Goal: Transaction & Acquisition: Purchase product/service

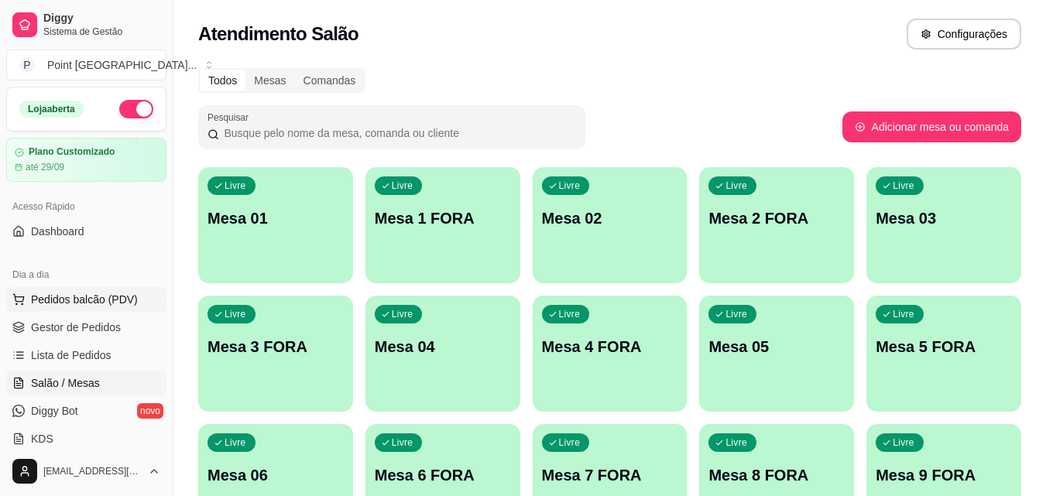
click at [122, 294] on span "Pedidos balcão (PDV)" at bounding box center [84, 299] width 107 height 15
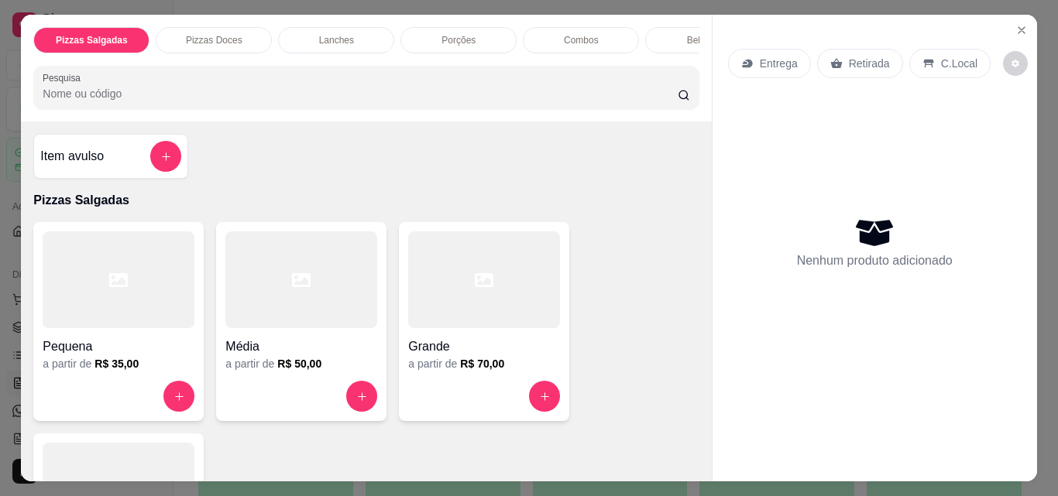
click at [344, 34] on p "Lanches" at bounding box center [336, 40] width 35 height 12
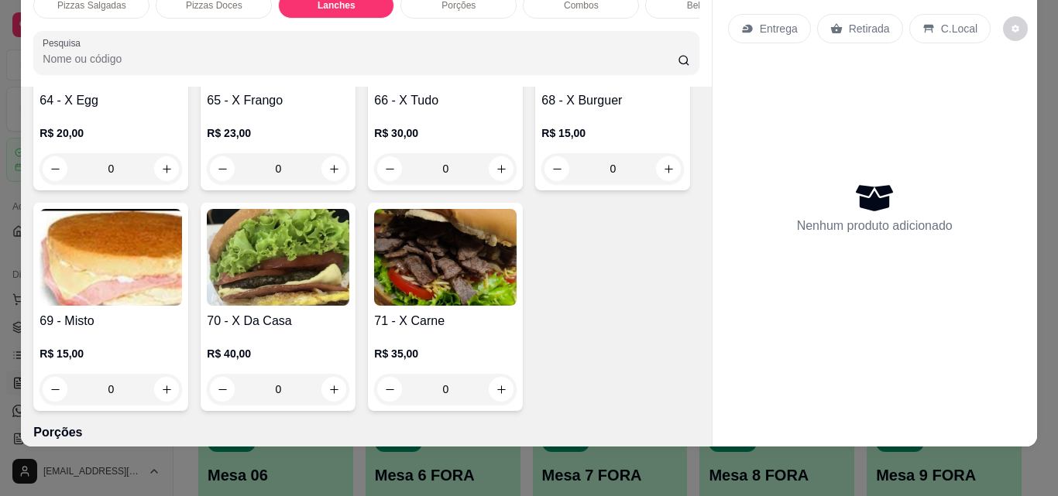
scroll to position [1365, 0]
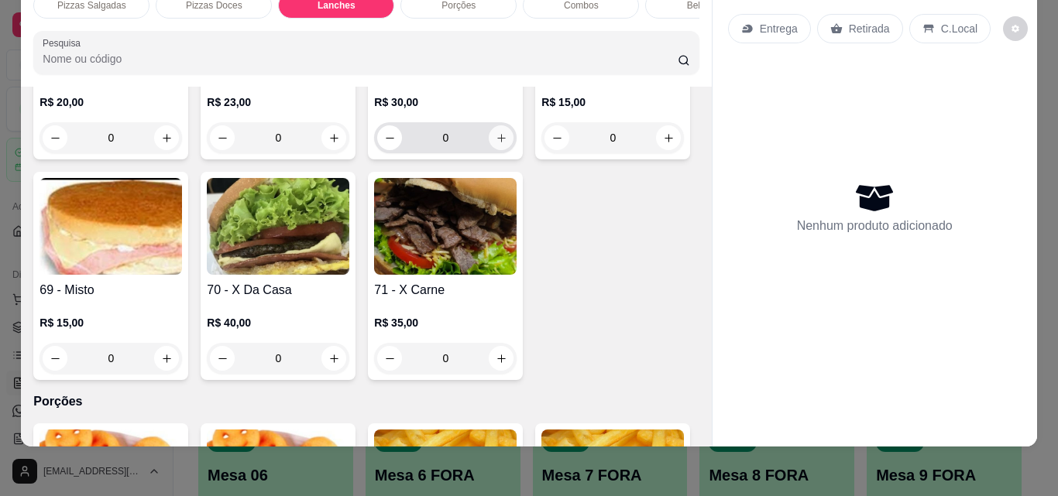
click at [497, 143] on icon "increase-product-quantity" at bounding box center [501, 138] width 9 height 9
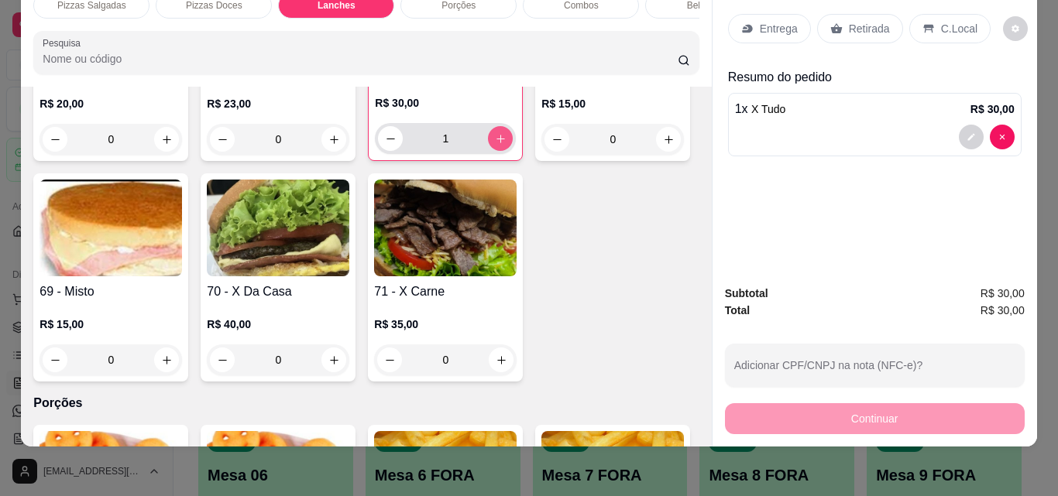
click at [495, 145] on icon "increase-product-quantity" at bounding box center [501, 139] width 12 height 12
type input "2"
click at [778, 21] on p "Entrega" at bounding box center [779, 28] width 38 height 15
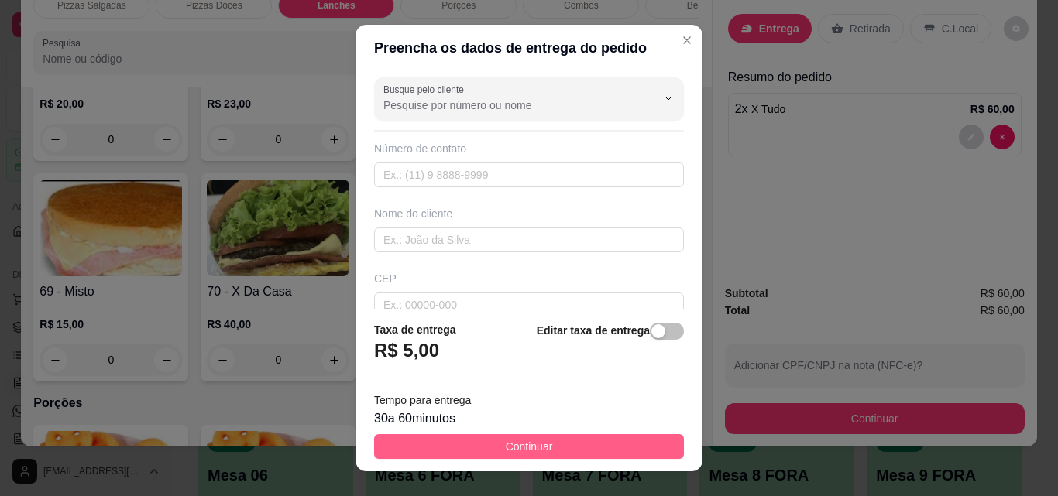
click at [443, 446] on button "Continuar" at bounding box center [529, 446] width 310 height 25
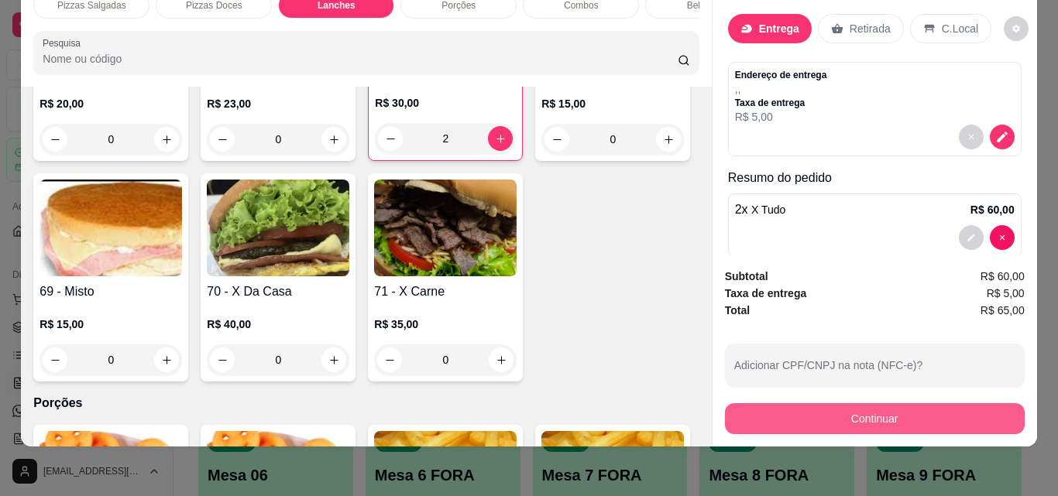
click at [795, 404] on button "Continuar" at bounding box center [875, 419] width 300 height 31
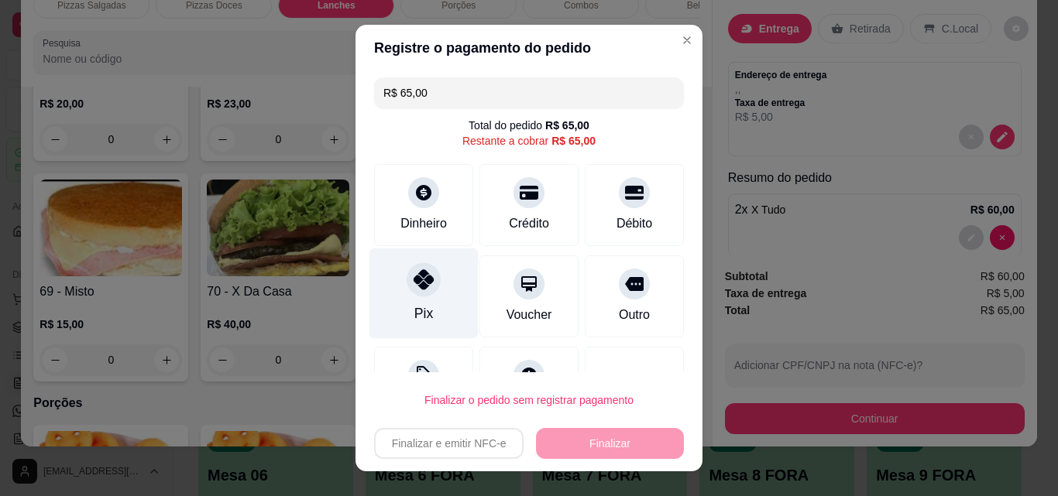
click at [446, 279] on div "Pix" at bounding box center [423, 294] width 109 height 91
type input "R$ 0,00"
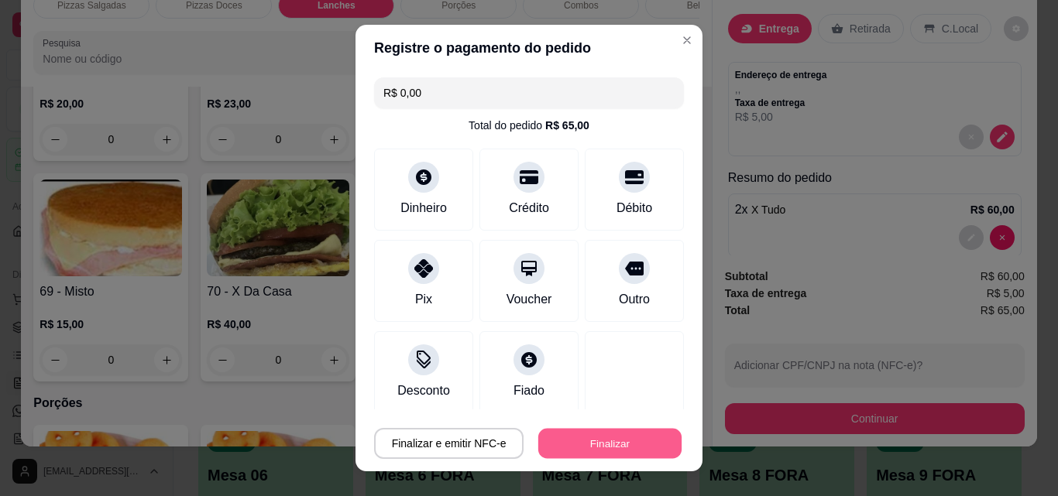
click at [565, 440] on button "Finalizar" at bounding box center [609, 444] width 143 height 30
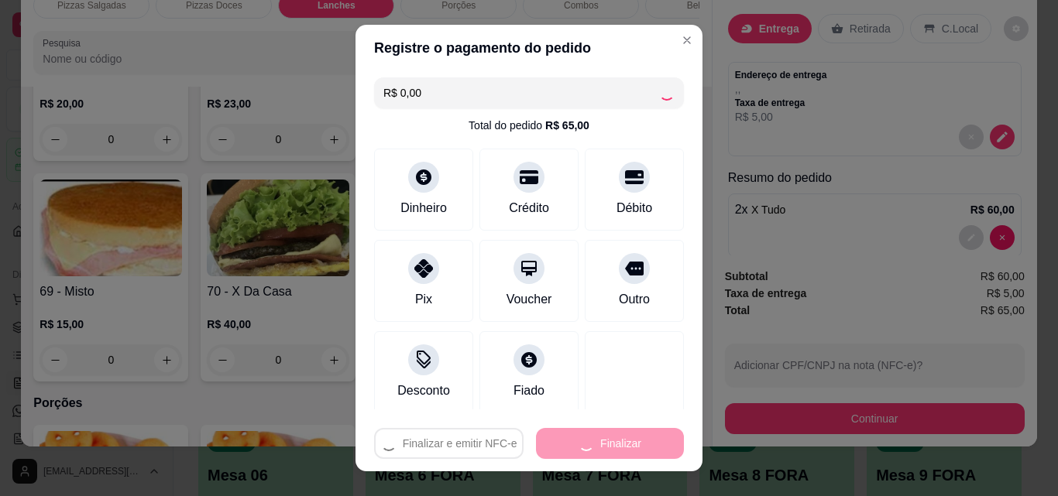
type input "0"
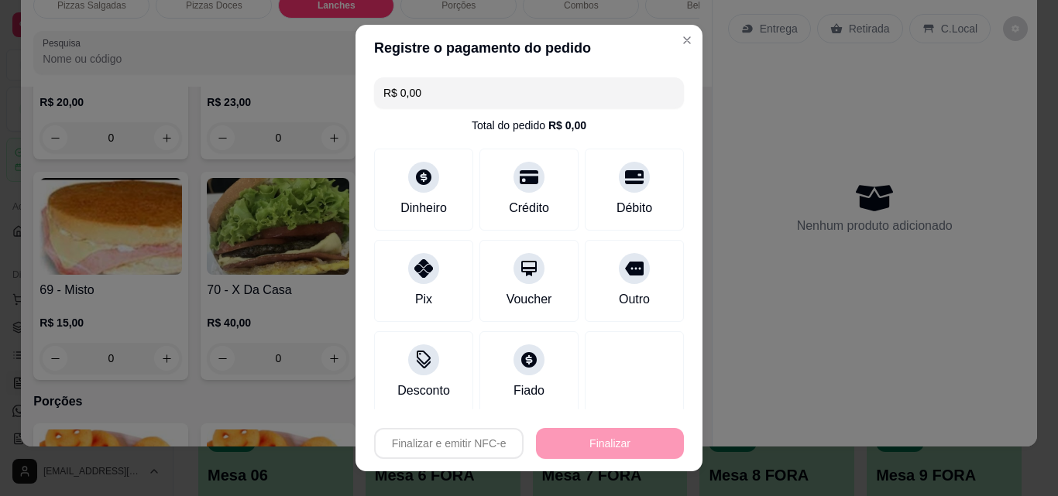
type input "-R$ 65,00"
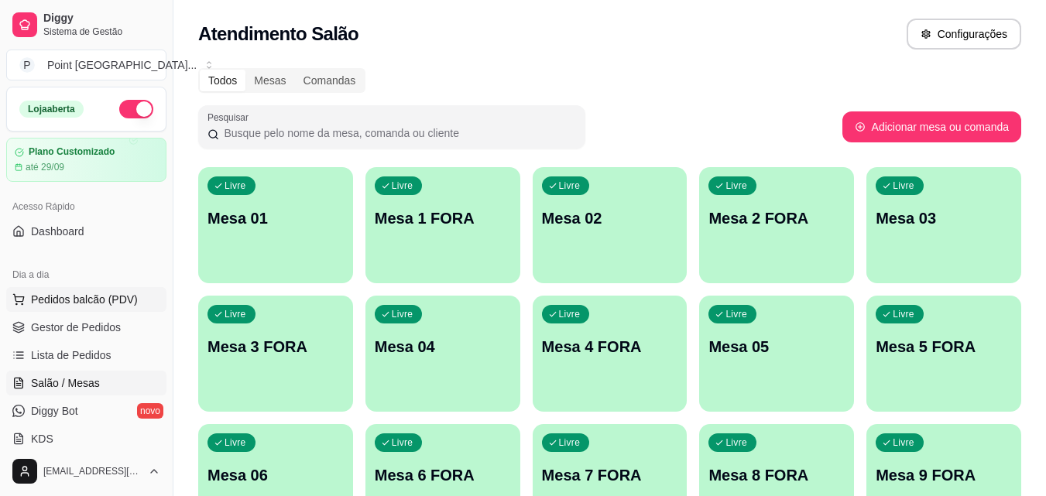
click at [104, 300] on span "Pedidos balcão (PDV)" at bounding box center [84, 299] width 107 height 15
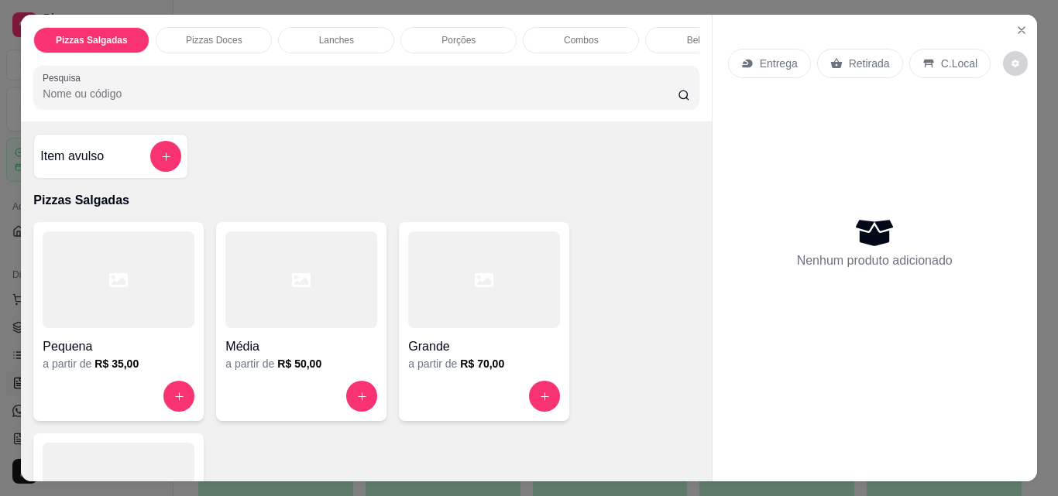
click at [295, 314] on div at bounding box center [301, 280] width 152 height 97
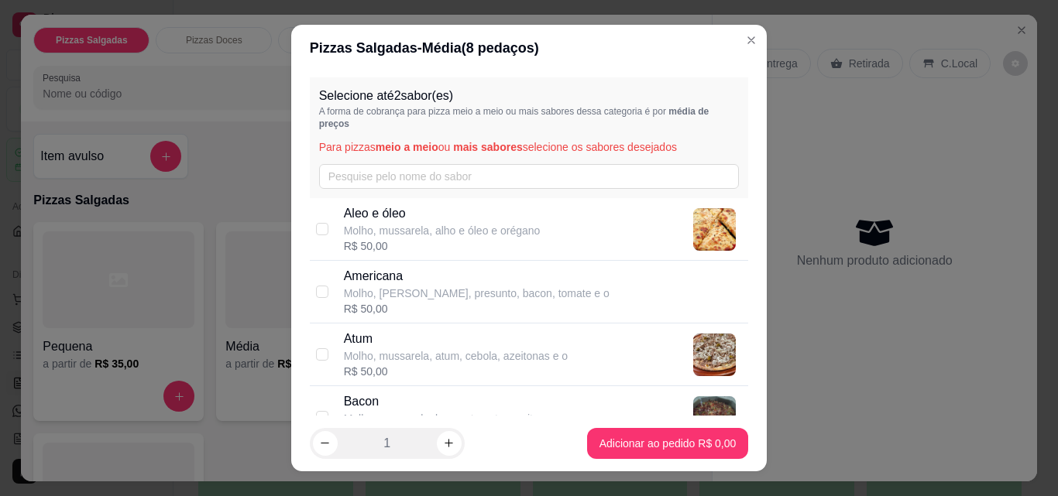
click at [373, 339] on p "Atum" at bounding box center [456, 339] width 225 height 19
checkbox input "true"
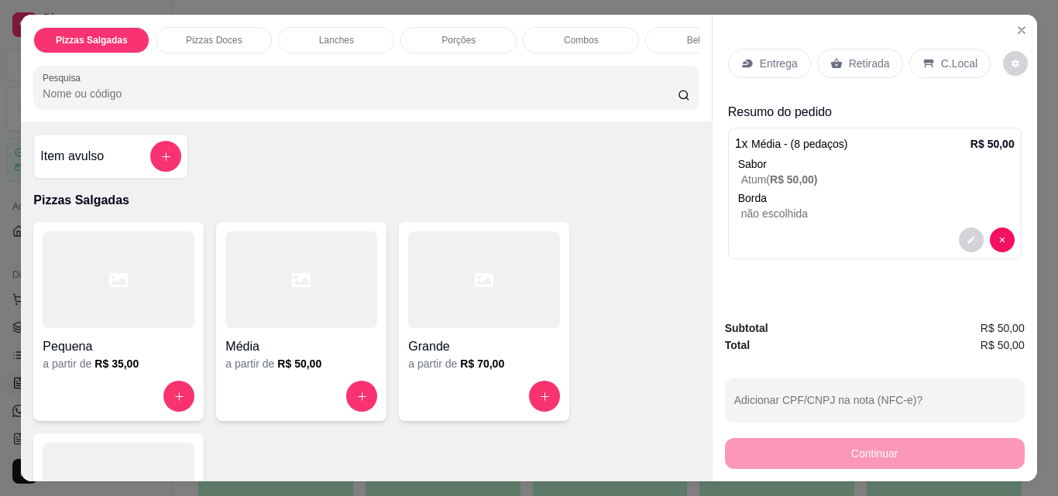
click at [775, 57] on p "Entrega" at bounding box center [779, 63] width 38 height 15
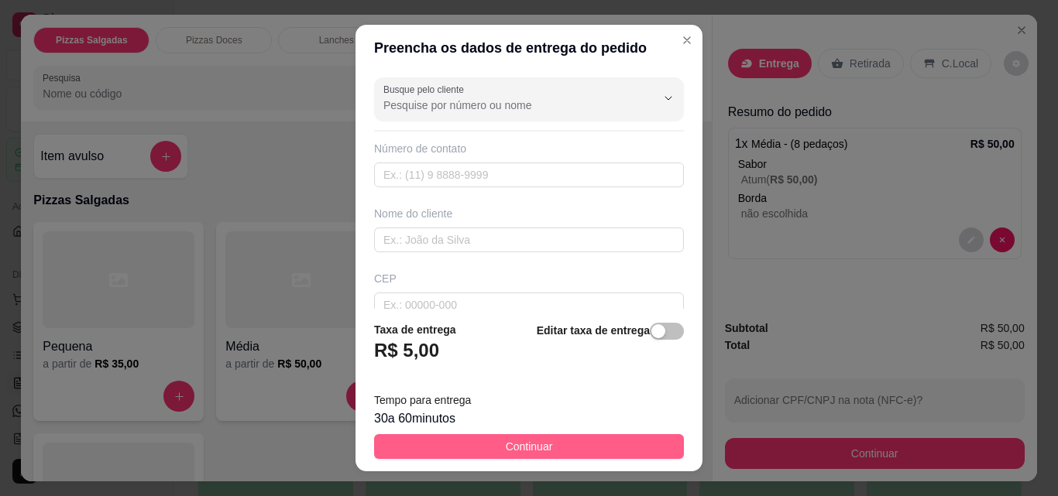
click at [432, 443] on button "Continuar" at bounding box center [529, 446] width 310 height 25
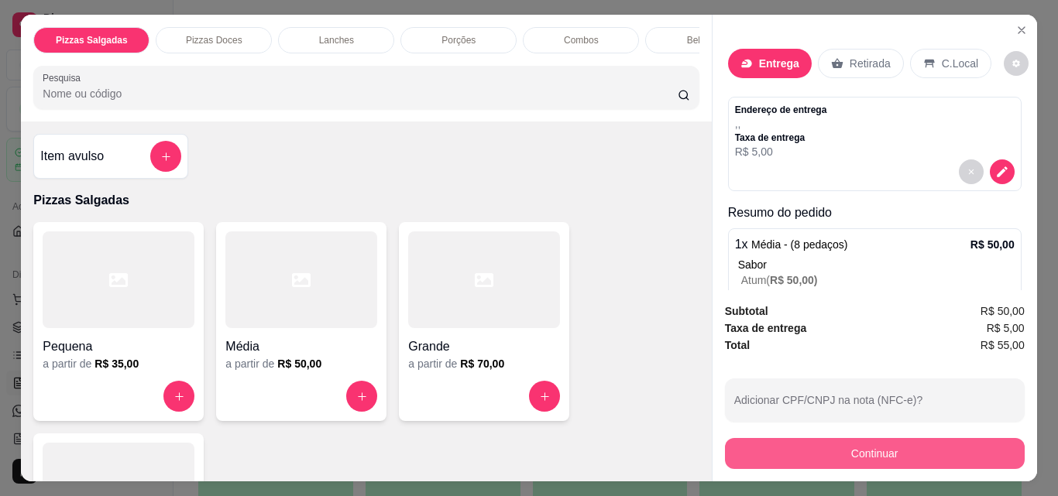
click at [802, 444] on button "Continuar" at bounding box center [875, 453] width 300 height 31
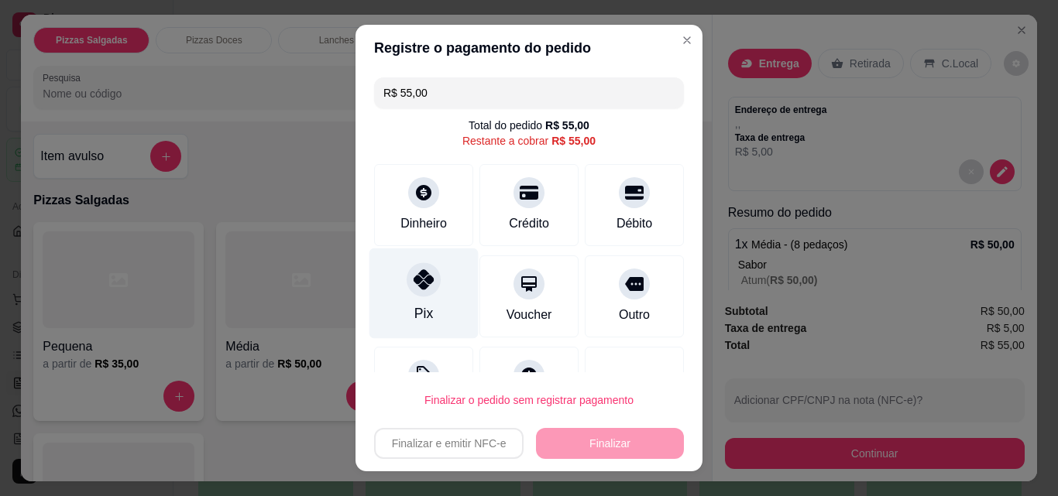
click at [408, 295] on div at bounding box center [424, 280] width 34 height 34
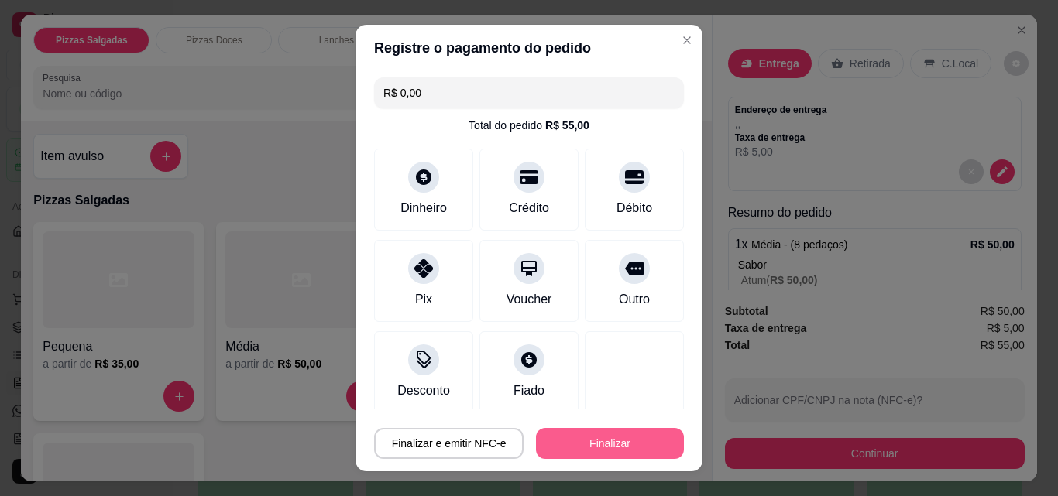
click at [559, 438] on button "Finalizar" at bounding box center [610, 443] width 148 height 31
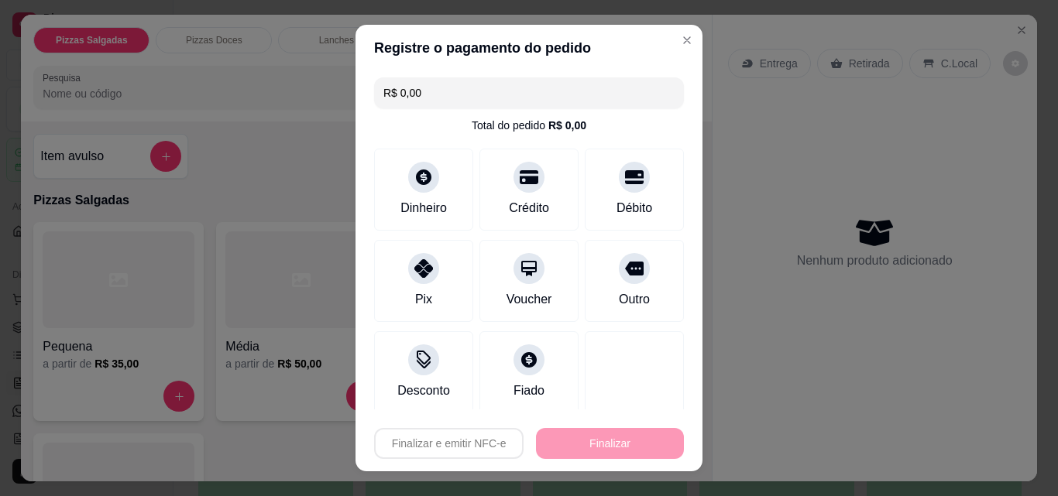
type input "-R$ 55,00"
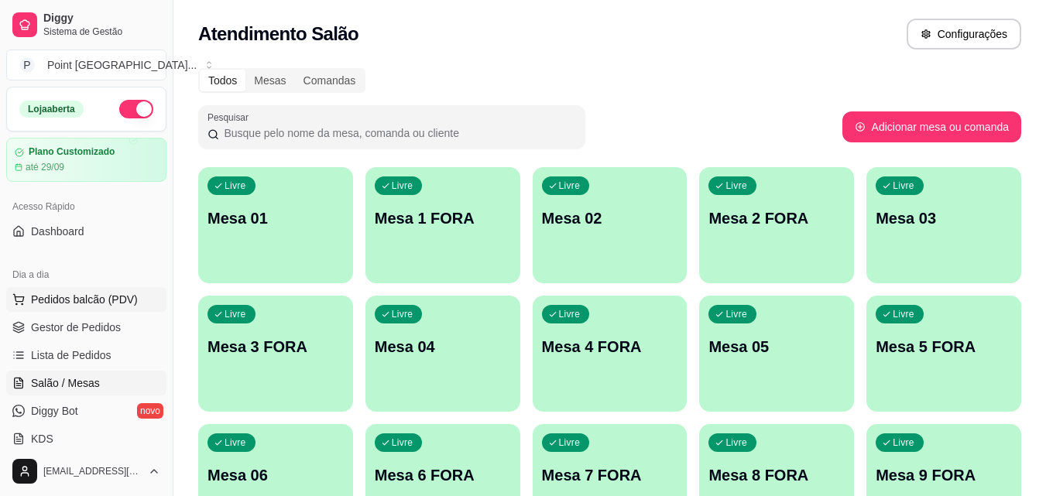
click at [135, 301] on button "Pedidos balcão (PDV)" at bounding box center [86, 299] width 160 height 25
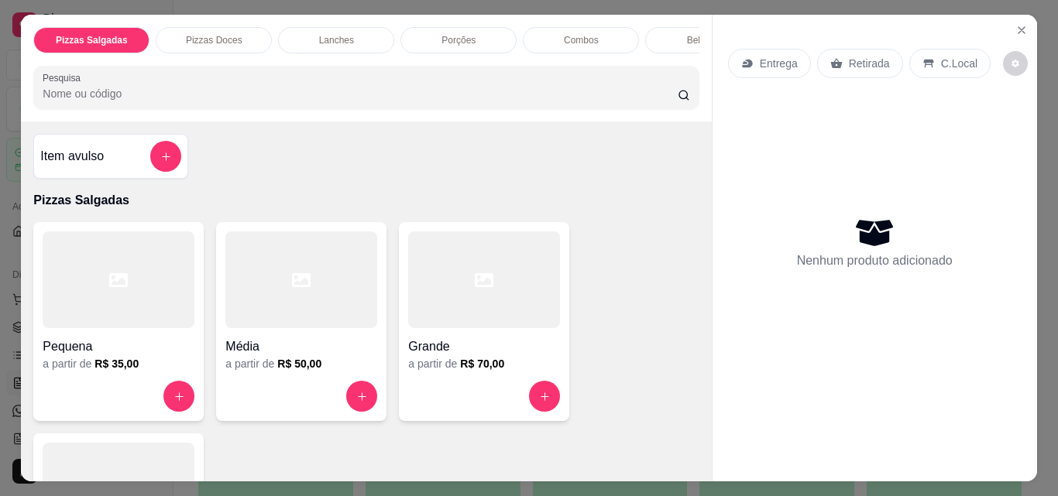
click at [675, 32] on div "Bebidas" at bounding box center [703, 40] width 116 height 26
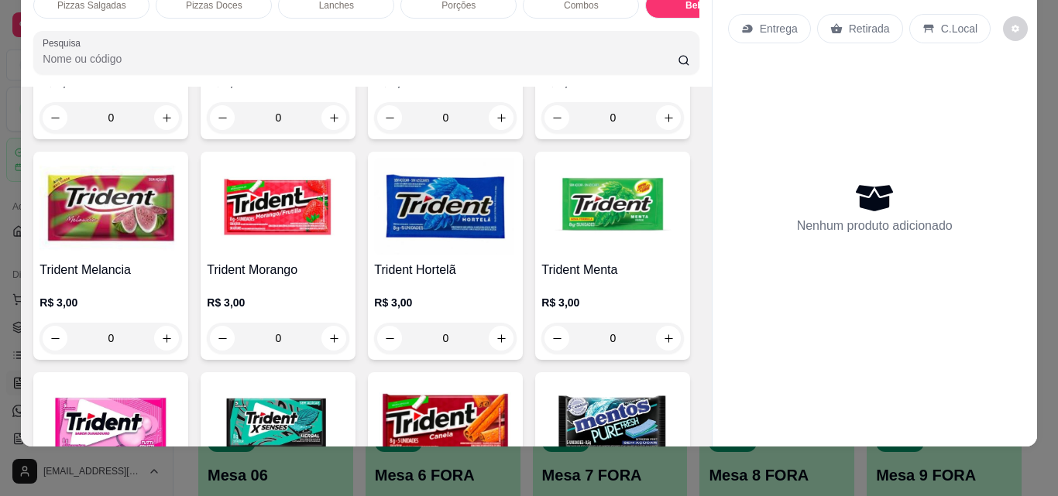
scroll to position [7197, 0]
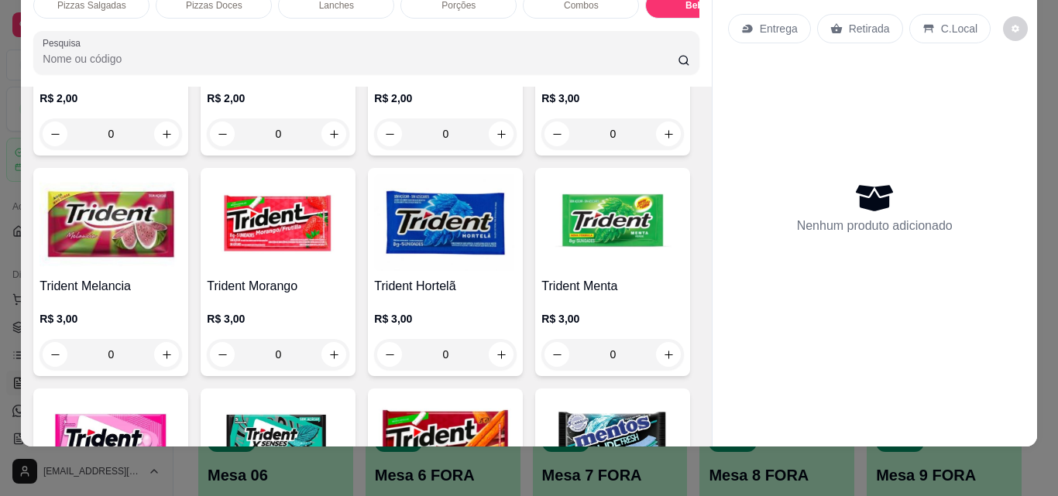
type input "1"
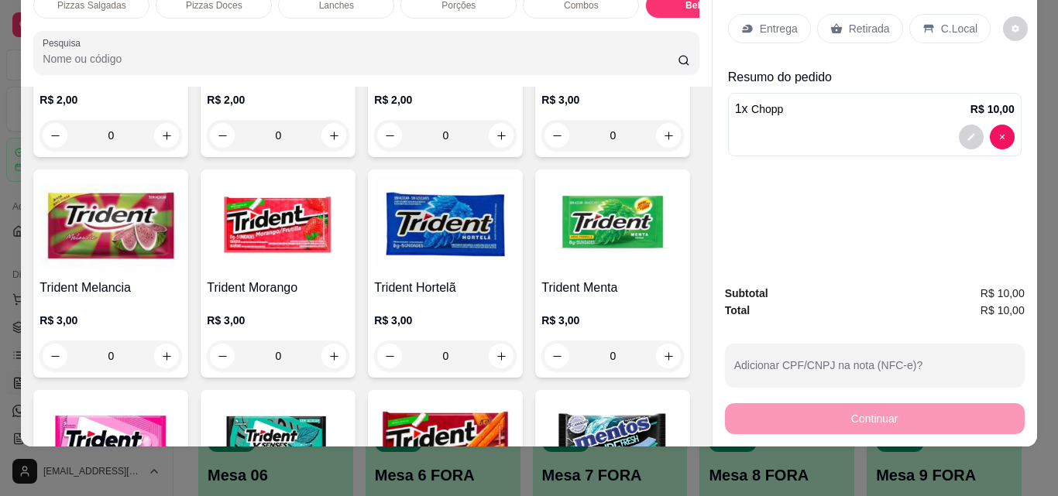
drag, startPoint x: 922, startPoint y: 7, endPoint x: 864, endPoint y: 137, distance: 142.2
click at [922, 14] on div "C.Local" at bounding box center [949, 28] width 81 height 29
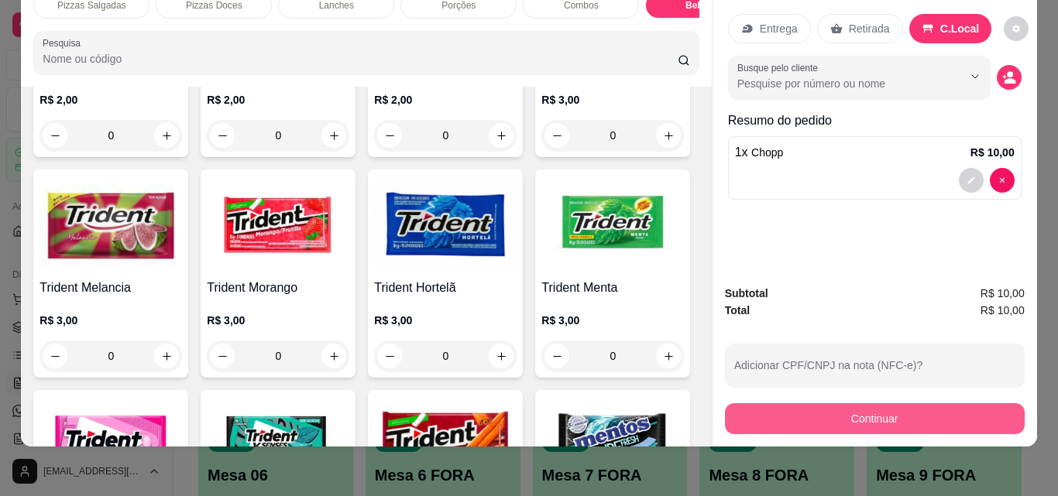
click at [815, 411] on button "Continuar" at bounding box center [875, 419] width 300 height 31
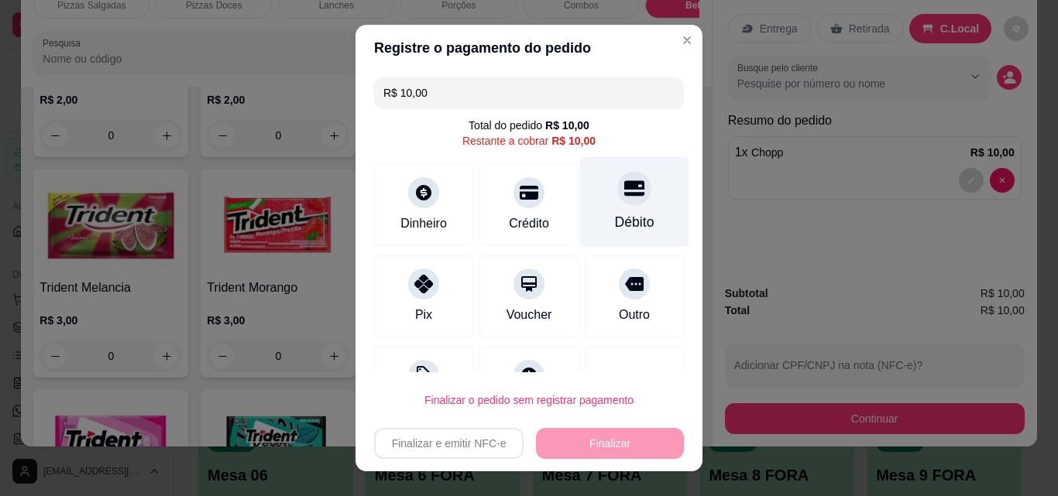
click at [644, 218] on div "Débito" at bounding box center [634, 202] width 109 height 91
type input "R$ 0,00"
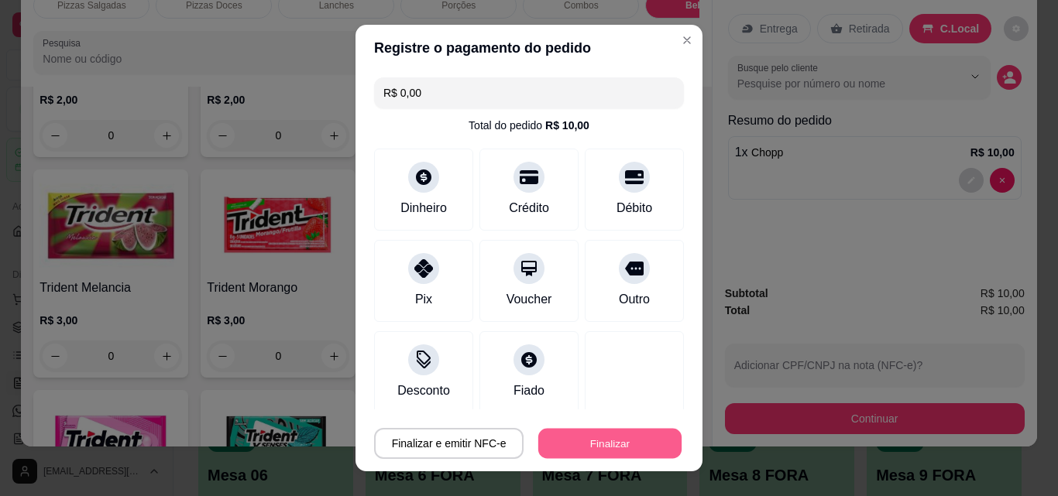
click at [614, 437] on button "Finalizar" at bounding box center [609, 444] width 143 height 30
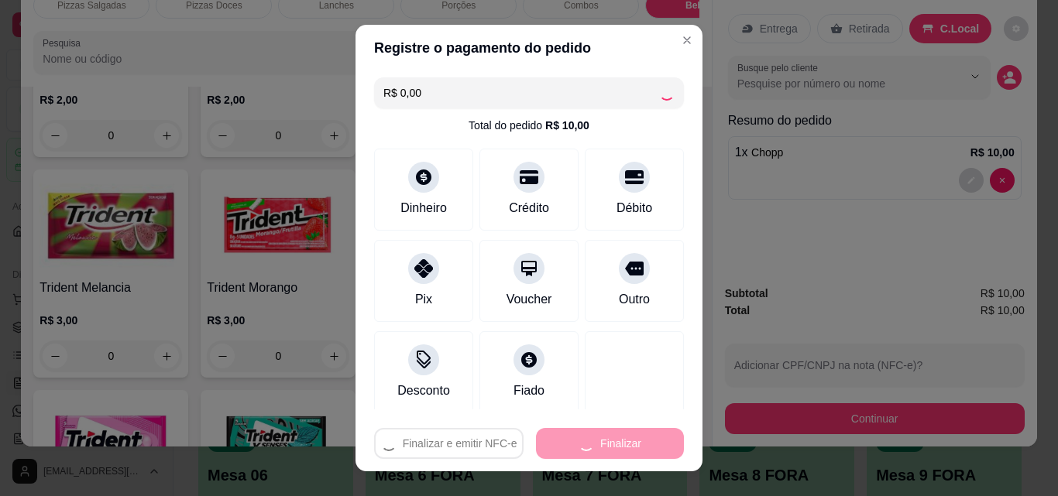
type input "0"
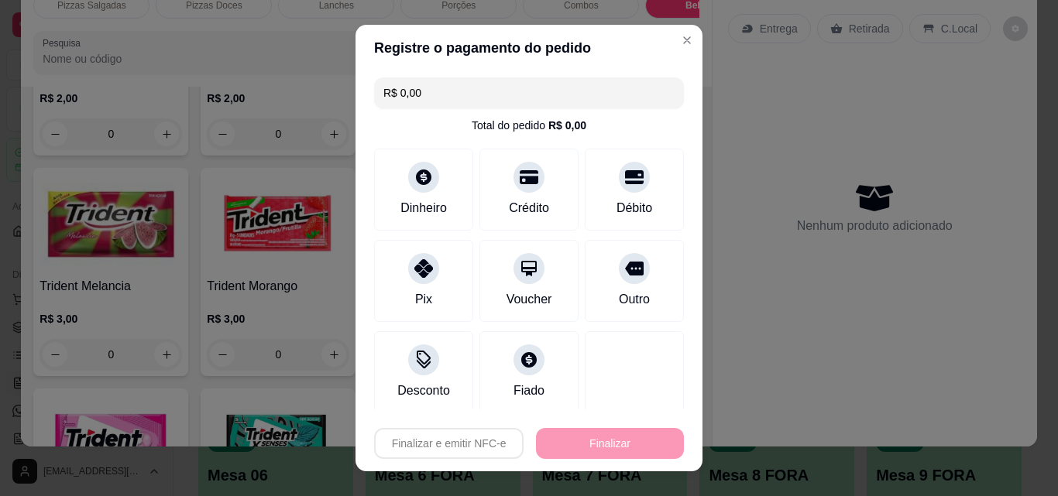
type input "-R$ 10,00"
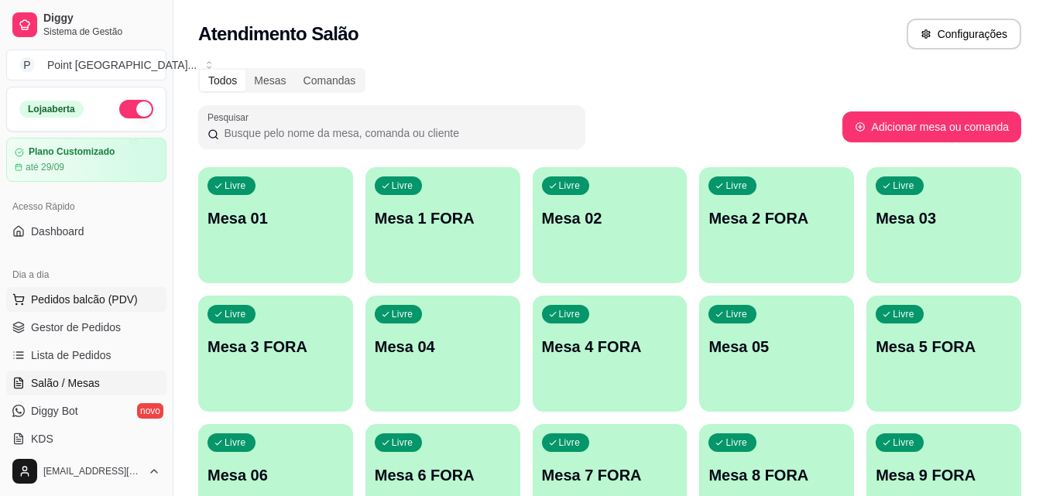
click at [103, 297] on span "Pedidos balcão (PDV)" at bounding box center [84, 299] width 107 height 15
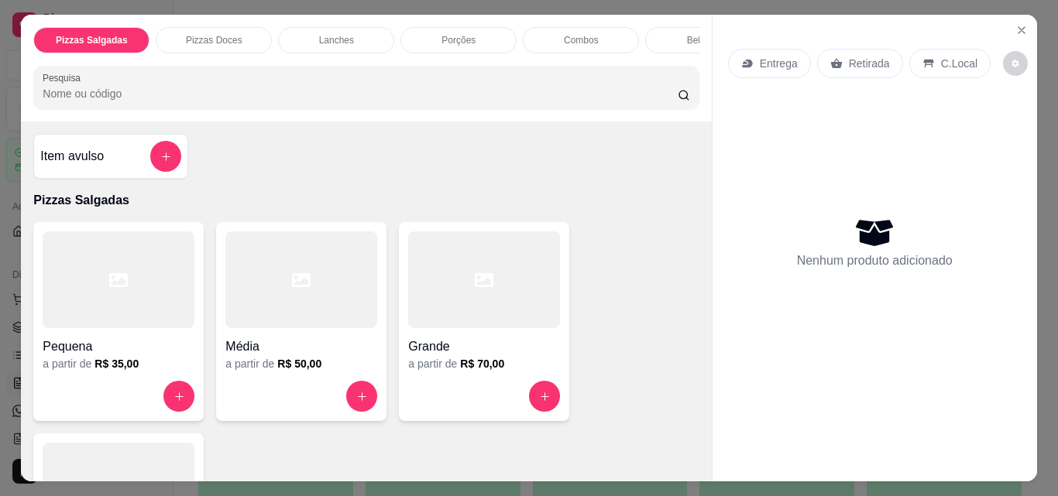
click at [424, 39] on div "Porções" at bounding box center [458, 40] width 116 height 26
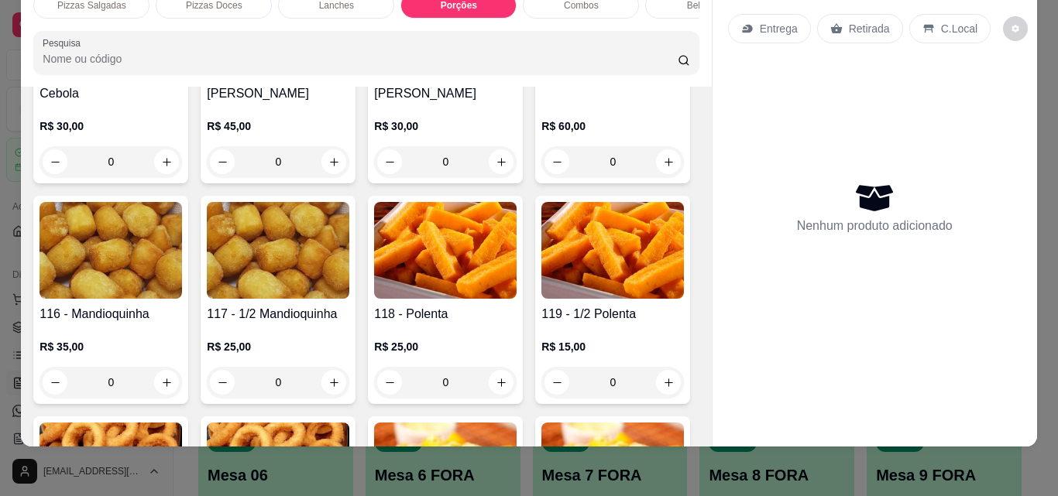
scroll to position [2588, 0]
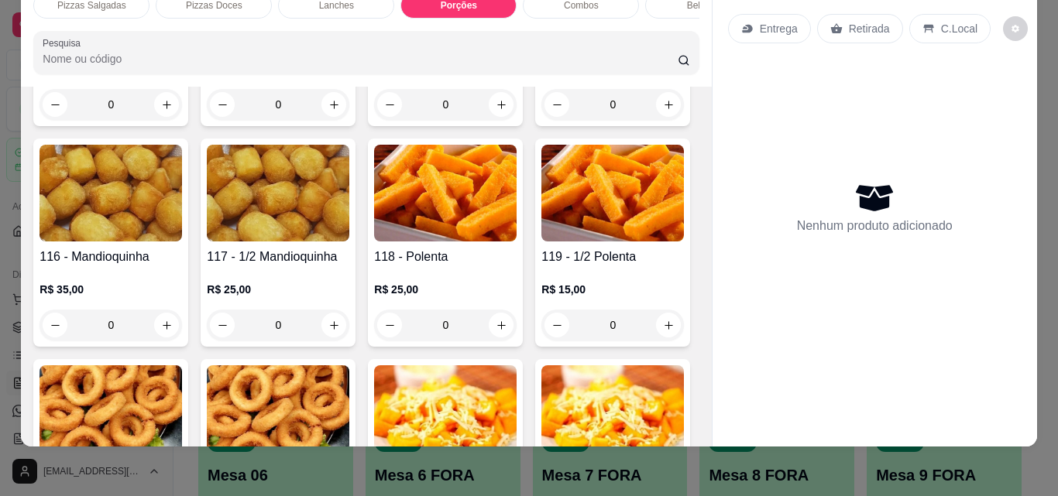
type input "1"
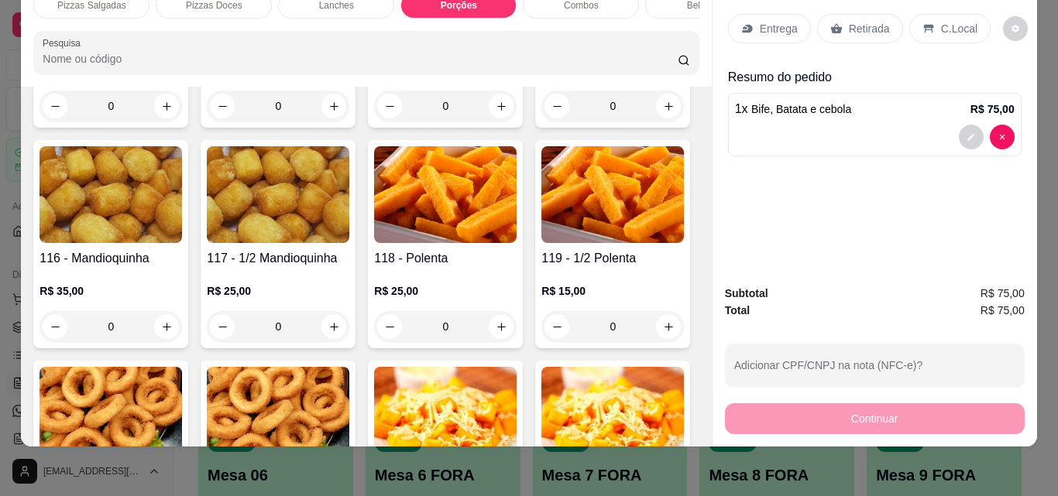
click at [672, 3] on div "Bebidas" at bounding box center [703, 5] width 116 height 26
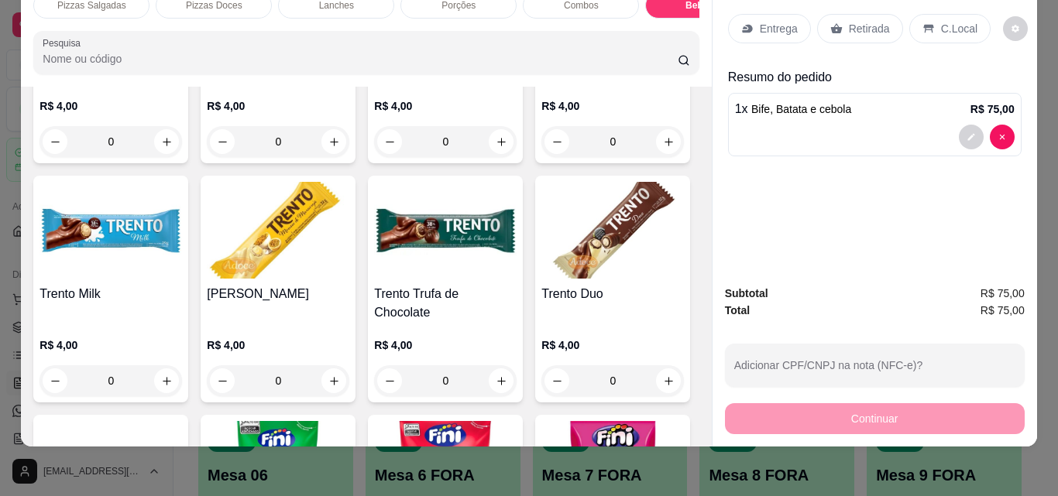
scroll to position [6269, 0]
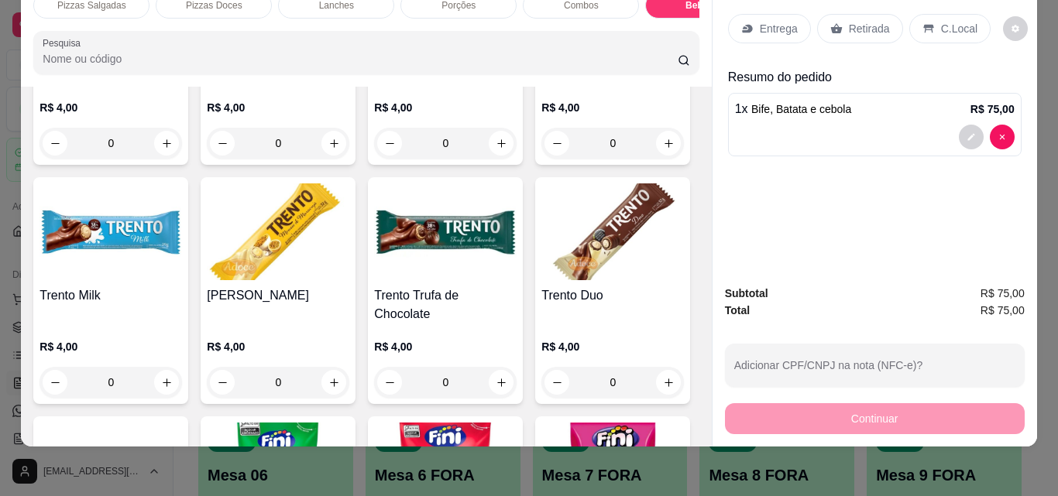
type input "1"
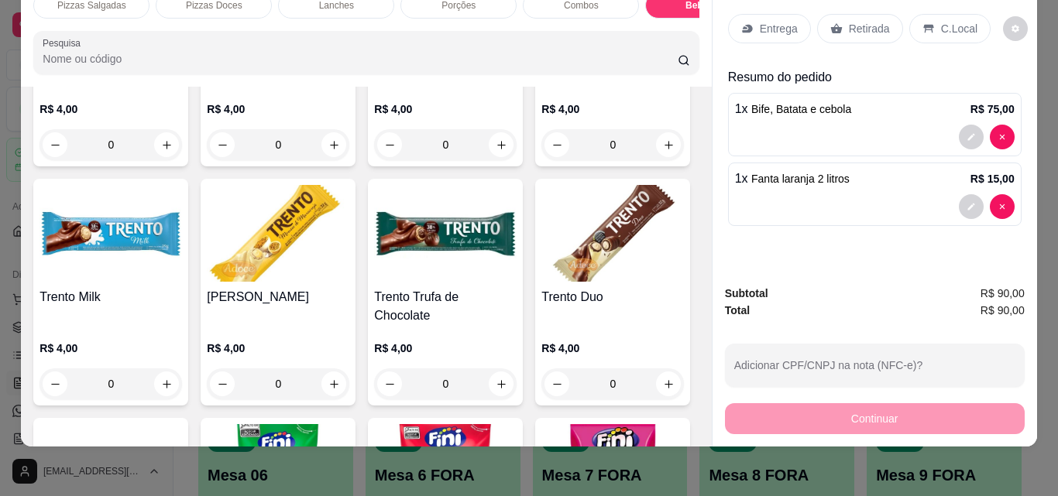
click at [760, 21] on p "Entrega" at bounding box center [779, 28] width 38 height 15
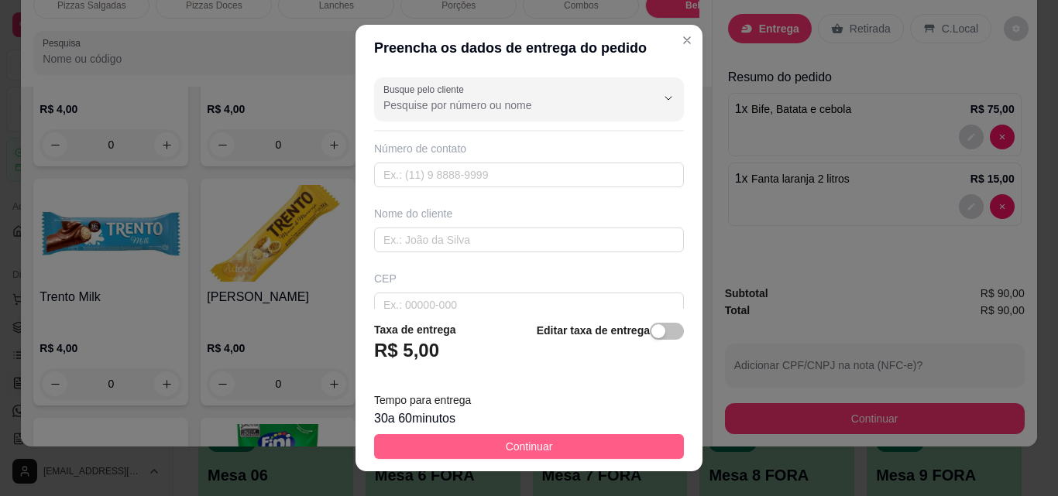
click at [628, 448] on button "Continuar" at bounding box center [529, 446] width 310 height 25
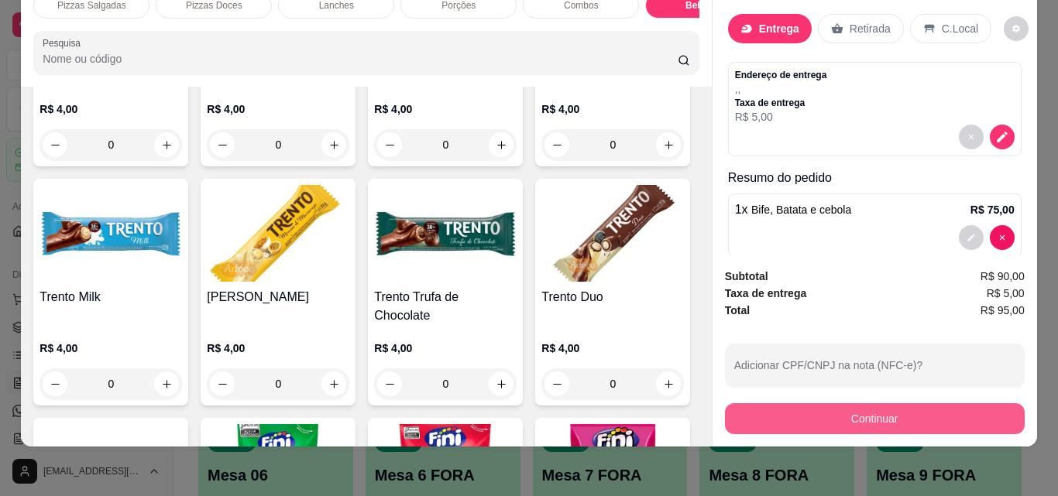
click at [753, 404] on button "Continuar" at bounding box center [875, 419] width 300 height 31
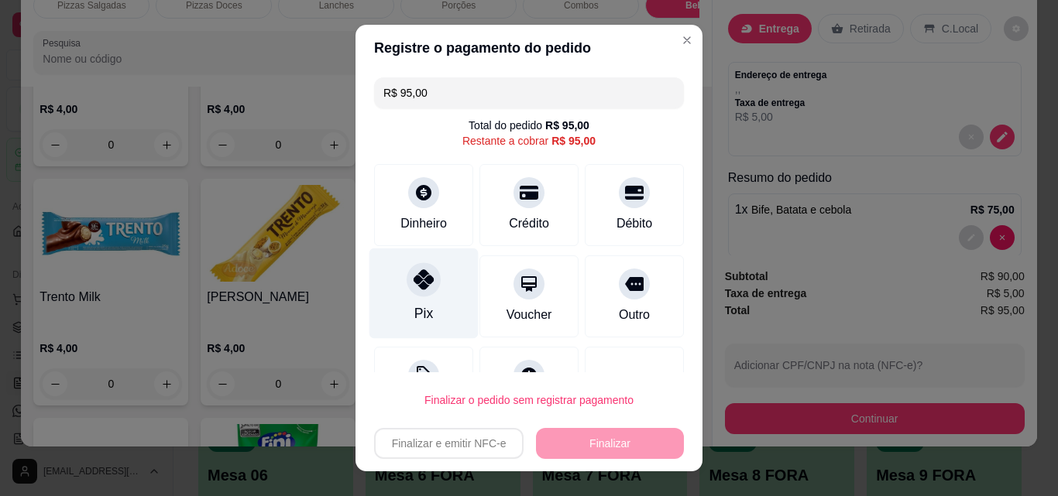
click at [454, 283] on div "Pix" at bounding box center [423, 294] width 109 height 91
type input "R$ 0,00"
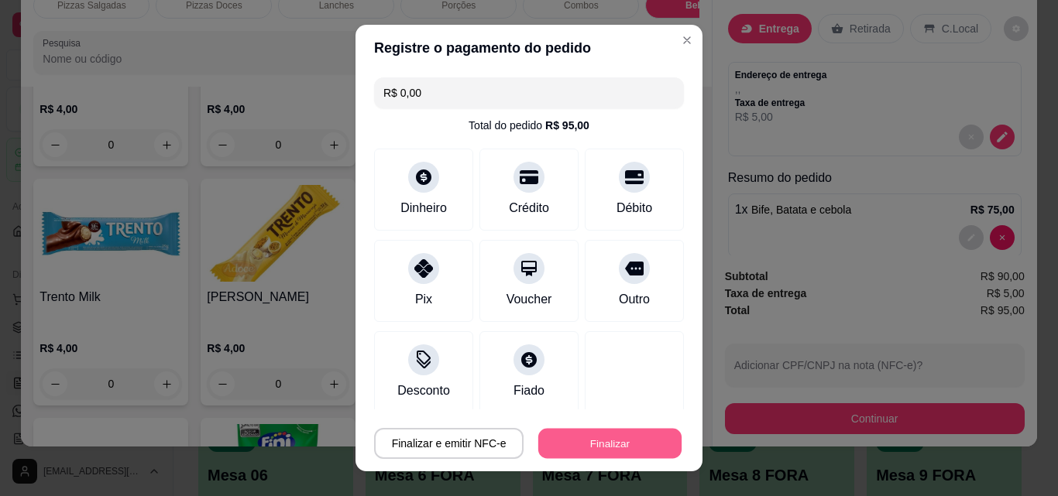
click at [545, 443] on button "Finalizar" at bounding box center [609, 444] width 143 height 30
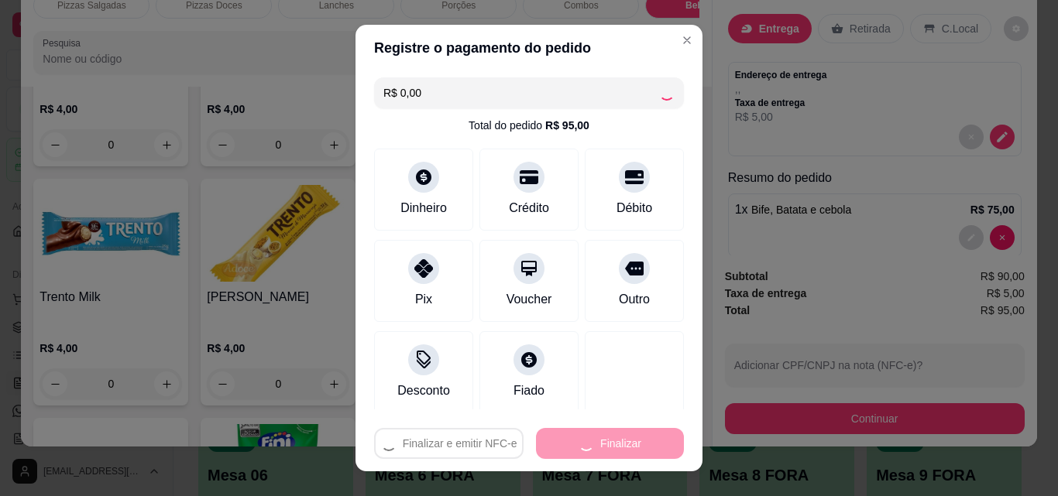
type input "0"
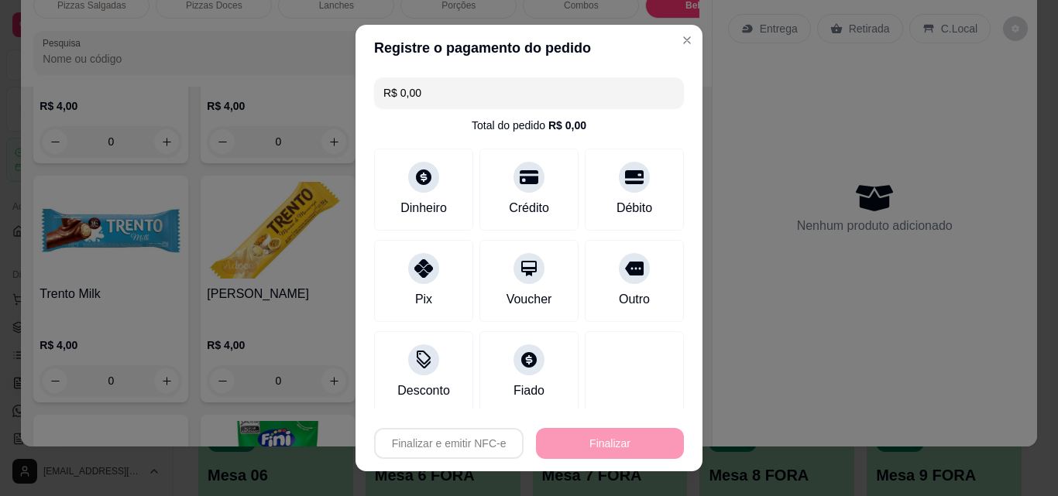
type input "-R$ 95,00"
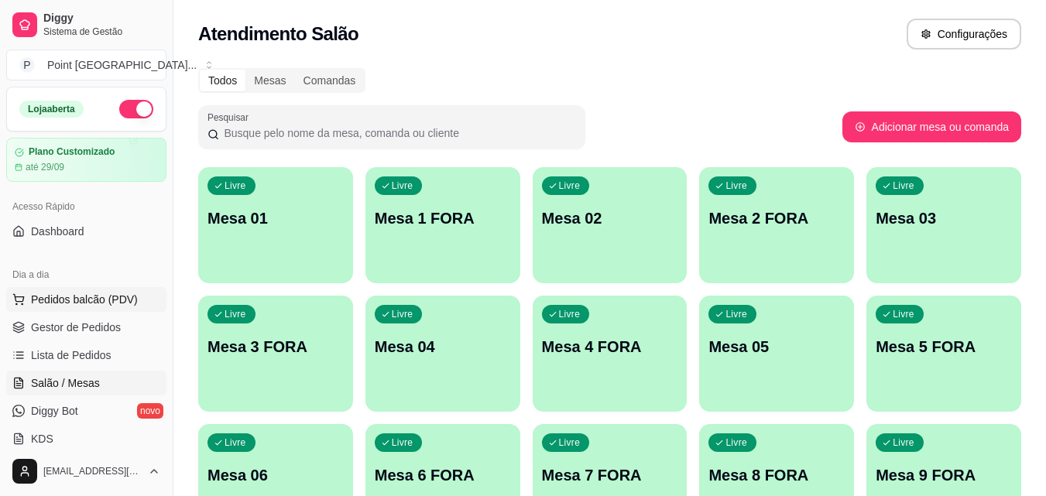
click at [69, 293] on span "Pedidos balcão (PDV)" at bounding box center [84, 299] width 107 height 15
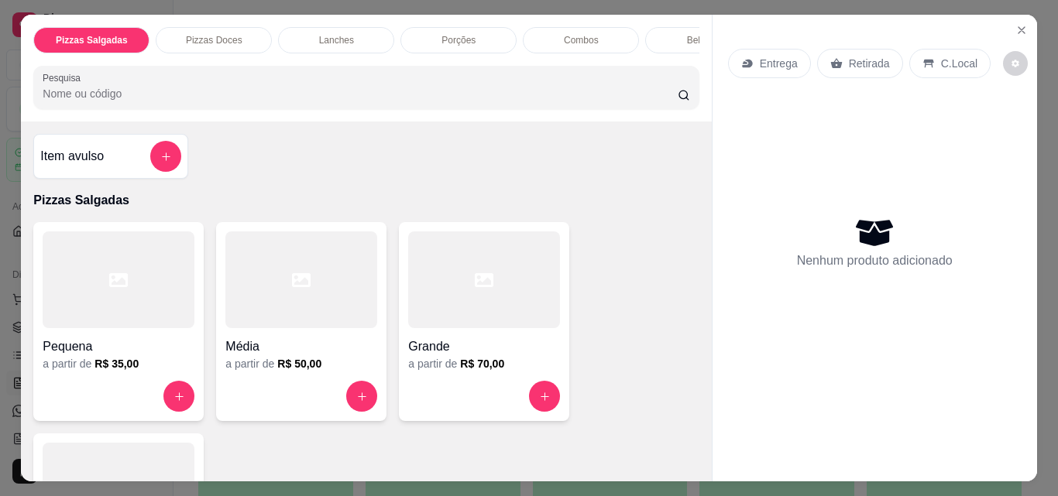
click at [448, 34] on p "Porções" at bounding box center [458, 40] width 34 height 12
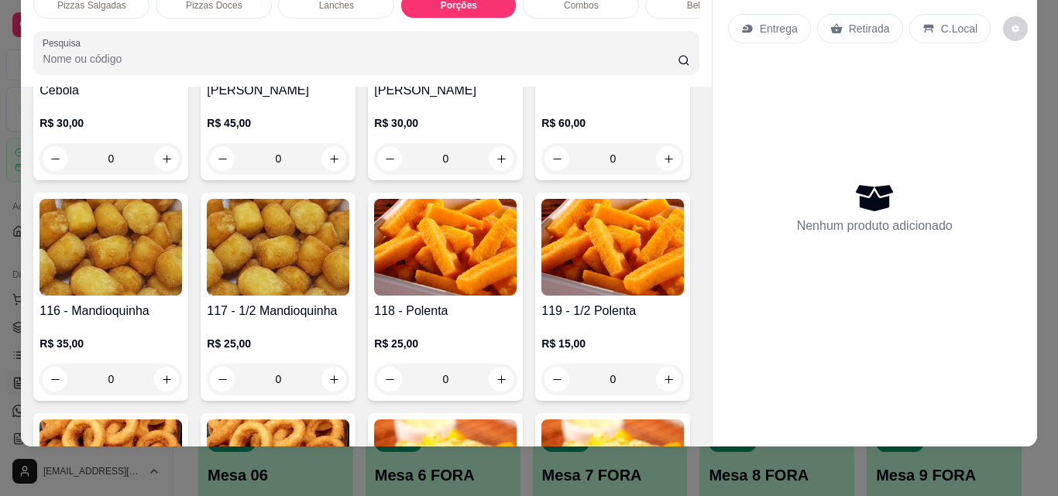
scroll to position [2666, 0]
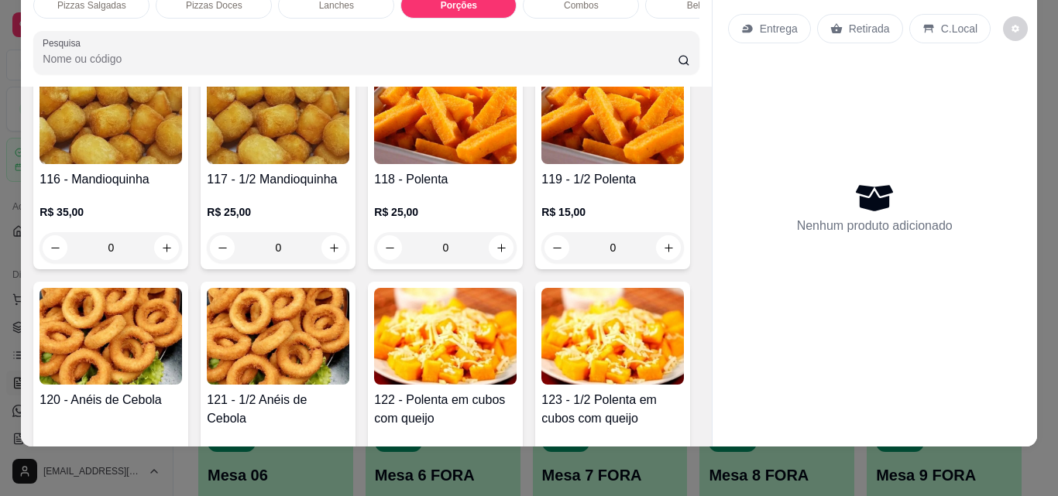
type input "1"
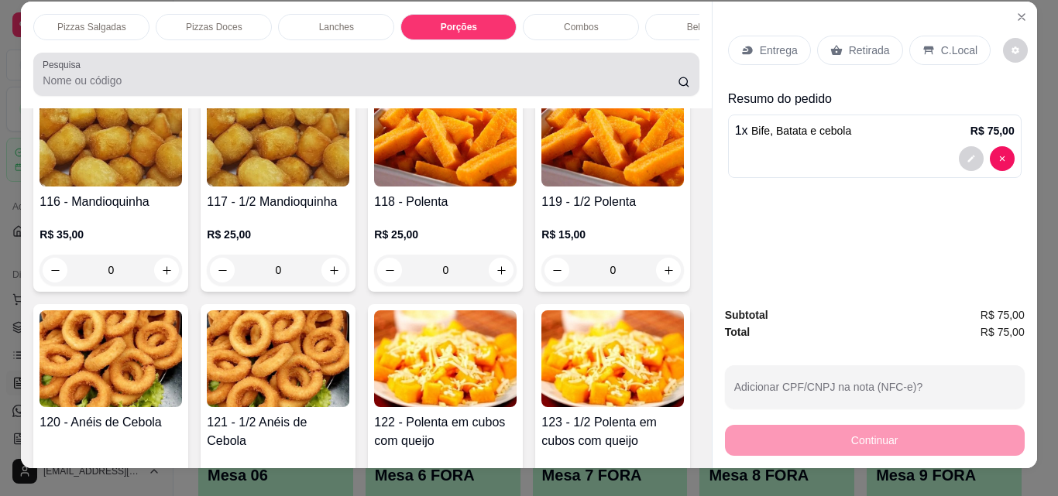
scroll to position [0, 0]
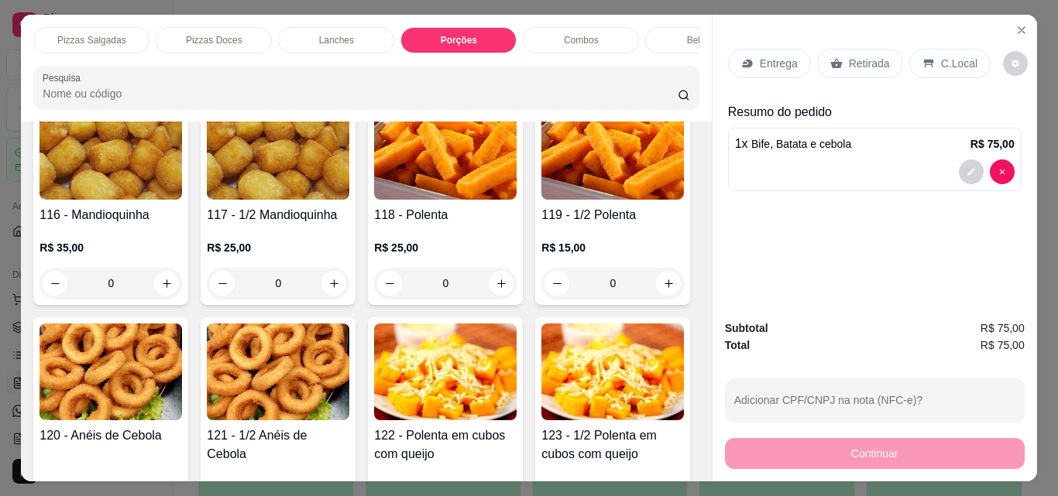
click at [668, 38] on div "Bebidas" at bounding box center [703, 40] width 116 height 26
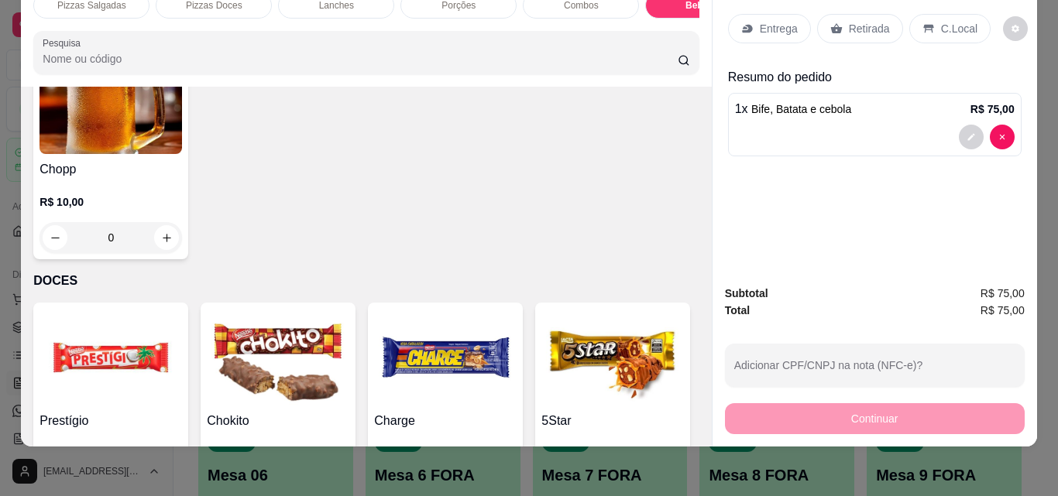
scroll to position [5959, 0]
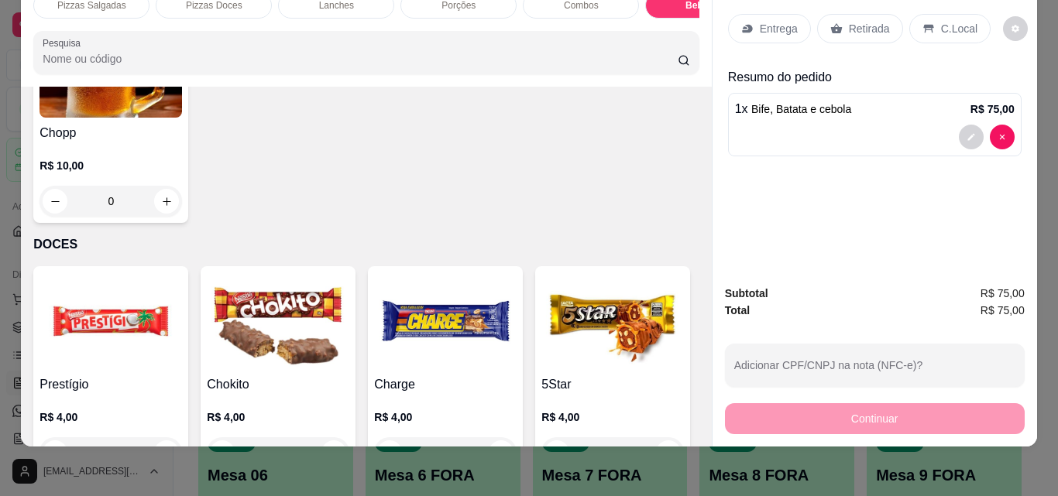
type input "1"
click at [746, 25] on icon at bounding box center [747, 29] width 10 height 9
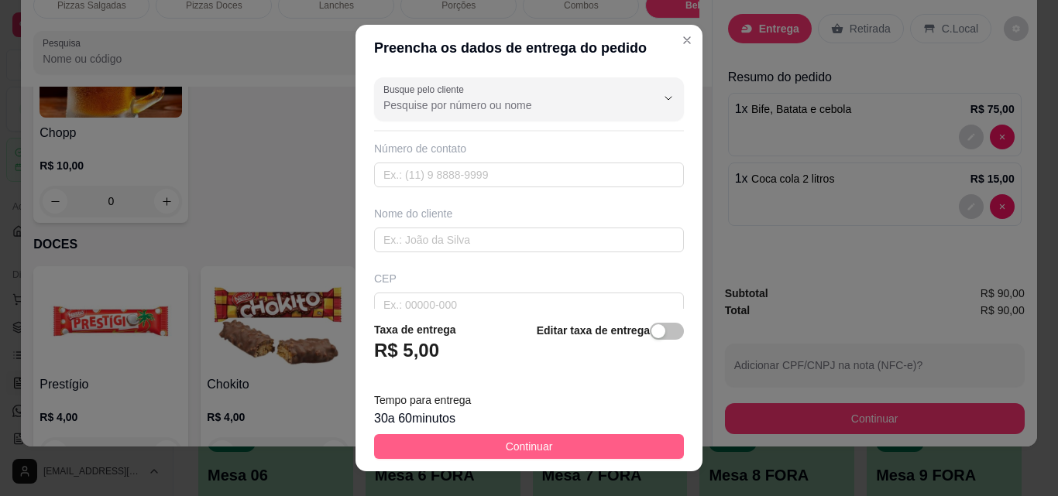
click at [525, 443] on span "Continuar" at bounding box center [529, 446] width 47 height 17
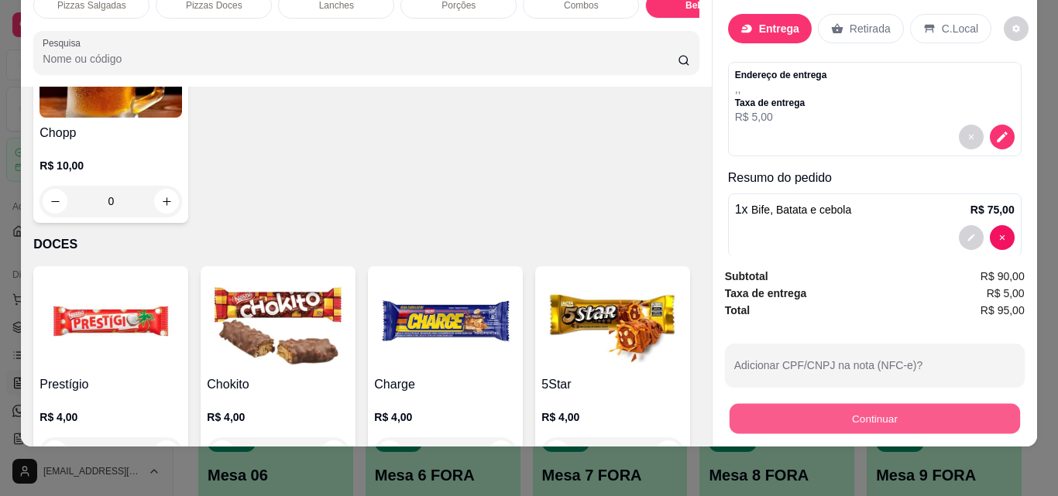
click at [769, 404] on button "Continuar" at bounding box center [874, 419] width 290 height 30
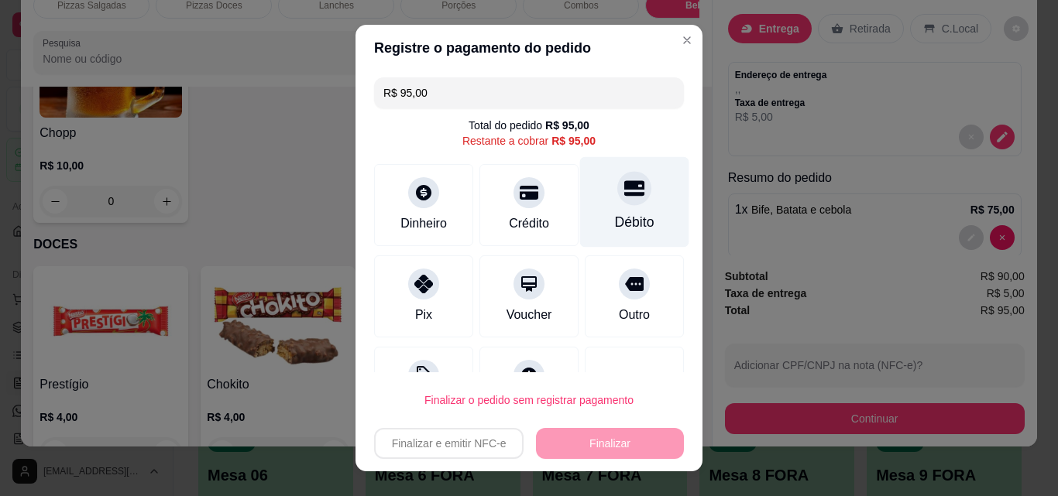
click at [617, 196] on div at bounding box center [634, 188] width 34 height 34
type input "R$ 0,00"
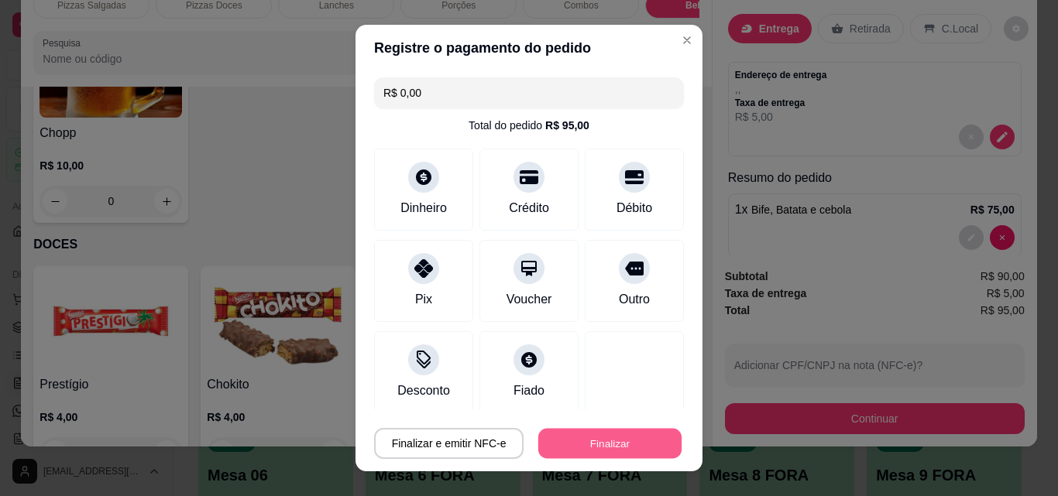
click at [621, 436] on button "Finalizar" at bounding box center [609, 444] width 143 height 30
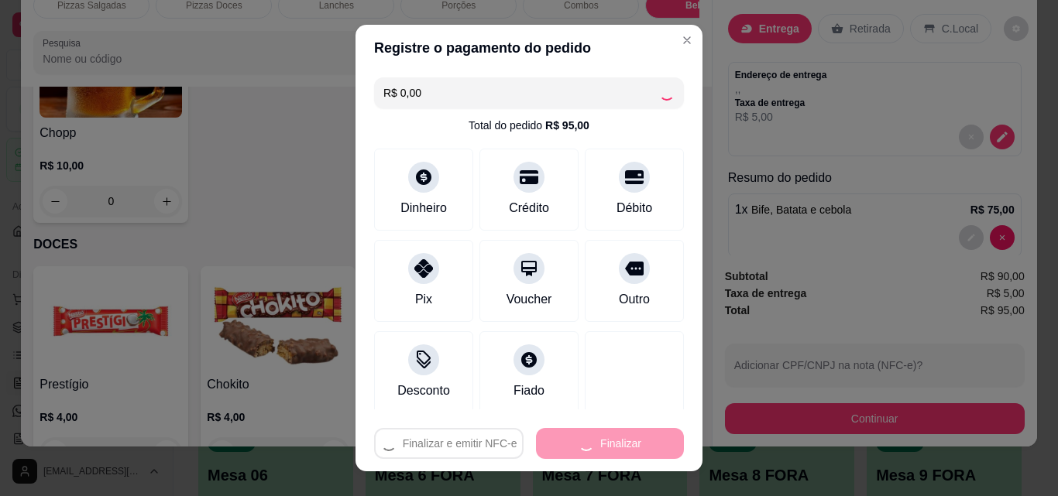
type input "0"
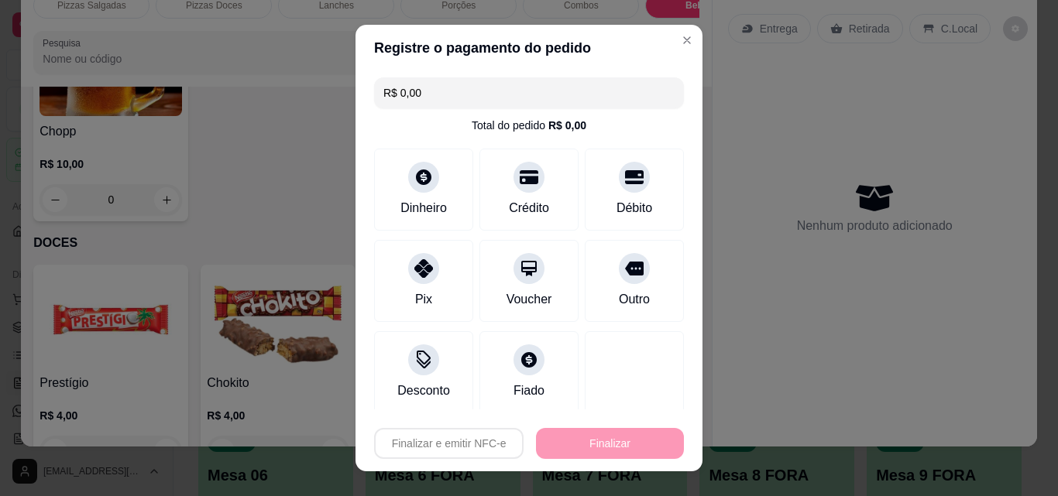
type input "-R$ 95,00"
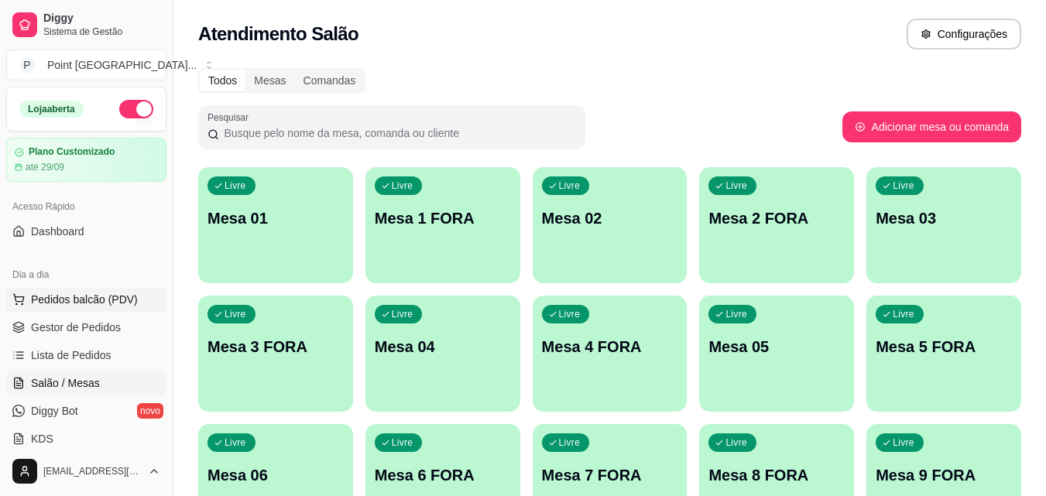
click at [67, 290] on button "Pedidos balcão (PDV)" at bounding box center [86, 299] width 160 height 25
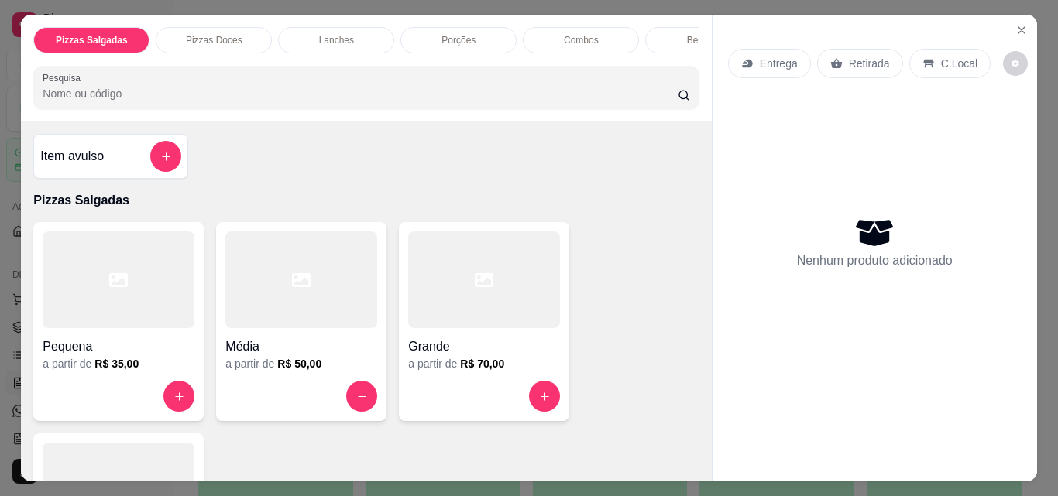
click at [445, 27] on div "Porções" at bounding box center [458, 40] width 116 height 26
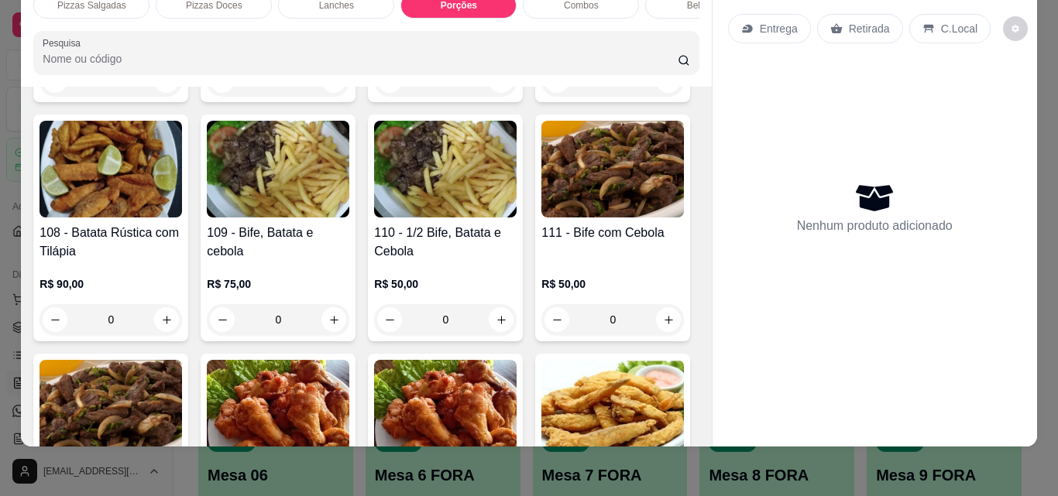
scroll to position [2201, 0]
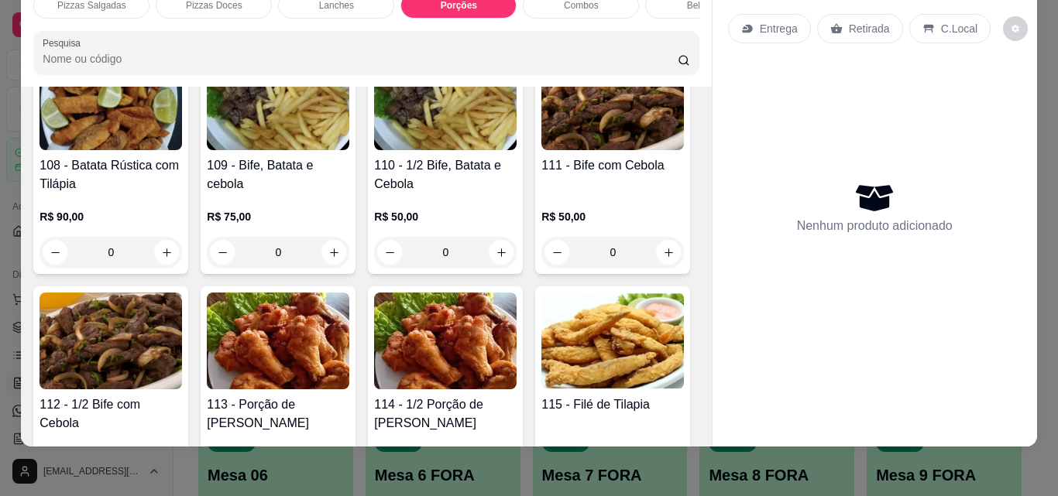
click at [179, 26] on button "increase-product-quantity" at bounding box center [166, 13] width 25 height 25
type input "1"
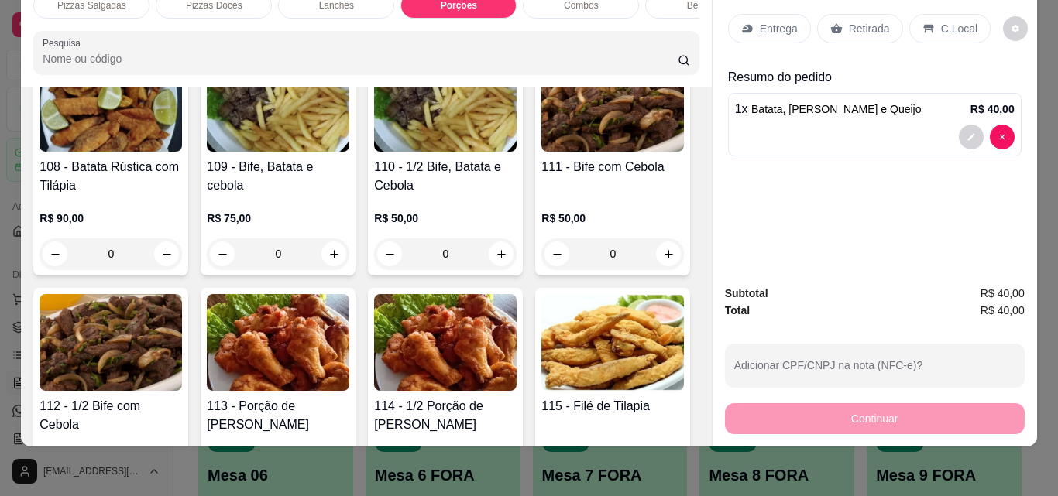
click at [785, 21] on p "Entrega" at bounding box center [779, 28] width 38 height 15
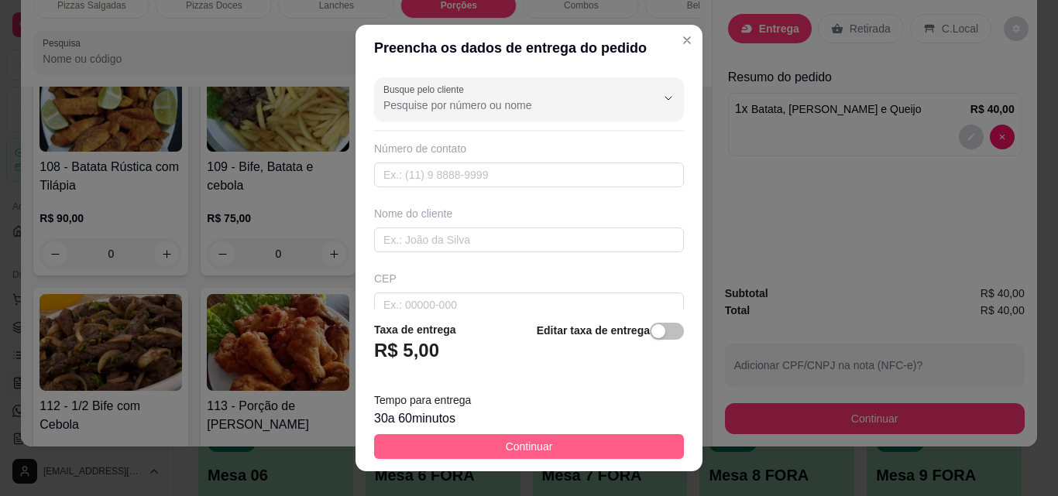
click at [582, 438] on button "Continuar" at bounding box center [529, 446] width 310 height 25
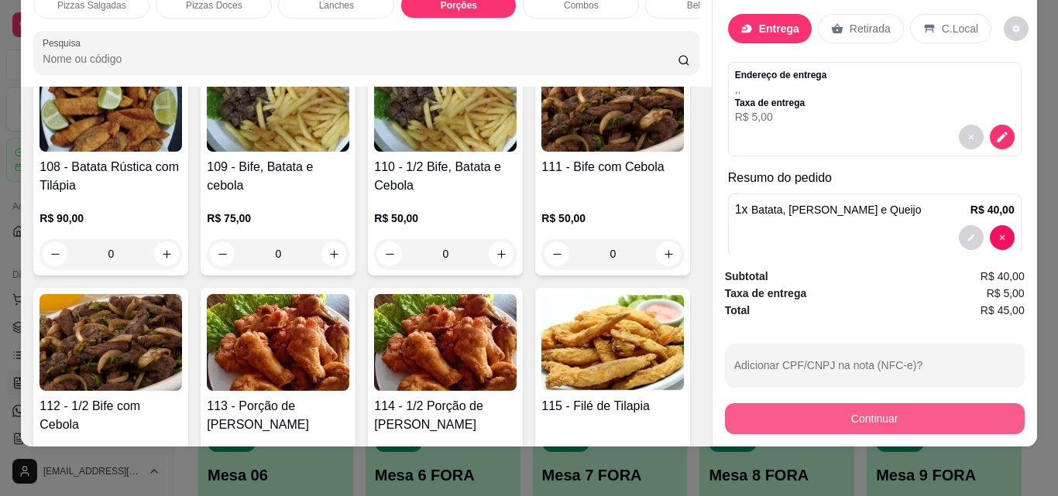
click at [792, 409] on button "Continuar" at bounding box center [875, 419] width 300 height 31
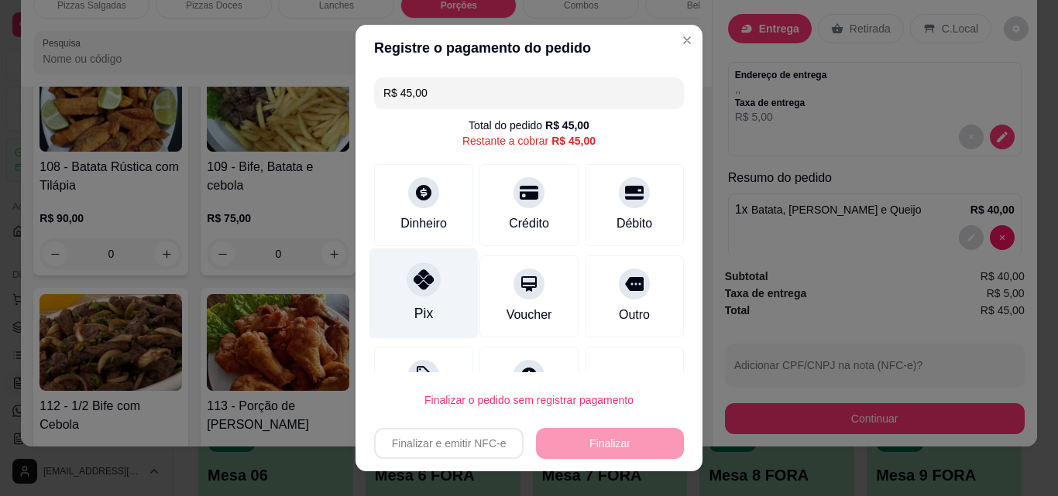
click at [431, 291] on div "Pix" at bounding box center [423, 294] width 109 height 91
type input "R$ 0,00"
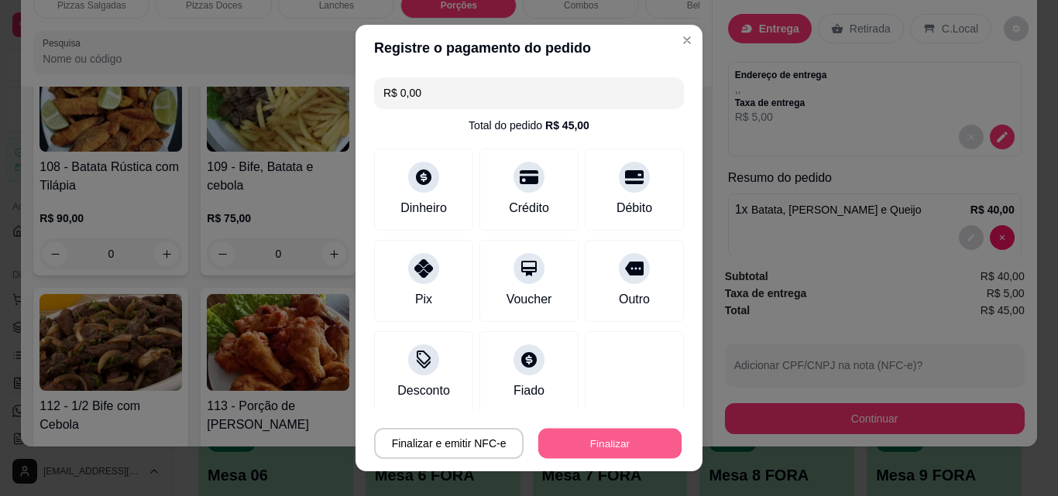
click at [555, 440] on button "Finalizar" at bounding box center [609, 444] width 143 height 30
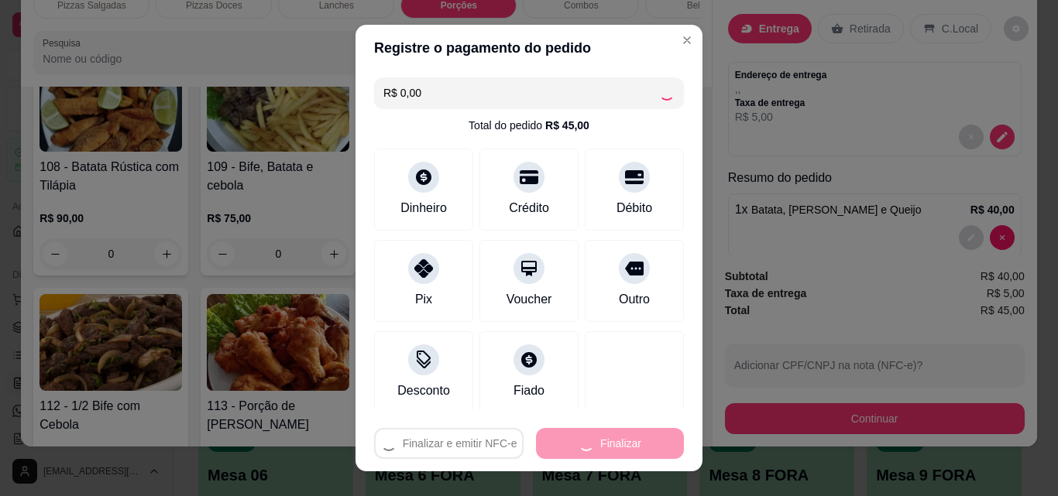
type input "0"
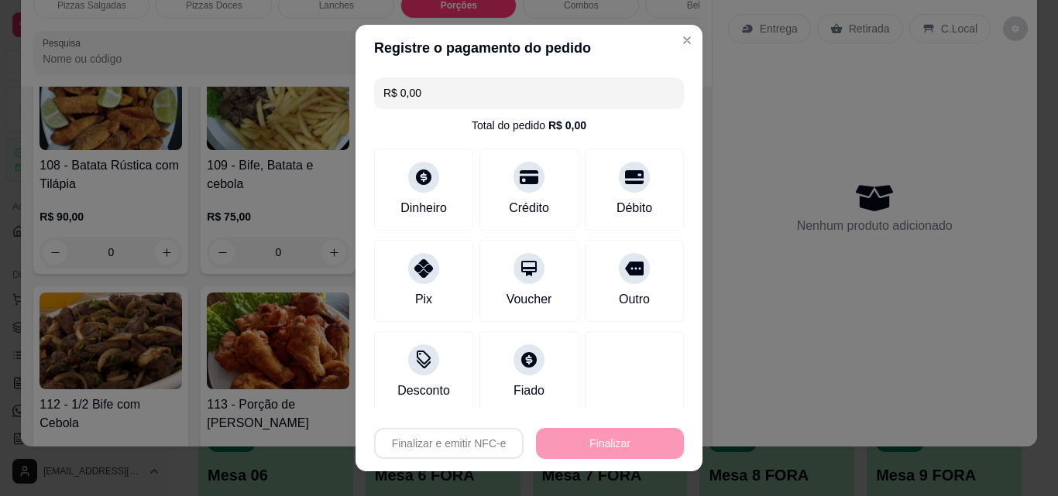
type input "-R$ 45,00"
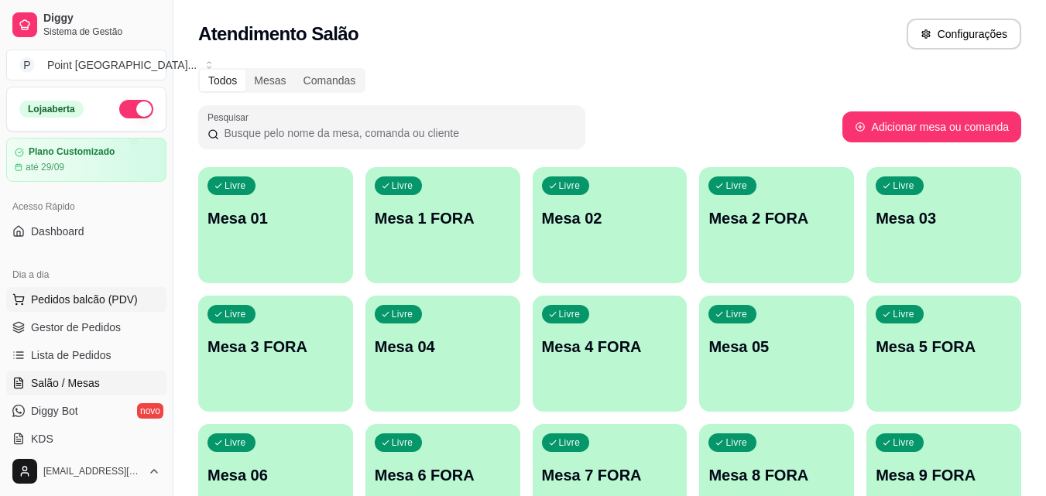
click at [113, 297] on span "Pedidos balcão (PDV)" at bounding box center [84, 299] width 107 height 15
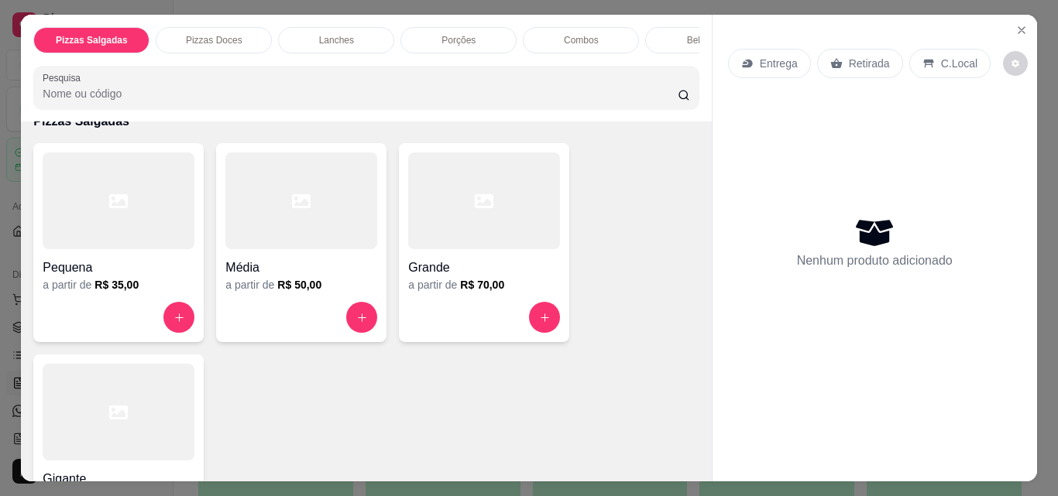
scroll to position [232, 0]
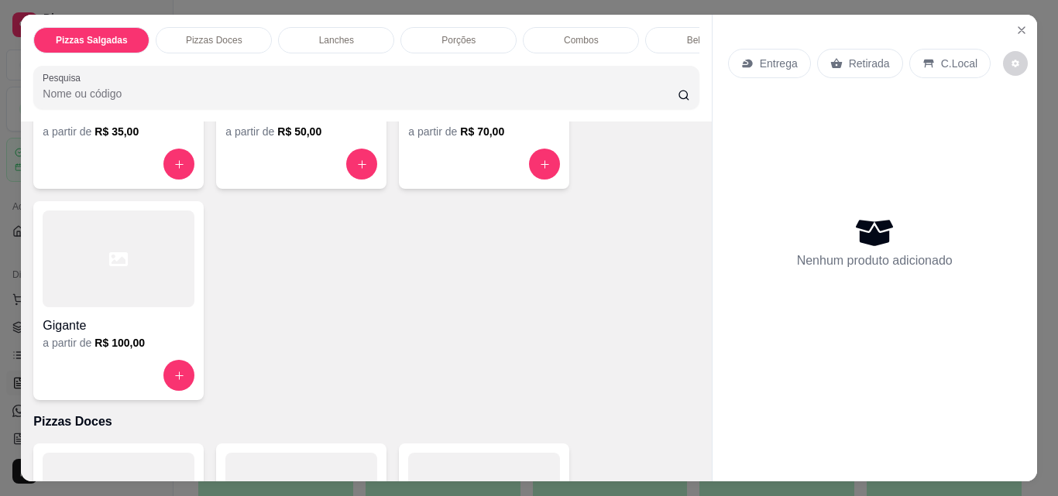
click at [123, 343] on h6 "R$ 100,00" at bounding box center [119, 342] width 50 height 15
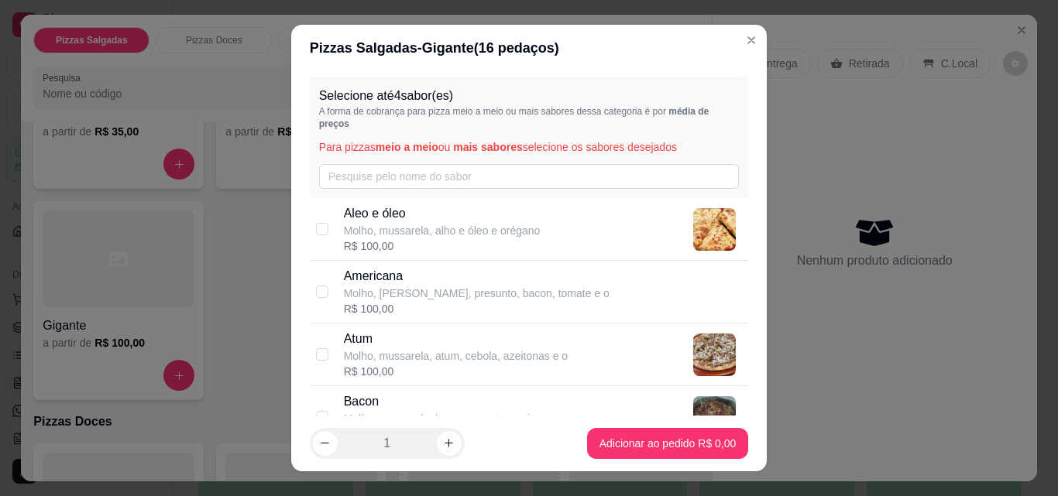
click at [396, 314] on div "R$ 100,00" at bounding box center [477, 308] width 266 height 15
checkbox input "true"
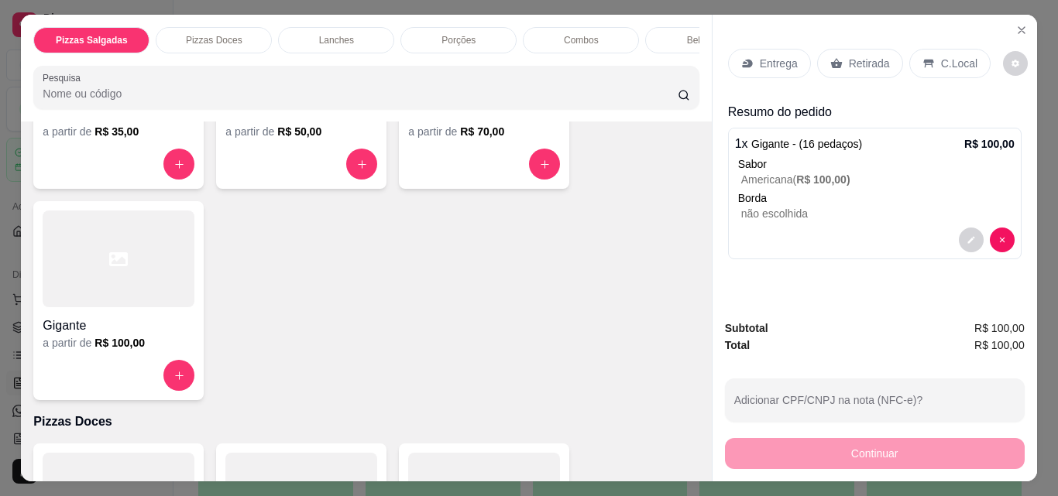
click at [144, 156] on div at bounding box center [119, 164] width 152 height 31
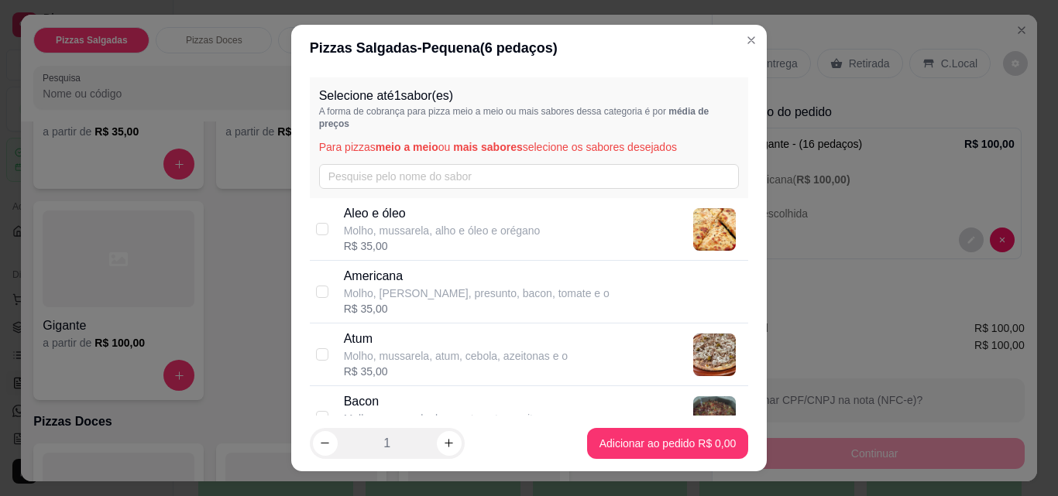
click at [369, 314] on div "R$ 35,00" at bounding box center [477, 308] width 266 height 15
checkbox input "true"
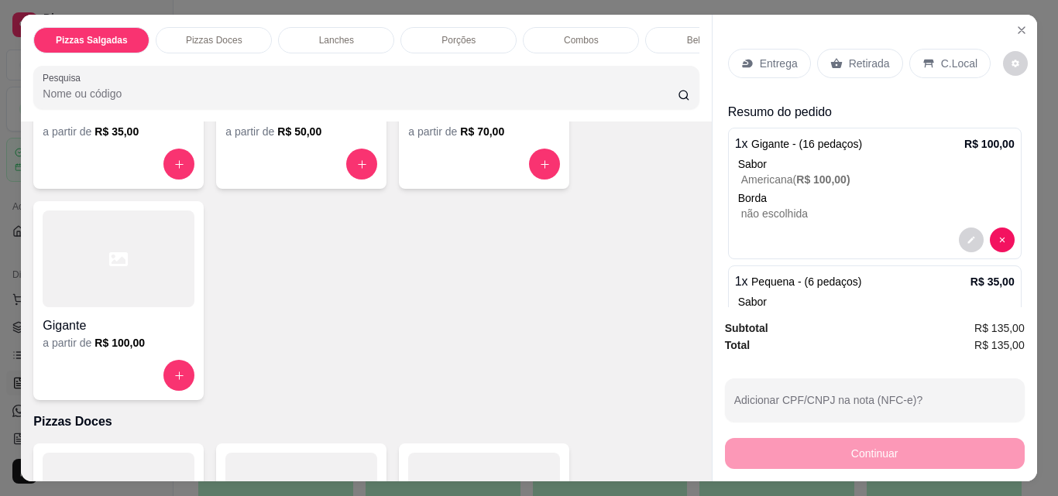
click at [778, 57] on p "Entrega" at bounding box center [779, 63] width 38 height 15
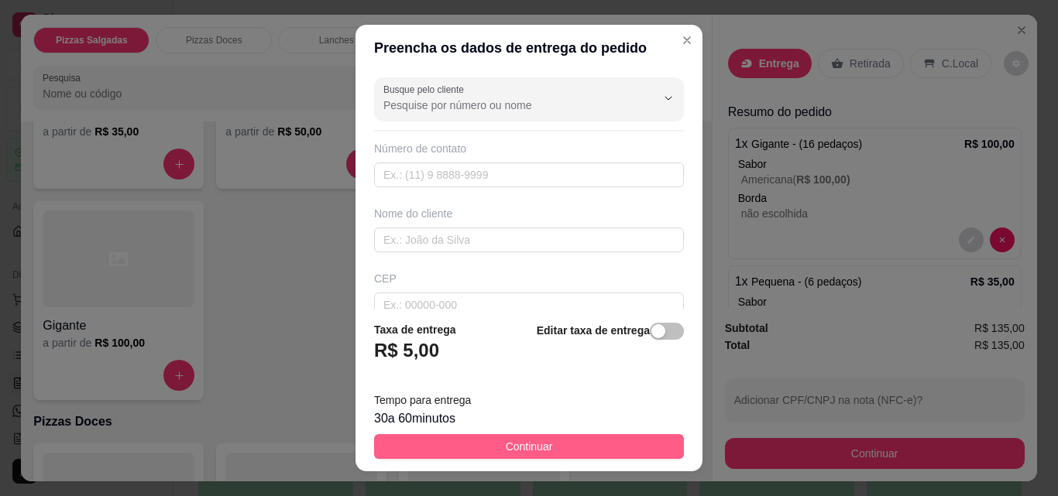
click at [458, 452] on button "Continuar" at bounding box center [529, 446] width 310 height 25
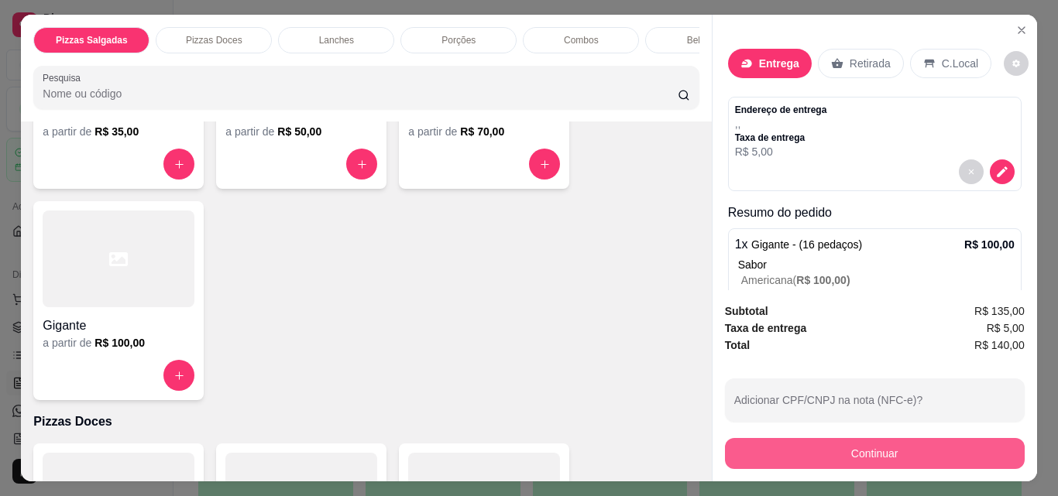
click at [822, 445] on button "Continuar" at bounding box center [875, 453] width 300 height 31
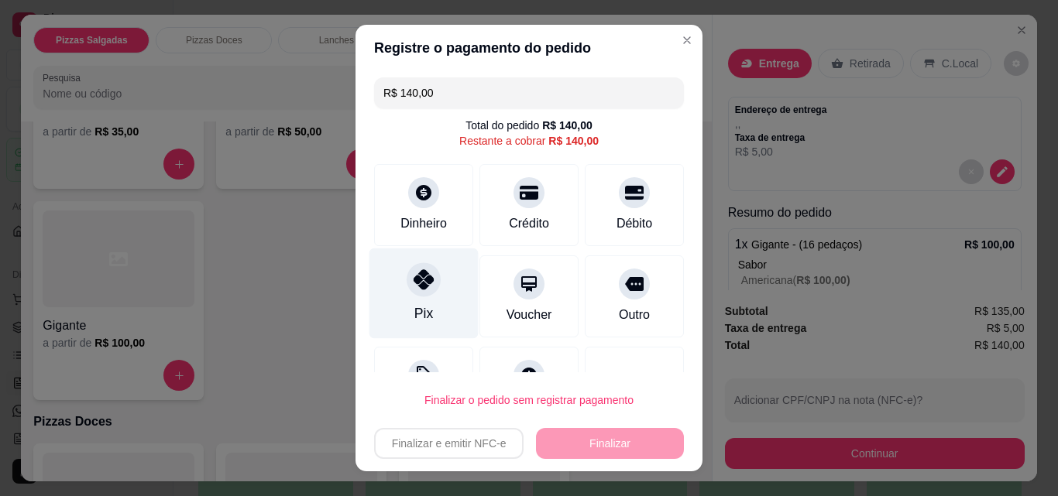
click at [412, 294] on div at bounding box center [424, 280] width 34 height 34
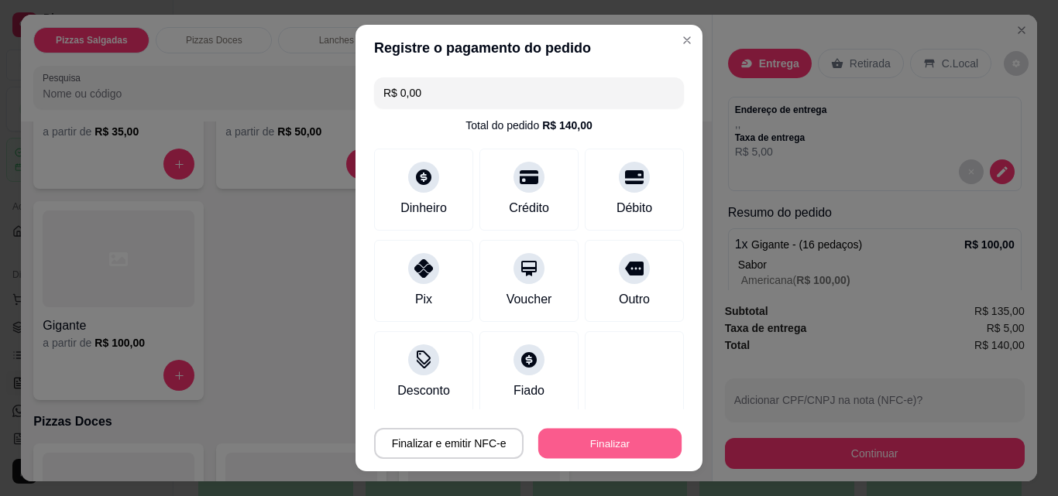
click at [552, 441] on button "Finalizar" at bounding box center [609, 444] width 143 height 30
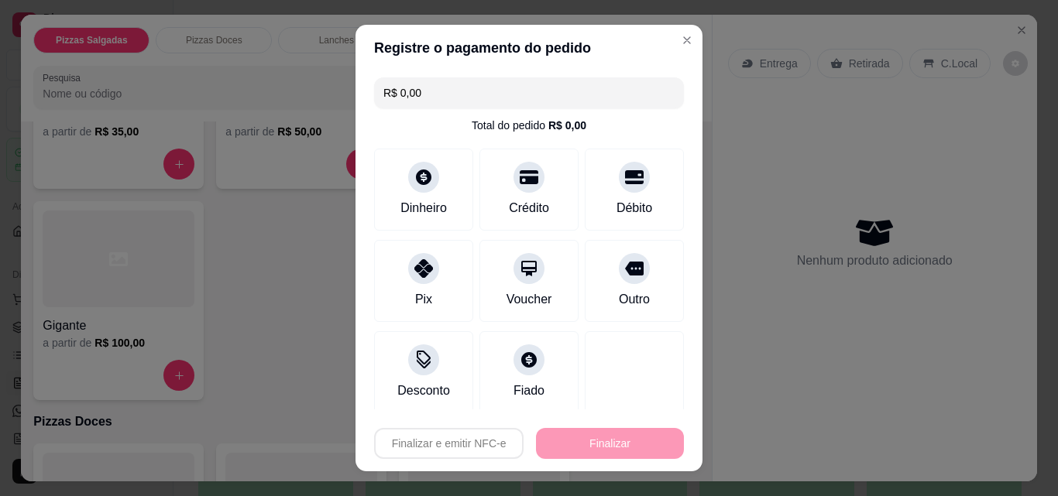
type input "-R$ 140,00"
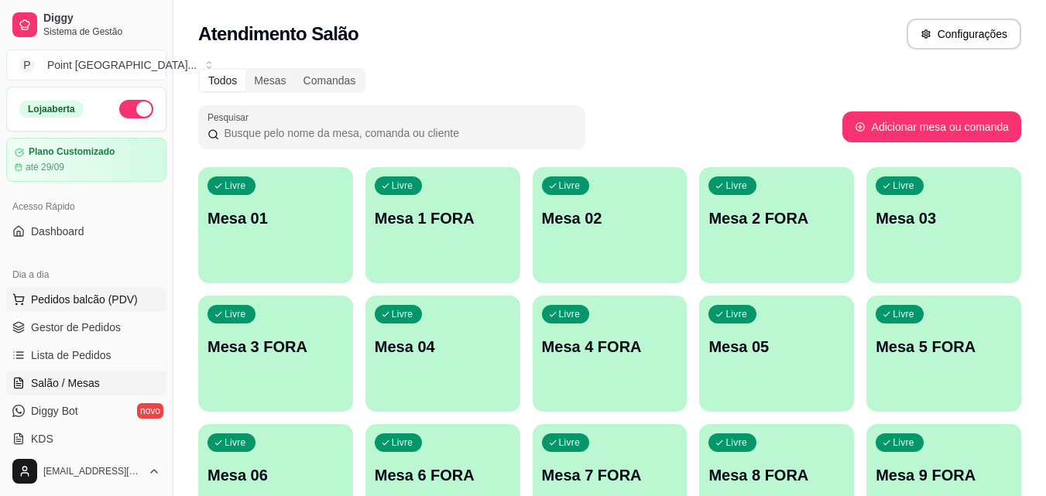
click at [115, 298] on span "Pedidos balcão (PDV)" at bounding box center [84, 299] width 107 height 15
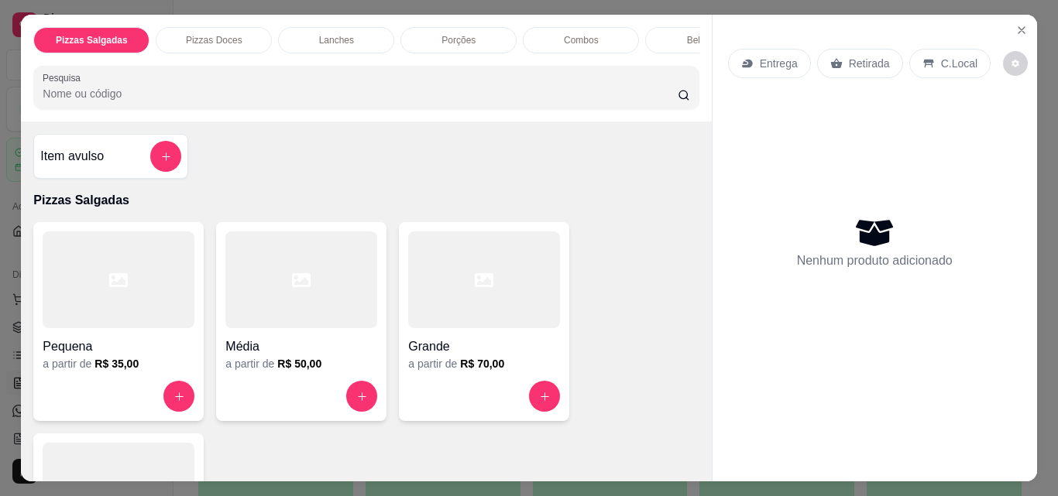
click at [432, 28] on div "Porções" at bounding box center [458, 40] width 116 height 26
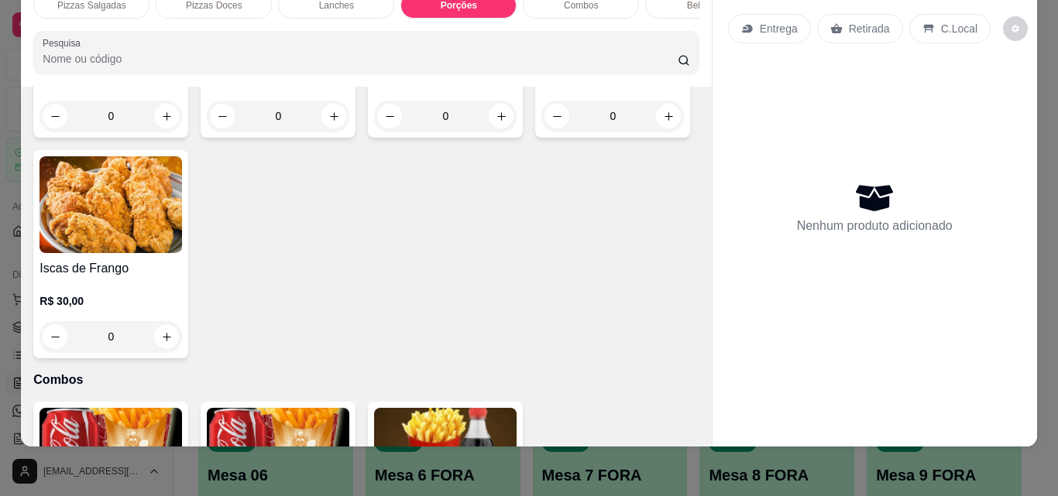
scroll to position [3053, 0]
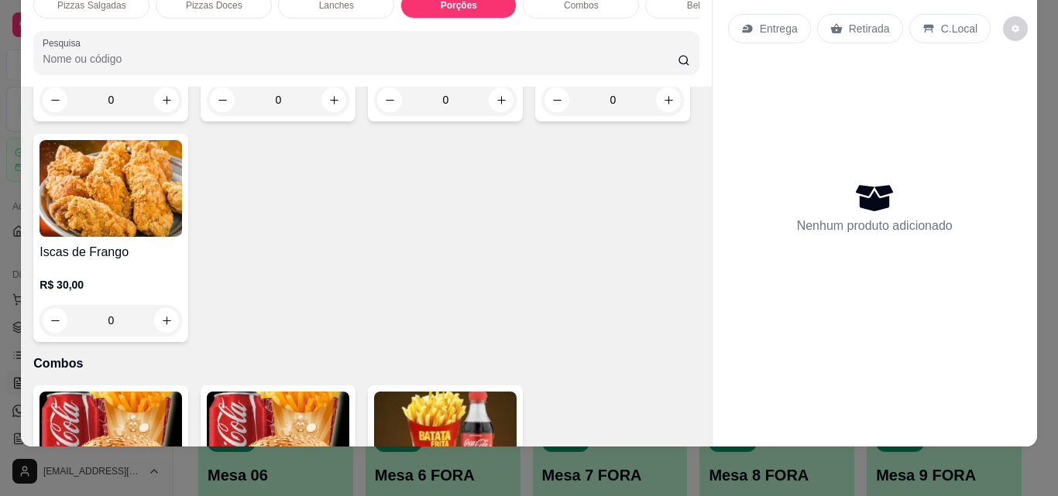
type input "1"
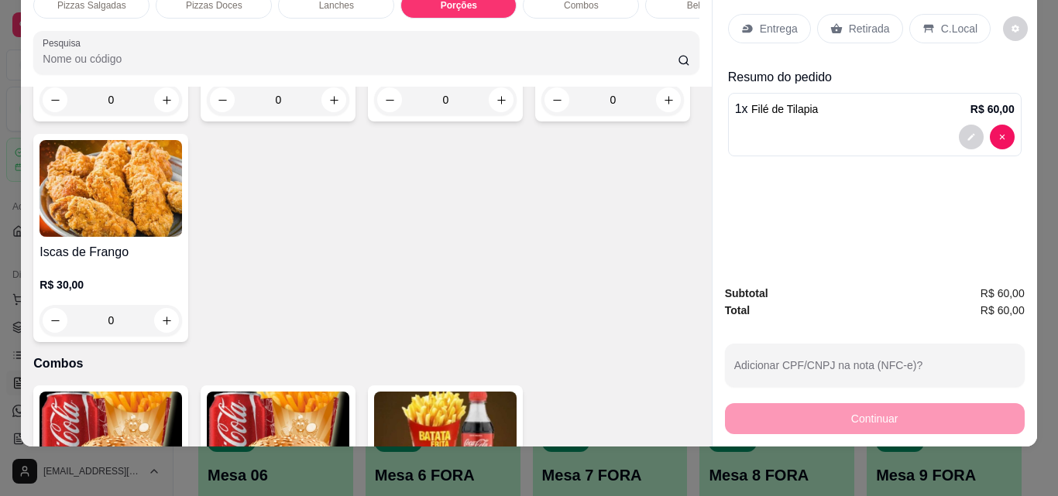
type input "1"
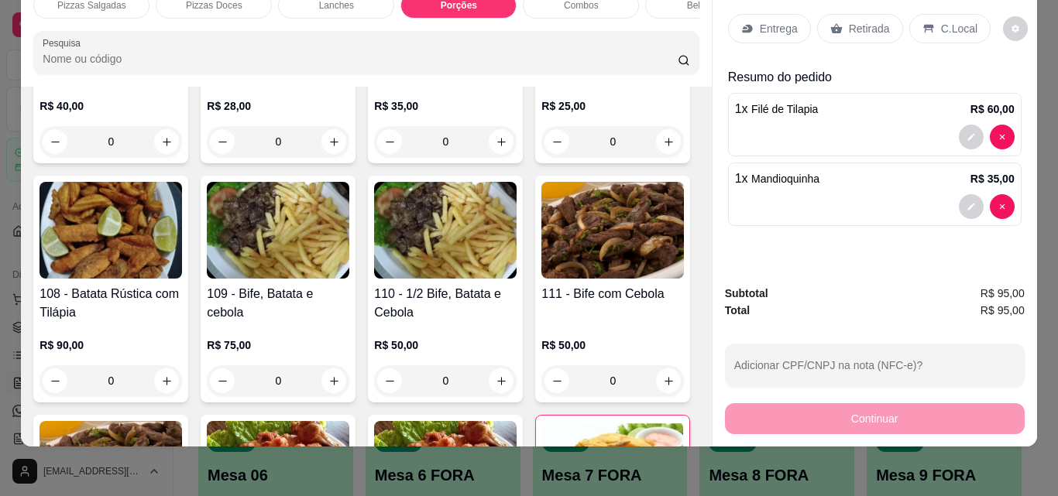
scroll to position [2046, 0]
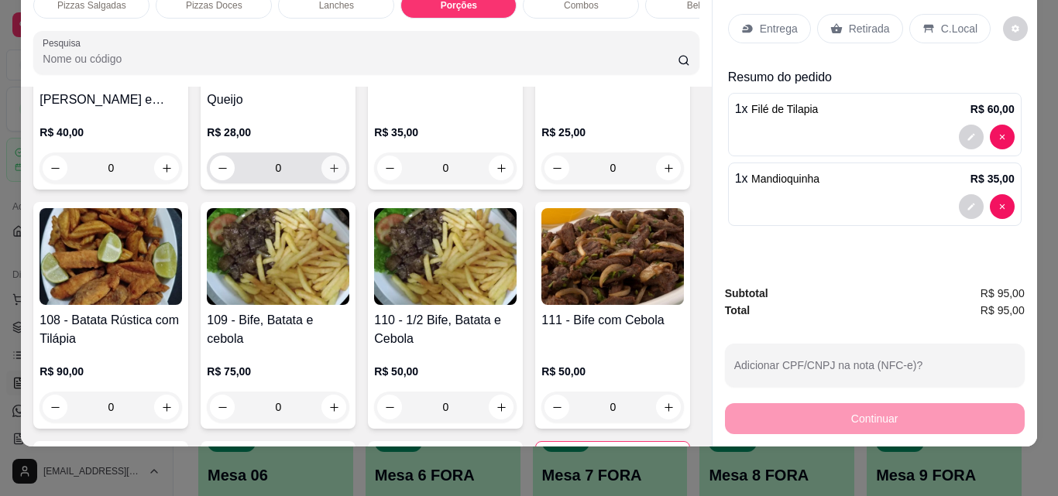
click at [340, 174] on icon "increase-product-quantity" at bounding box center [334, 169] width 12 height 12
type input "1"
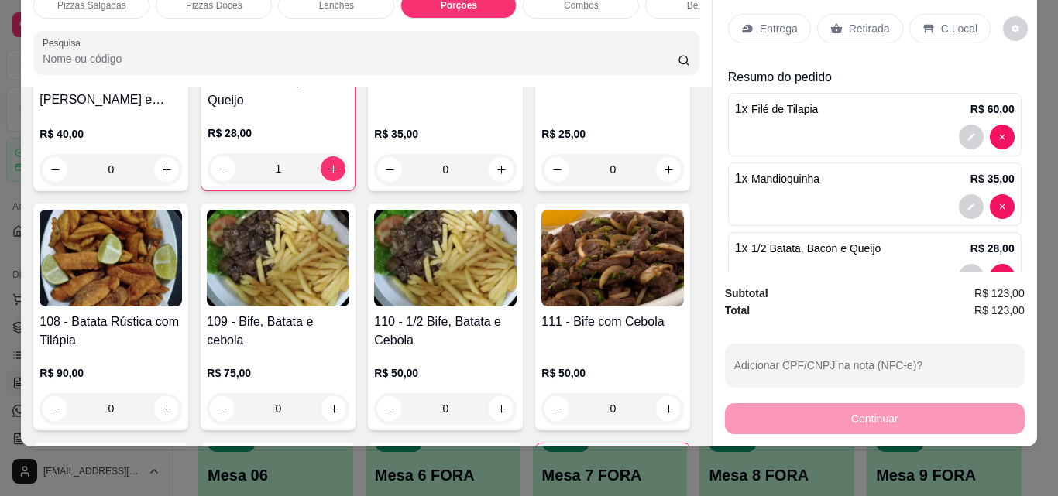
click at [662, 4] on div "Bebidas" at bounding box center [703, 5] width 116 height 26
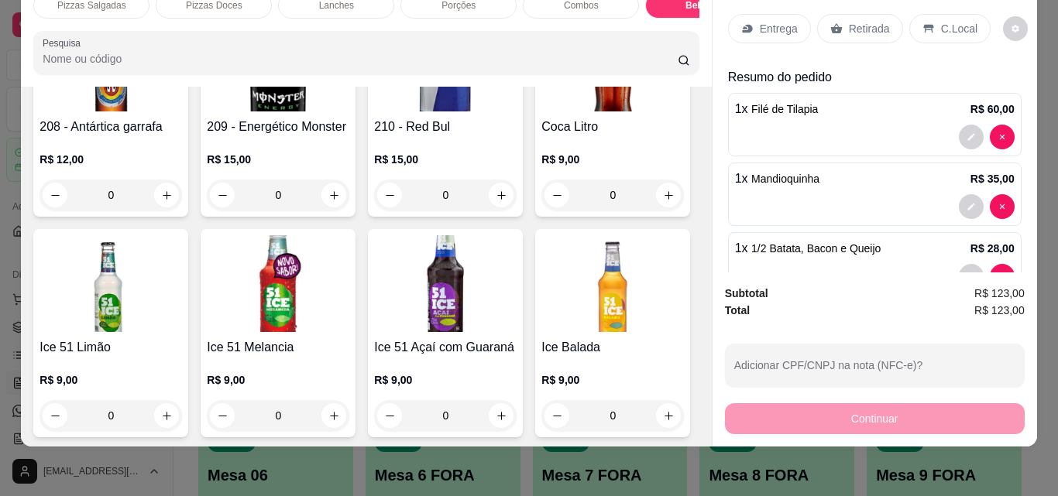
scroll to position [5341, 0]
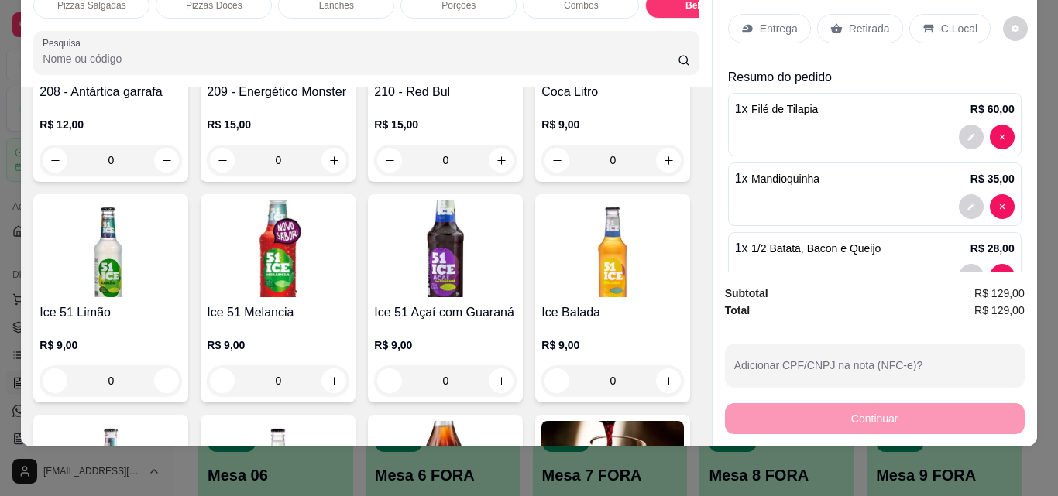
type input "2"
click at [768, 14] on div "Entrega" at bounding box center [769, 28] width 83 height 29
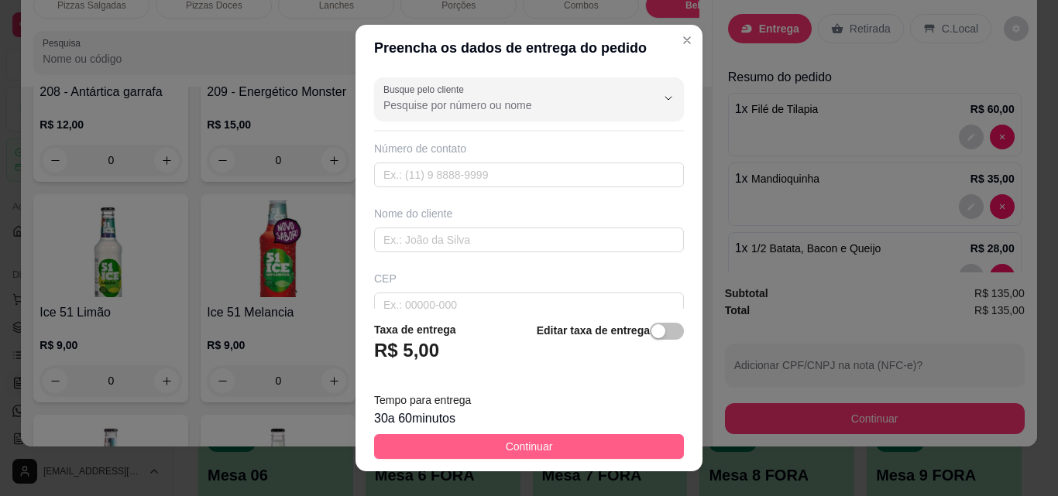
click at [446, 442] on button "Continuar" at bounding box center [529, 446] width 310 height 25
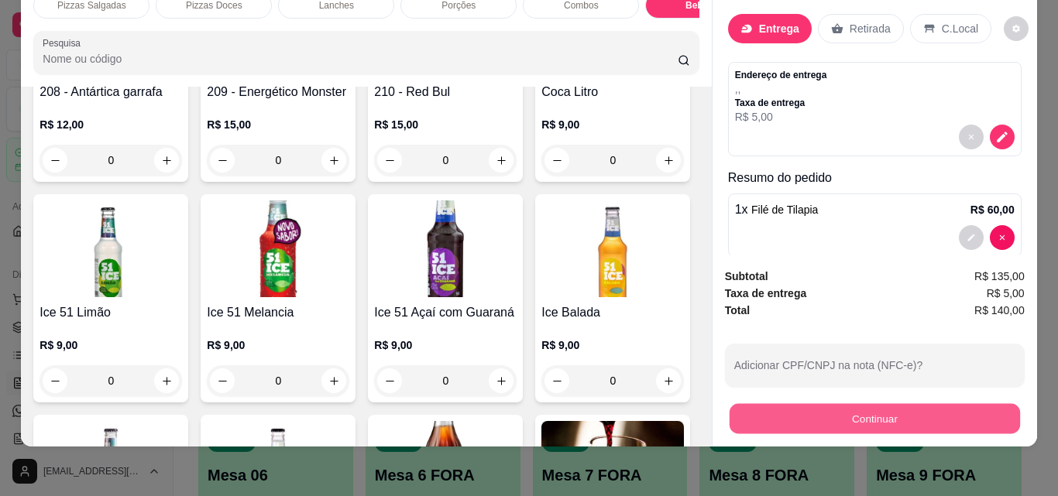
click at [763, 404] on button "Continuar" at bounding box center [874, 419] width 290 height 30
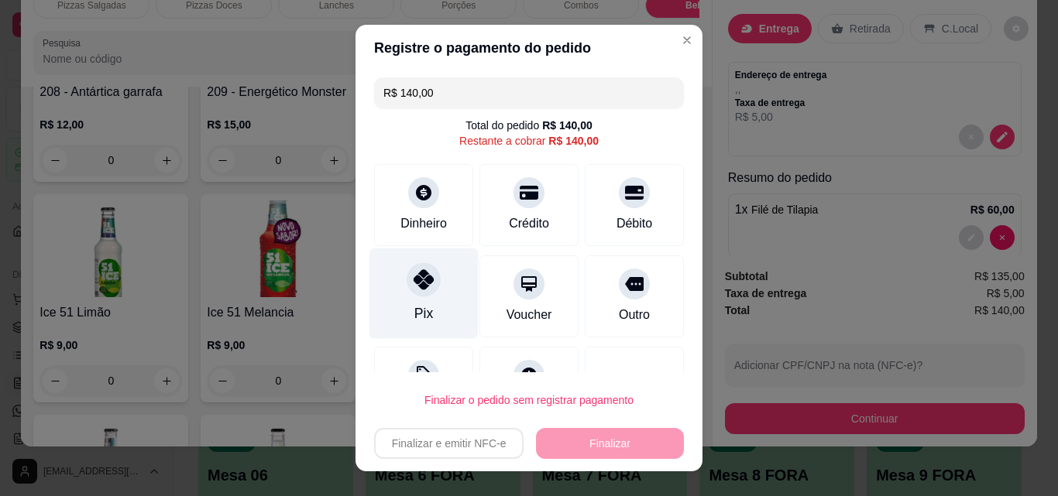
click at [407, 290] on div at bounding box center [424, 280] width 34 height 34
type input "R$ 0,00"
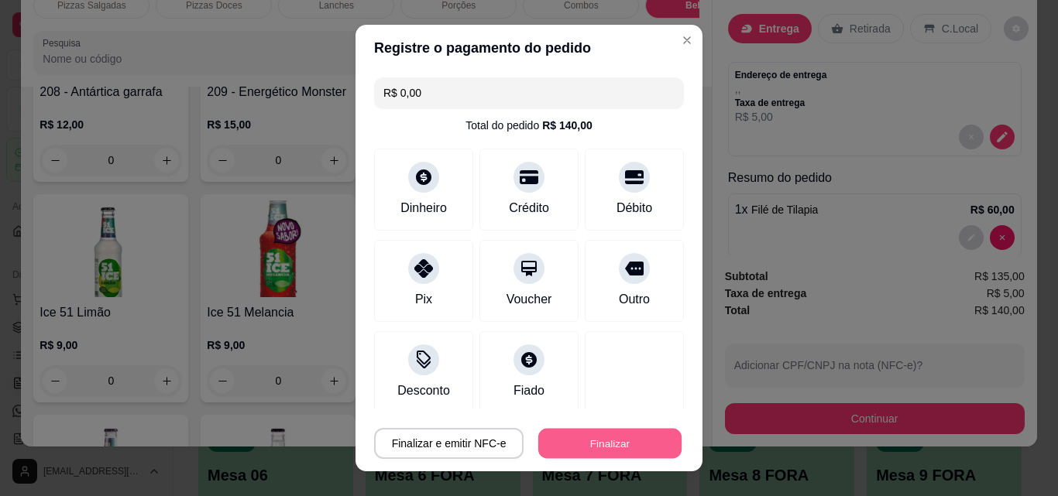
click at [549, 444] on button "Finalizar" at bounding box center [609, 444] width 143 height 30
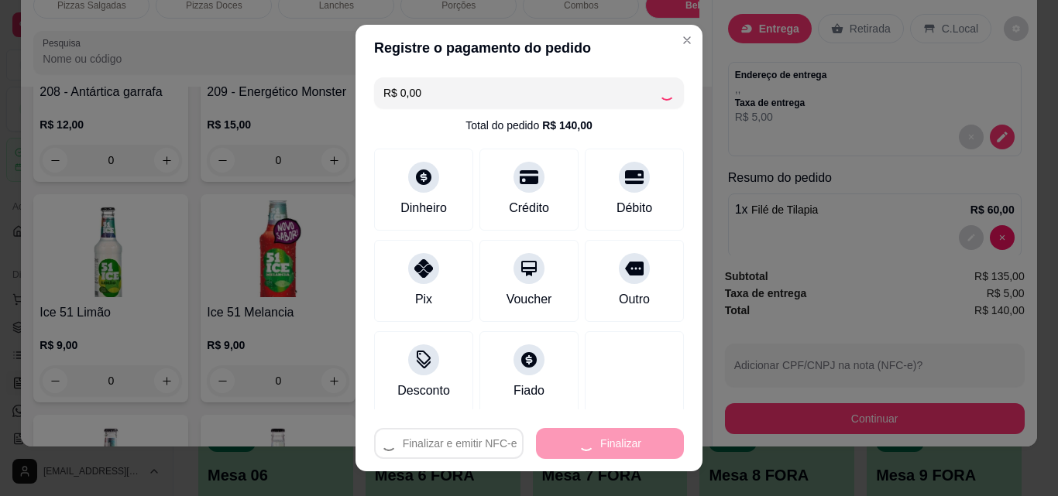
type input "0"
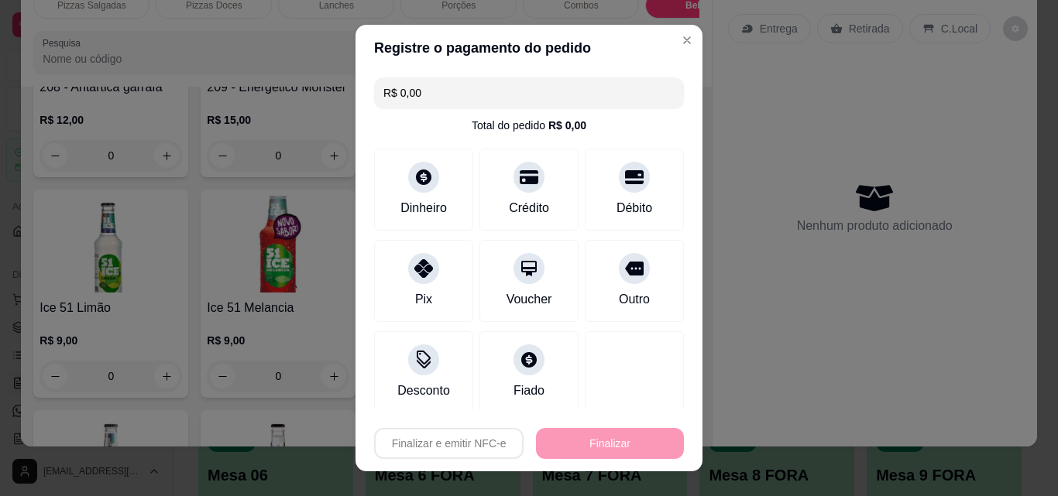
type input "-R$ 140,00"
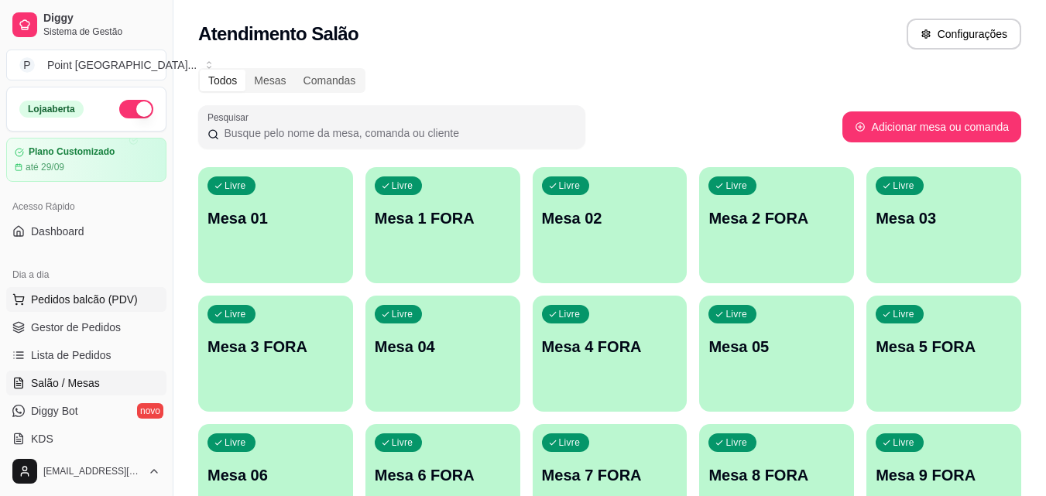
click at [100, 297] on span "Pedidos balcão (PDV)" at bounding box center [84, 299] width 107 height 15
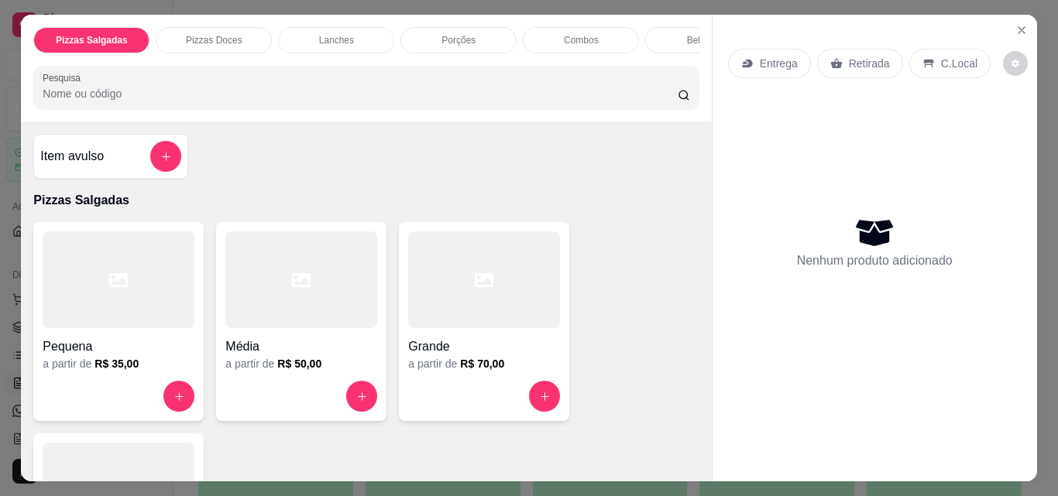
click at [452, 39] on p "Porções" at bounding box center [458, 40] width 34 height 12
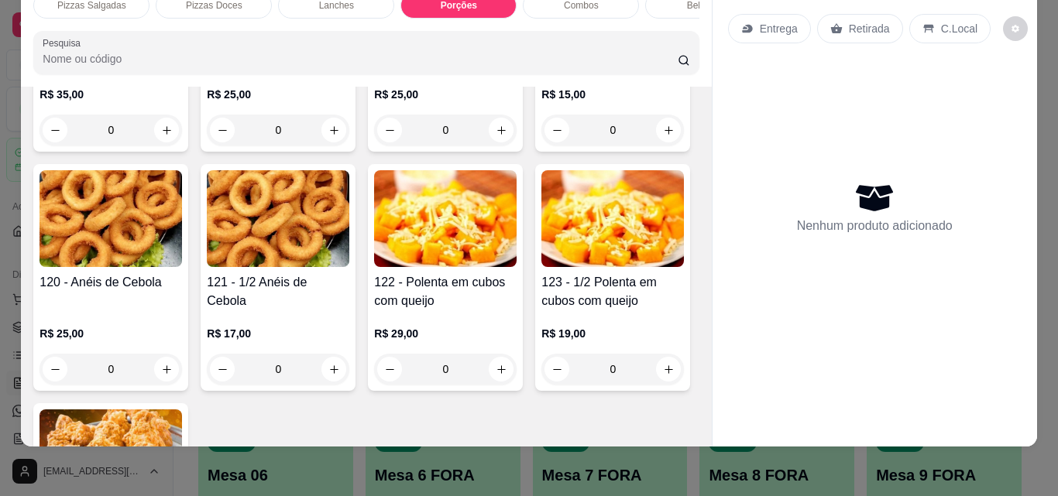
scroll to position [2821, 0]
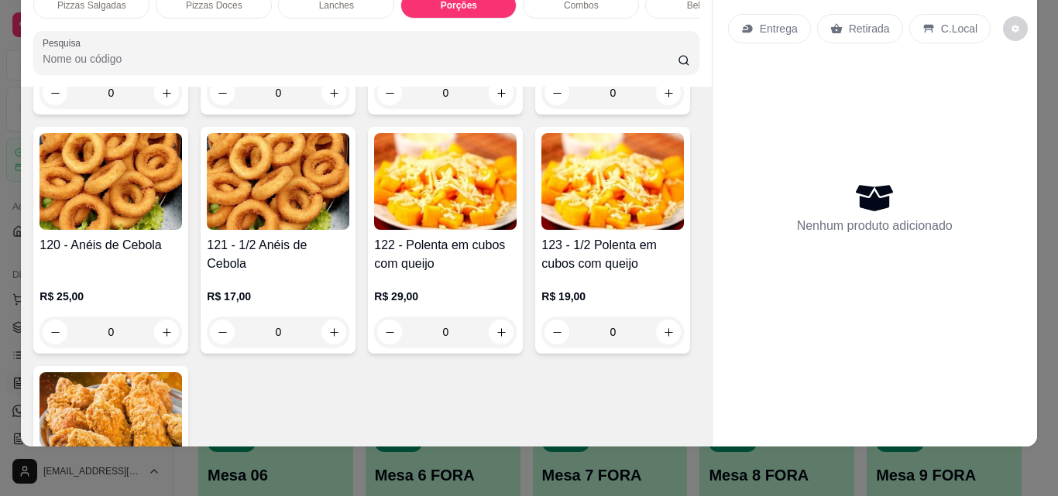
type input "1"
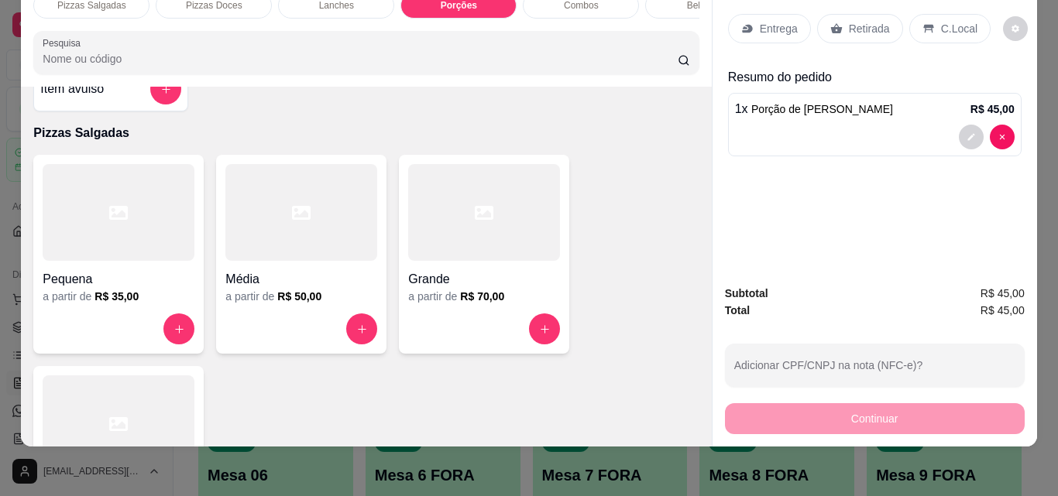
scroll to position [0, 0]
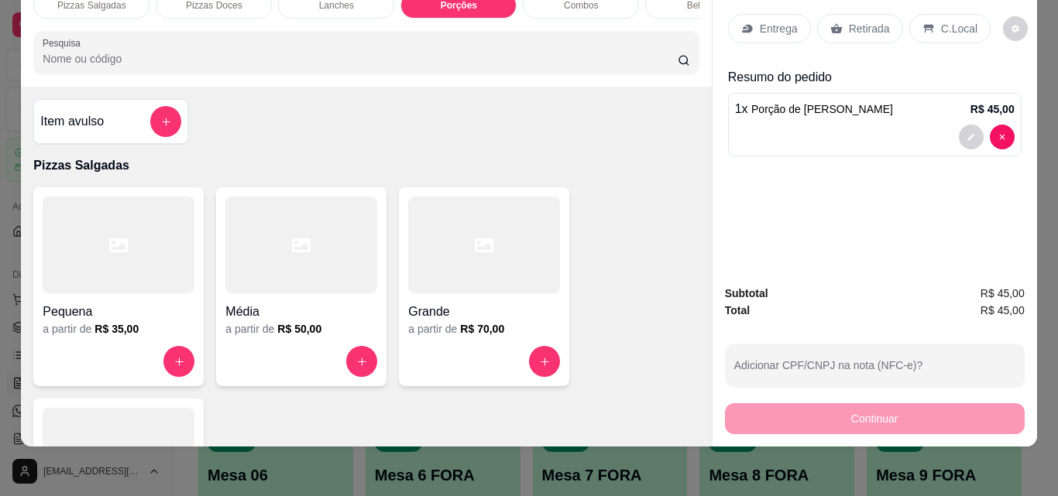
click at [661, 2] on div "Bebidas" at bounding box center [703, 5] width 116 height 26
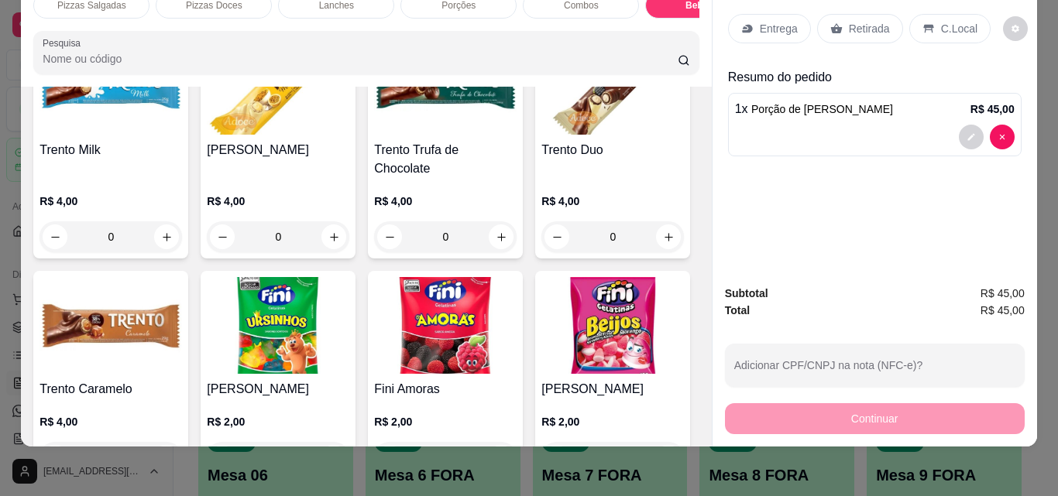
scroll to position [6500, 0]
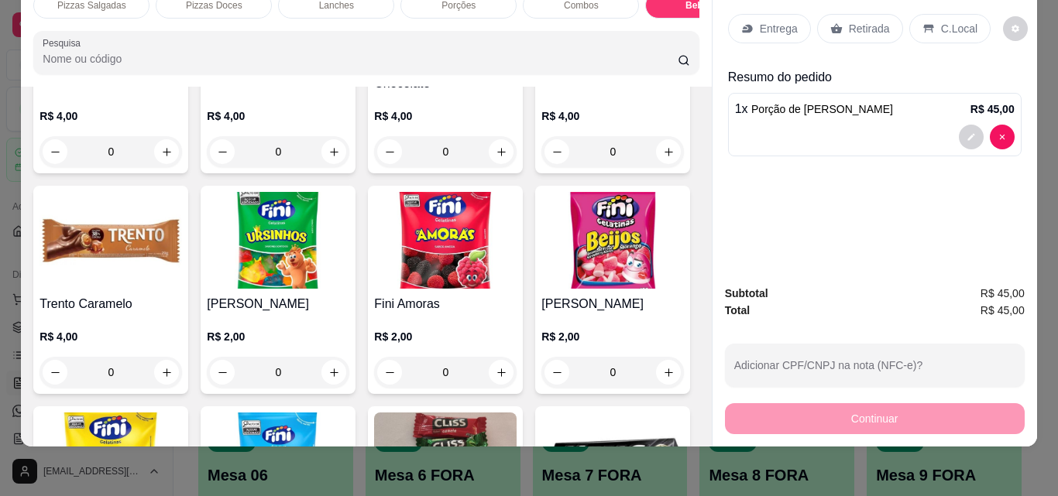
type input "1"
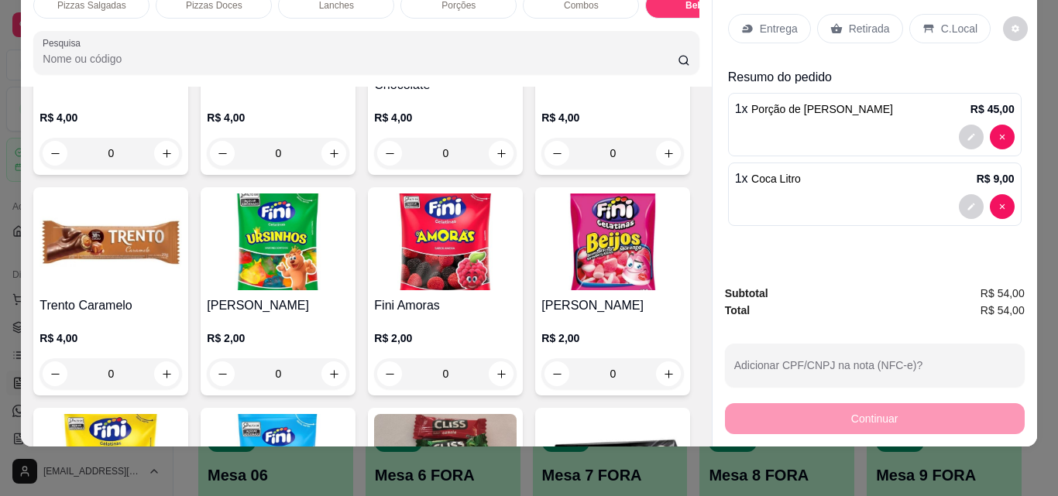
click at [874, 21] on p "Retirada" at bounding box center [869, 28] width 41 height 15
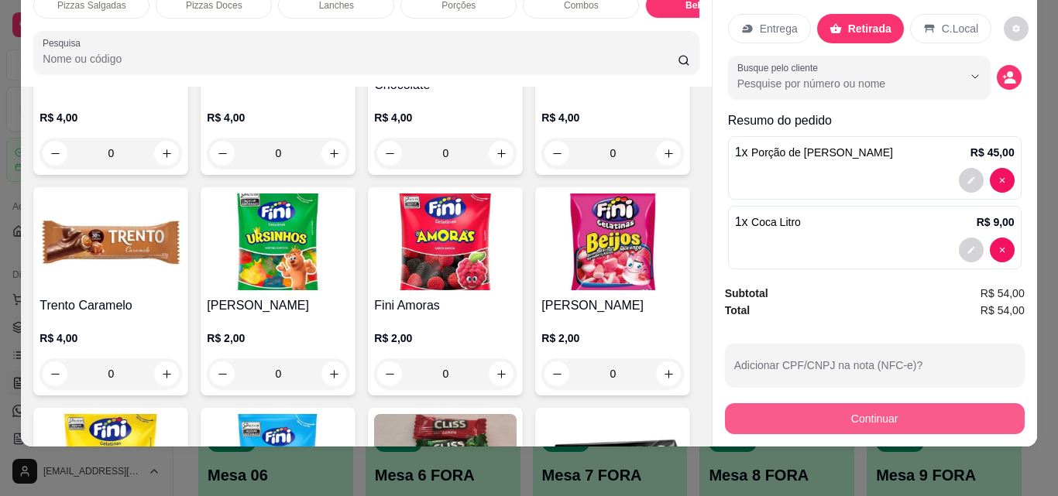
click at [840, 404] on button "Continuar" at bounding box center [875, 419] width 300 height 31
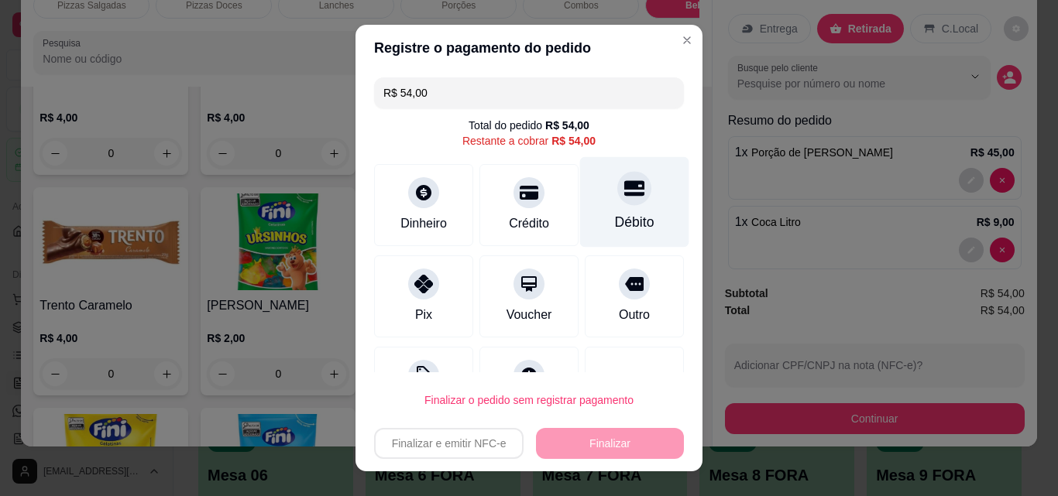
click at [620, 209] on div "Débito" at bounding box center [634, 202] width 109 height 91
type input "R$ 0,00"
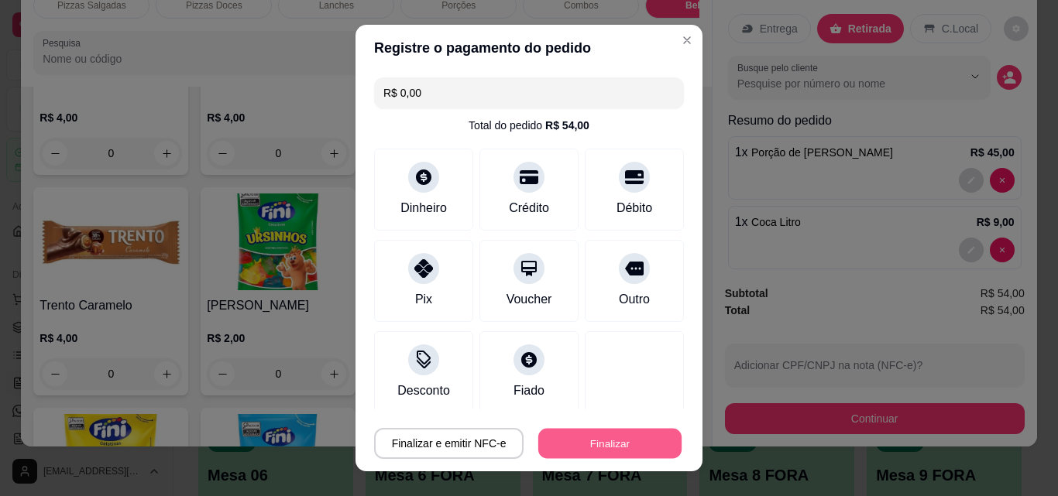
click at [585, 440] on button "Finalizar" at bounding box center [609, 444] width 143 height 30
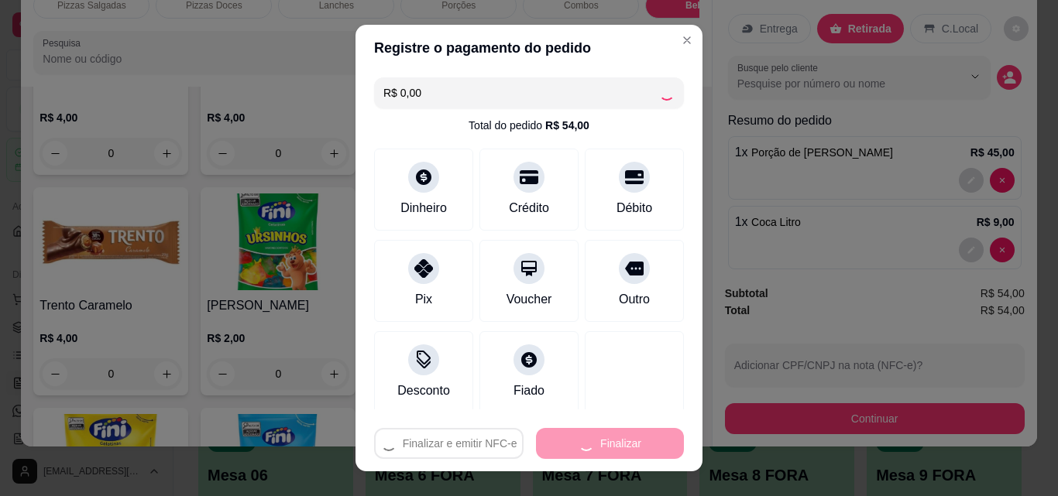
type input "0"
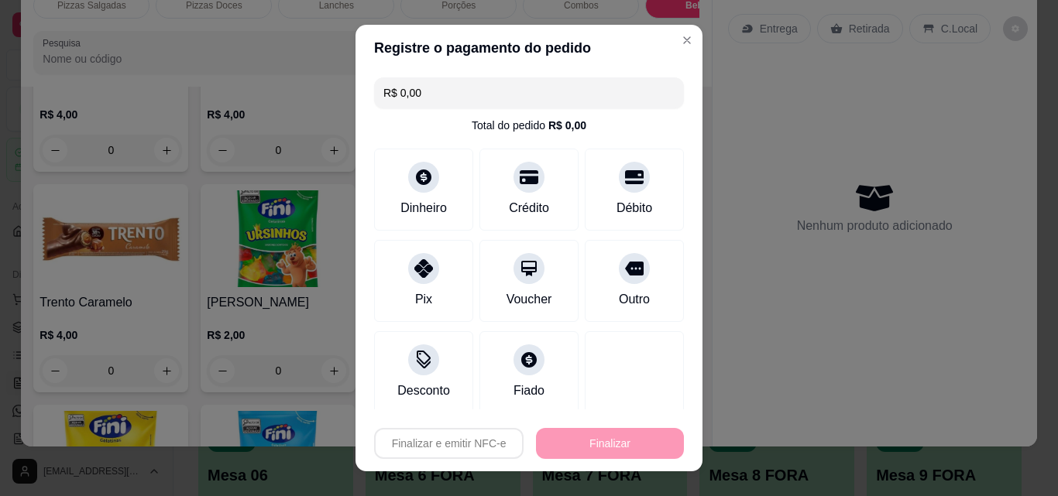
type input "-R$ 54,00"
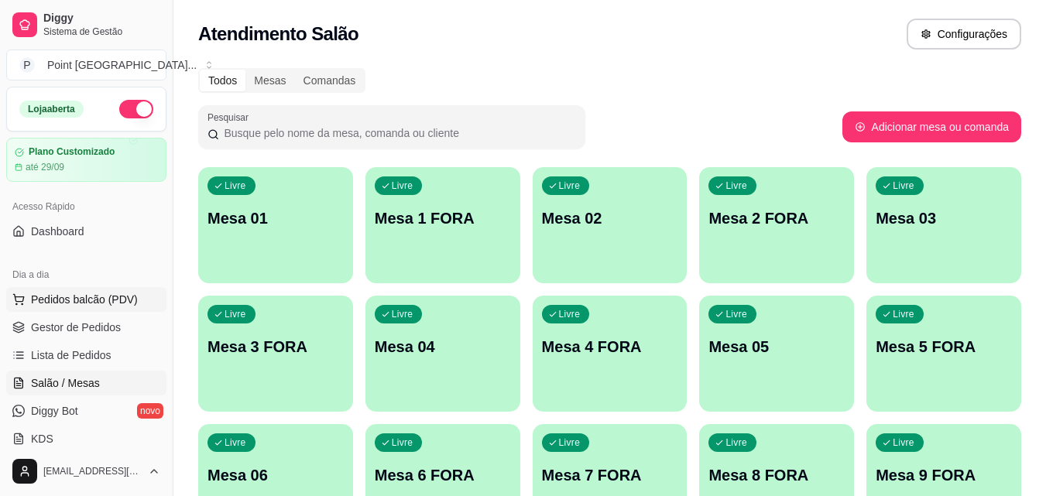
click at [104, 303] on span "Pedidos balcão (PDV)" at bounding box center [84, 299] width 107 height 15
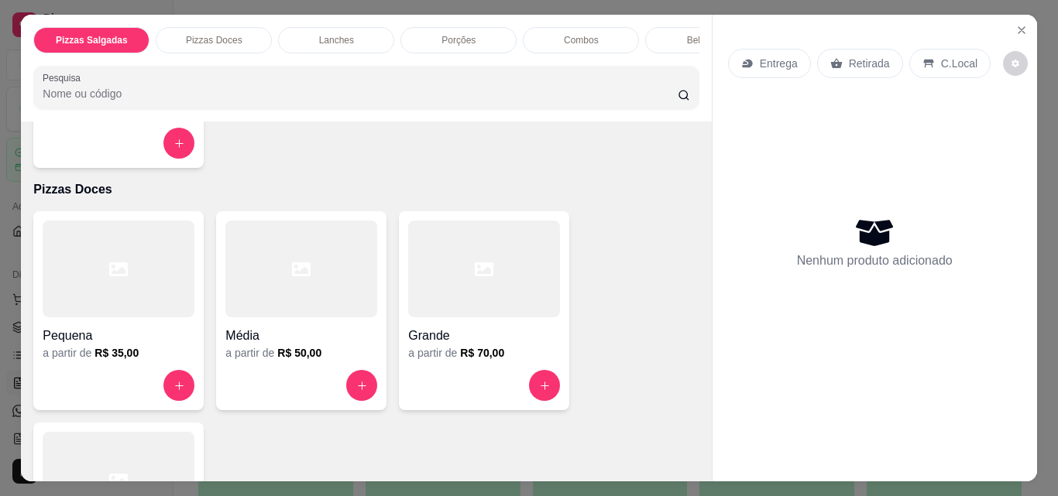
scroll to position [542, 0]
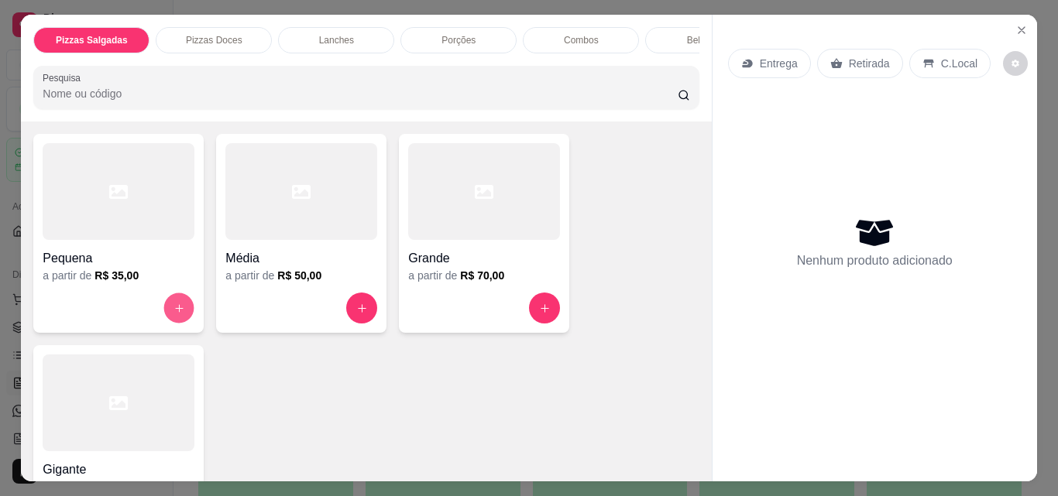
click at [177, 314] on icon "increase-product-quantity" at bounding box center [179, 309] width 12 height 12
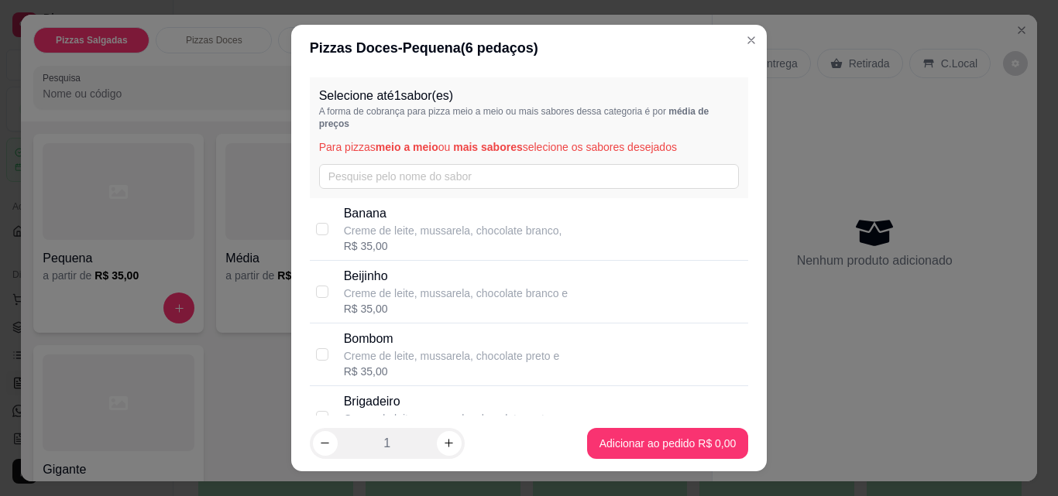
click at [364, 246] on div "R$ 35,00" at bounding box center [453, 246] width 218 height 15
checkbox input "true"
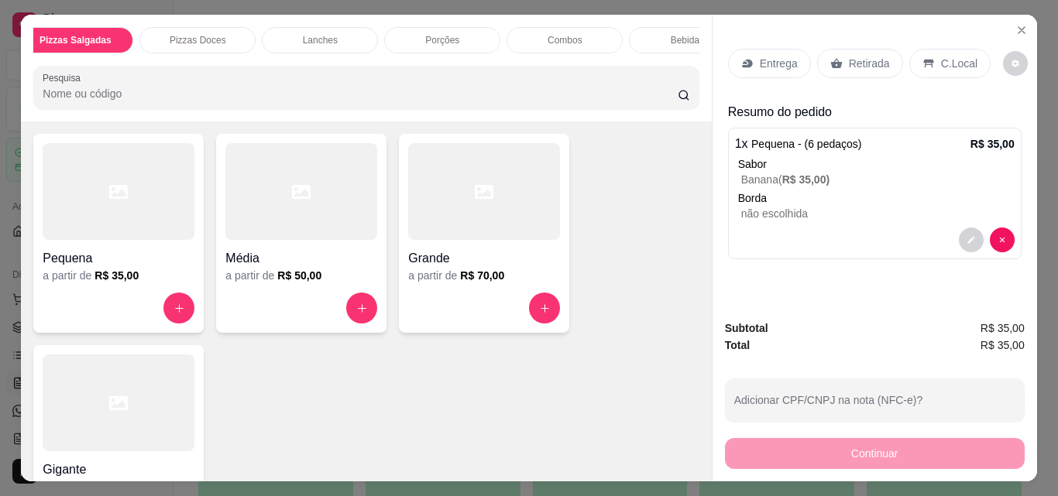
scroll to position [0, 31]
click at [656, 60] on div "Pizzas Salgadas Pizzas Doces Lanches Porções Combos Bebidas DOCES Pesquisa" at bounding box center [366, 68] width 690 height 107
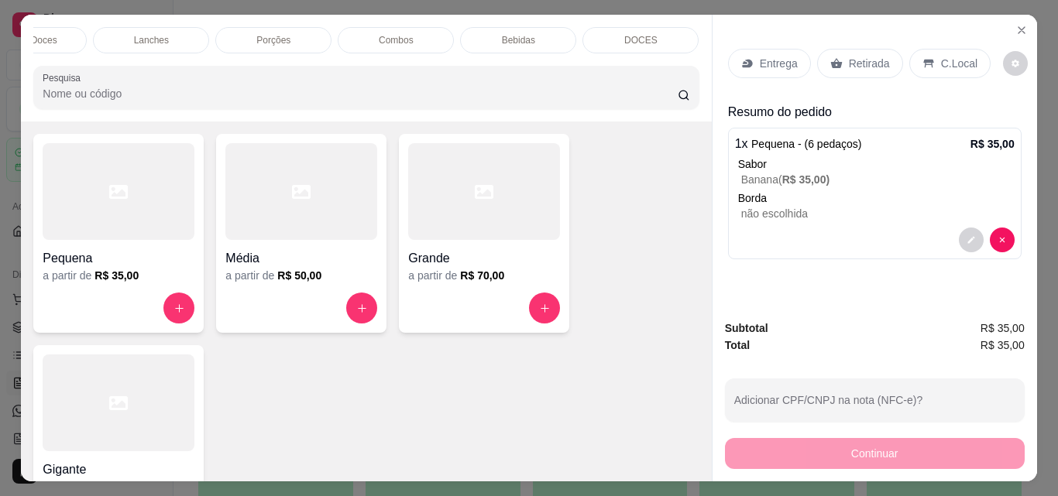
click at [666, 30] on div "DOCES" at bounding box center [640, 40] width 116 height 26
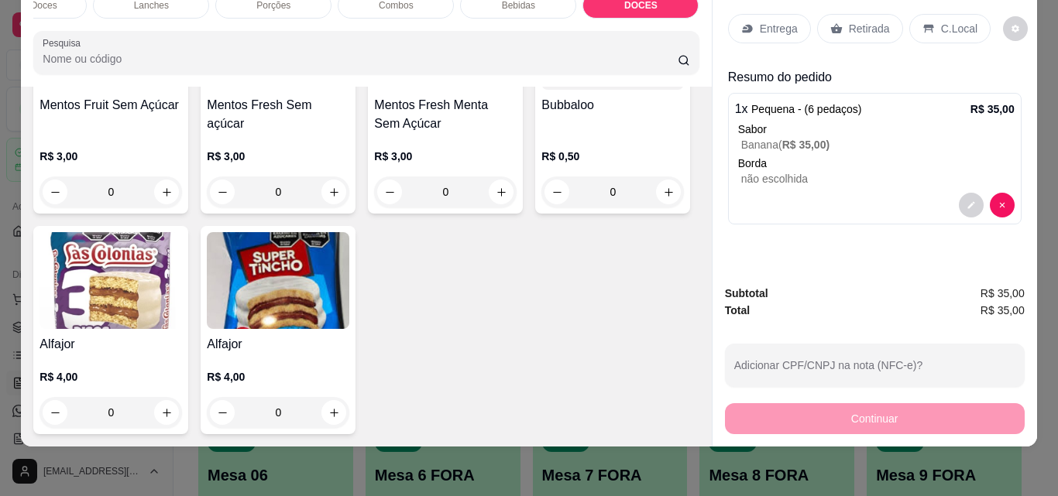
scroll to position [8400, 0]
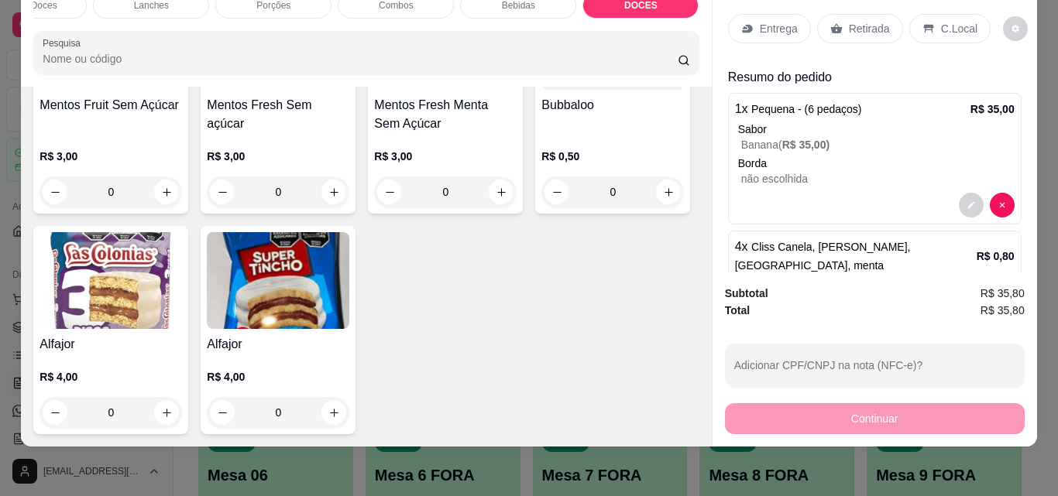
type input "5"
click at [955, 21] on p "C.Local" at bounding box center [959, 28] width 36 height 15
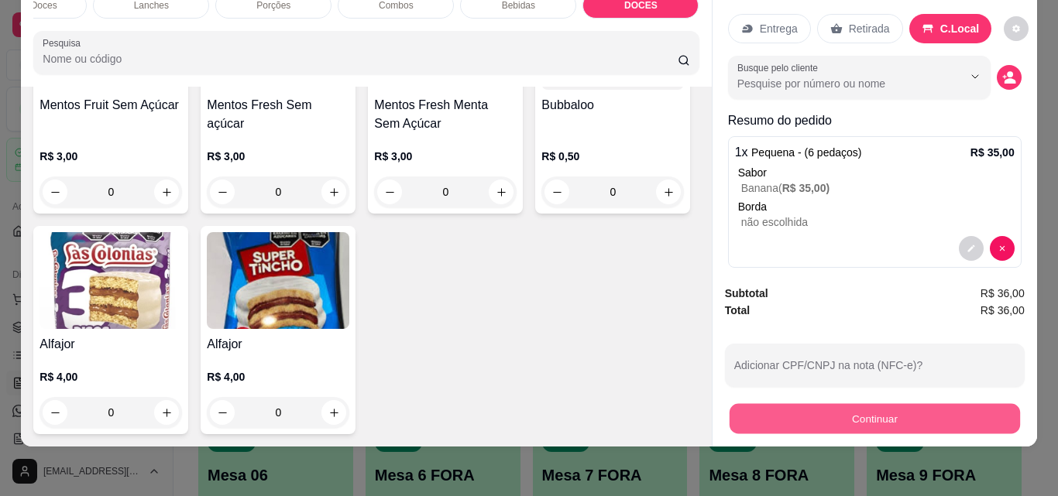
click at [912, 407] on button "Continuar" at bounding box center [874, 419] width 290 height 30
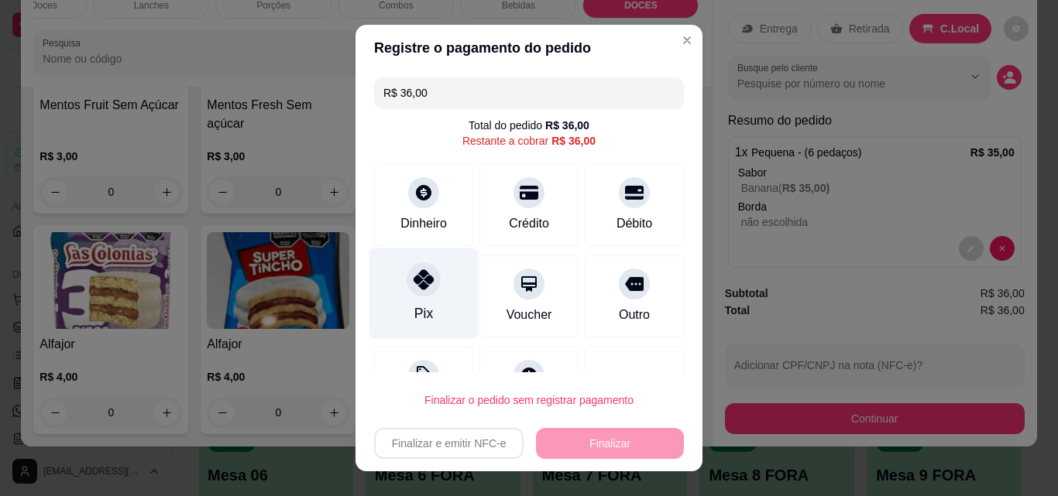
click at [431, 287] on div "Pix" at bounding box center [423, 294] width 109 height 91
type input "R$ 0,00"
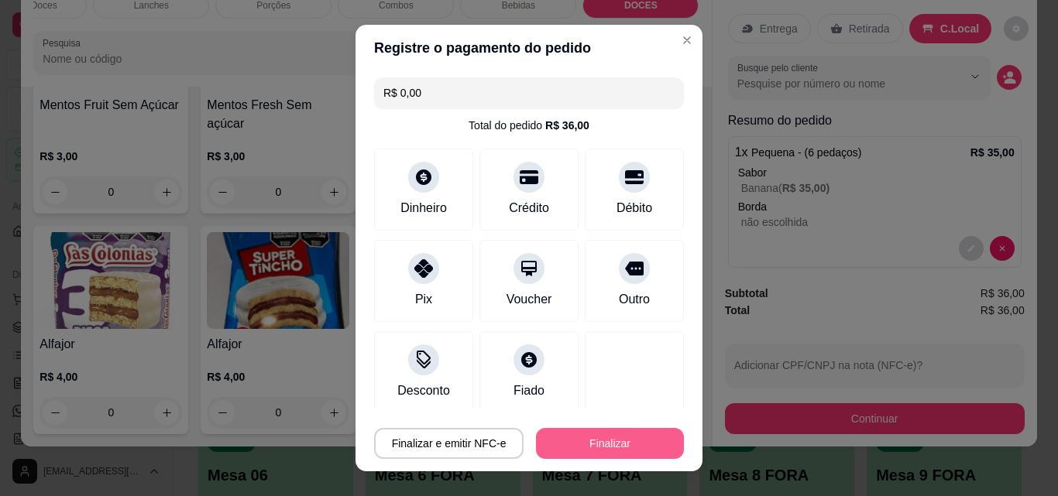
click at [545, 439] on button "Finalizar" at bounding box center [610, 443] width 148 height 31
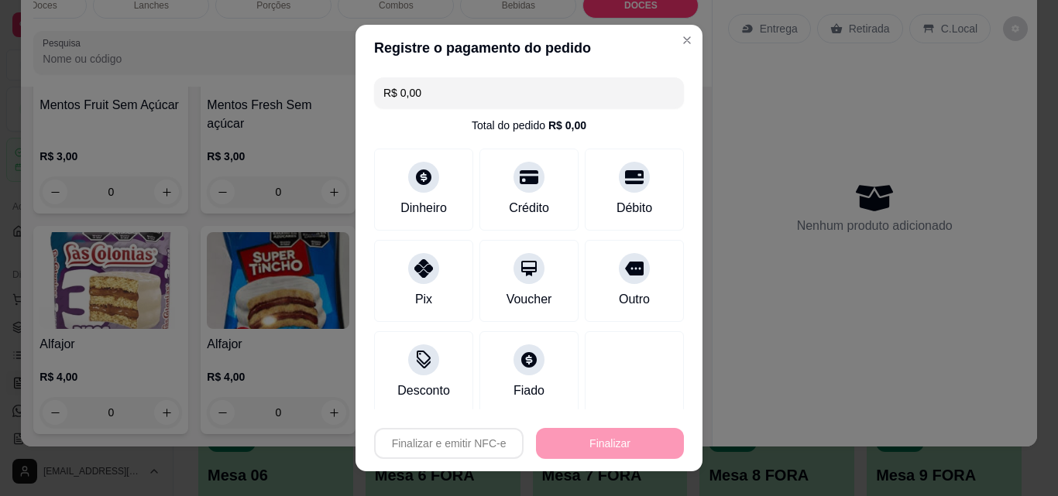
type input "0"
type input "-R$ 36,00"
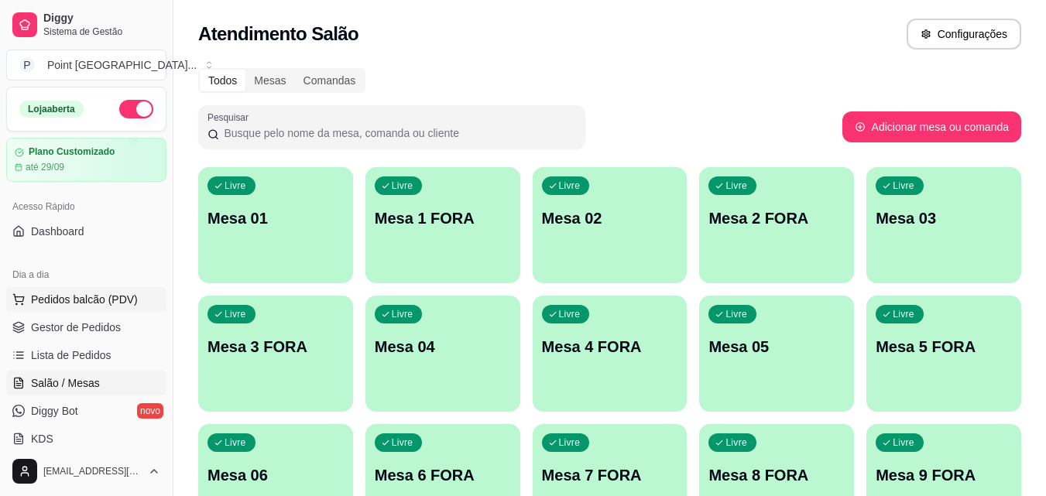
click at [97, 294] on span "Pedidos balcão (PDV)" at bounding box center [84, 299] width 107 height 15
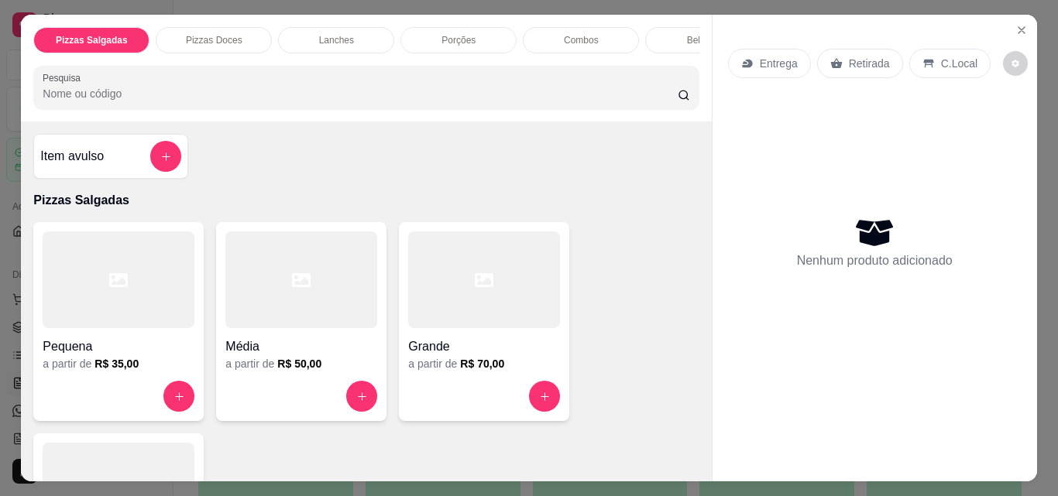
click at [474, 30] on div "Porções" at bounding box center [458, 40] width 116 height 26
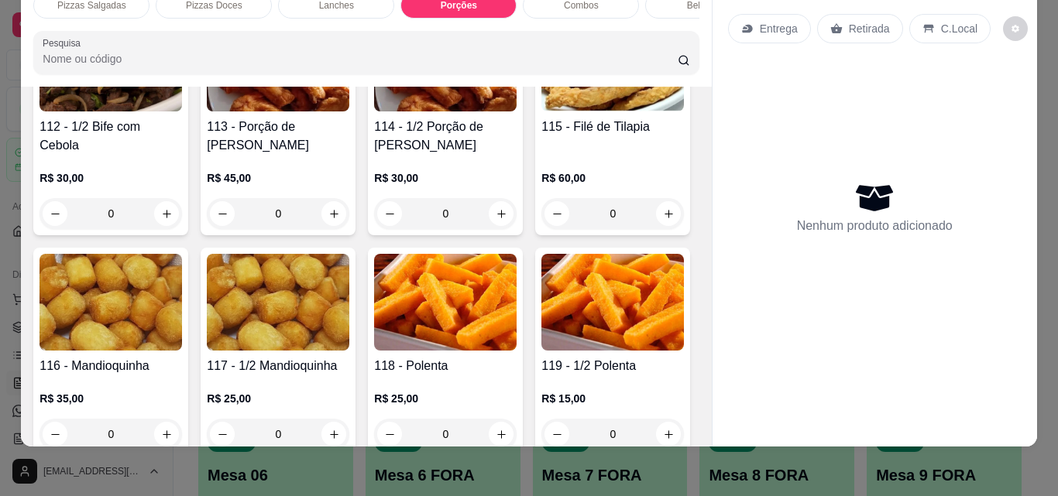
scroll to position [2511, 0]
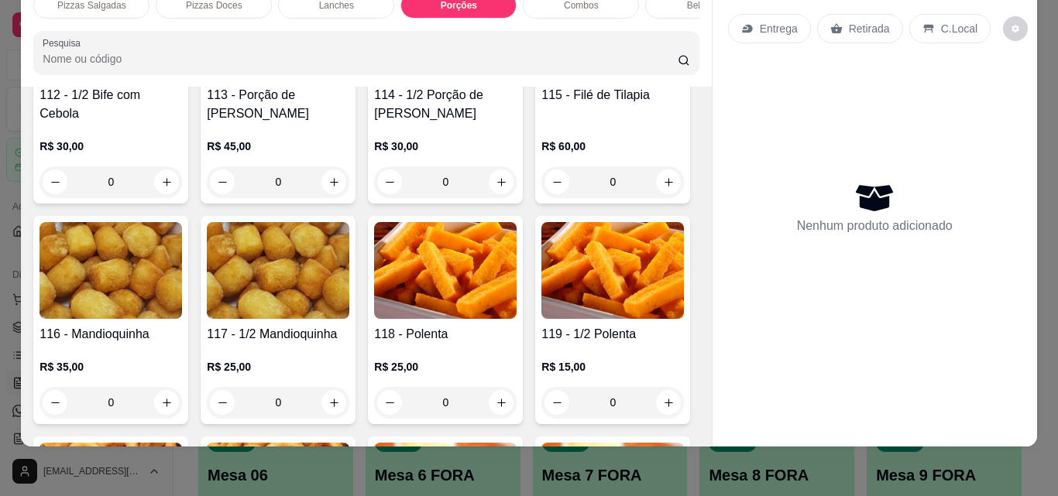
type input "1"
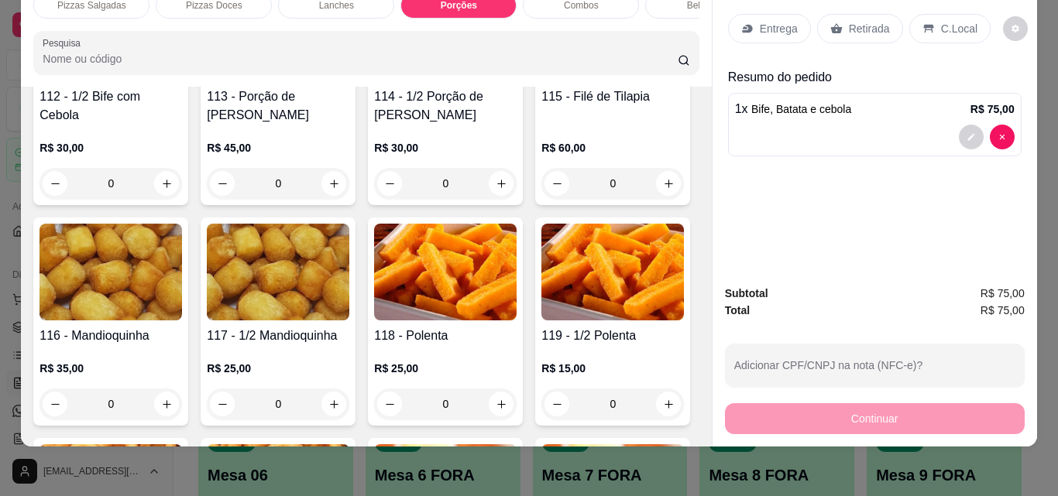
click at [876, 24] on p "Retirada" at bounding box center [869, 28] width 41 height 15
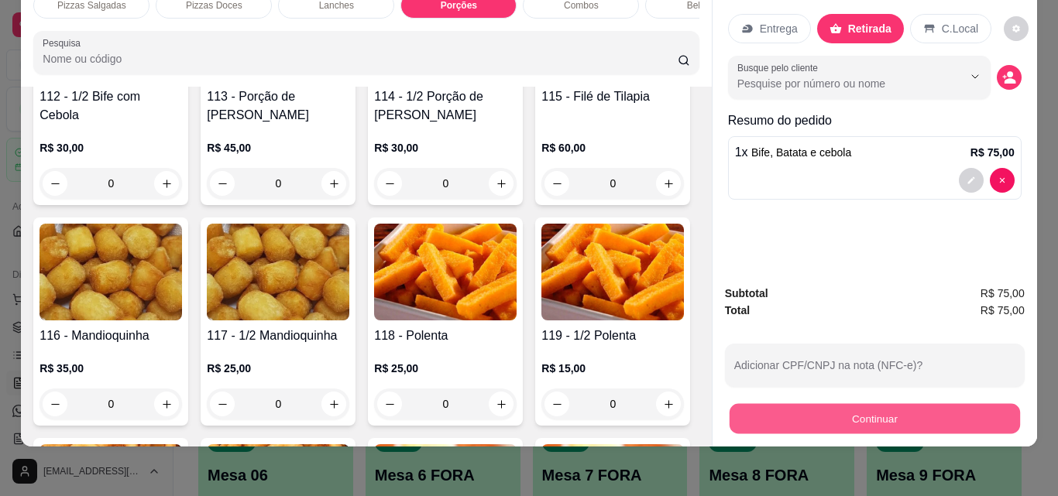
click at [891, 404] on button "Continuar" at bounding box center [874, 419] width 290 height 30
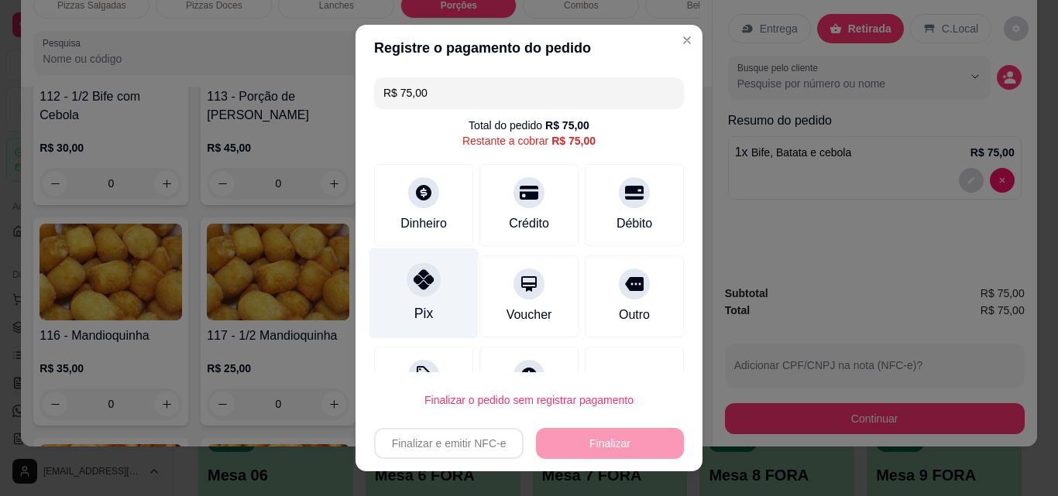
click at [414, 276] on icon at bounding box center [424, 280] width 20 height 20
type input "R$ 0,00"
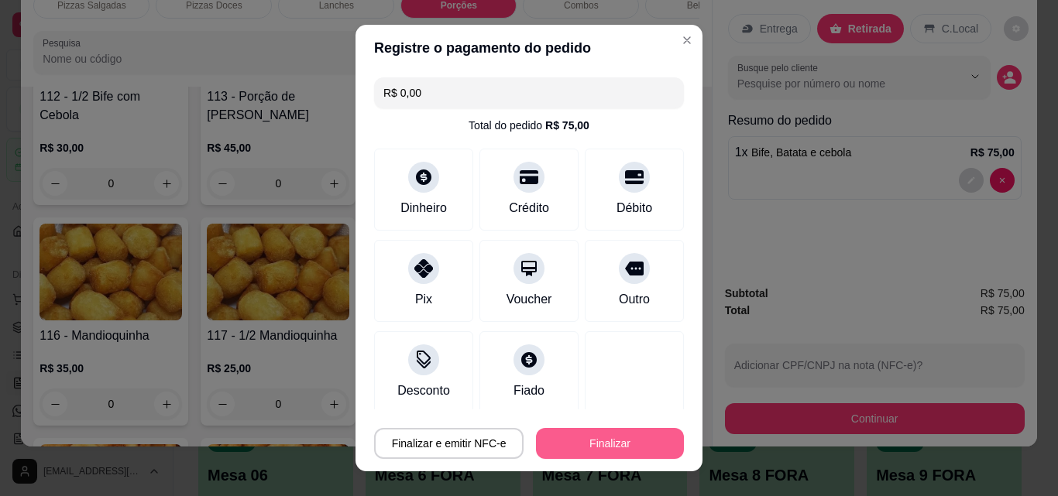
click at [584, 444] on button "Finalizar" at bounding box center [610, 443] width 148 height 31
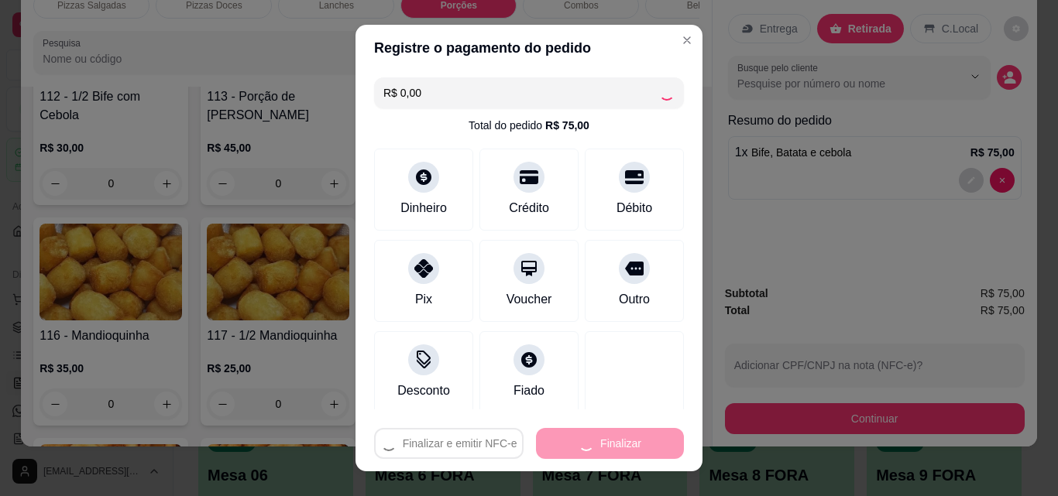
type input "0"
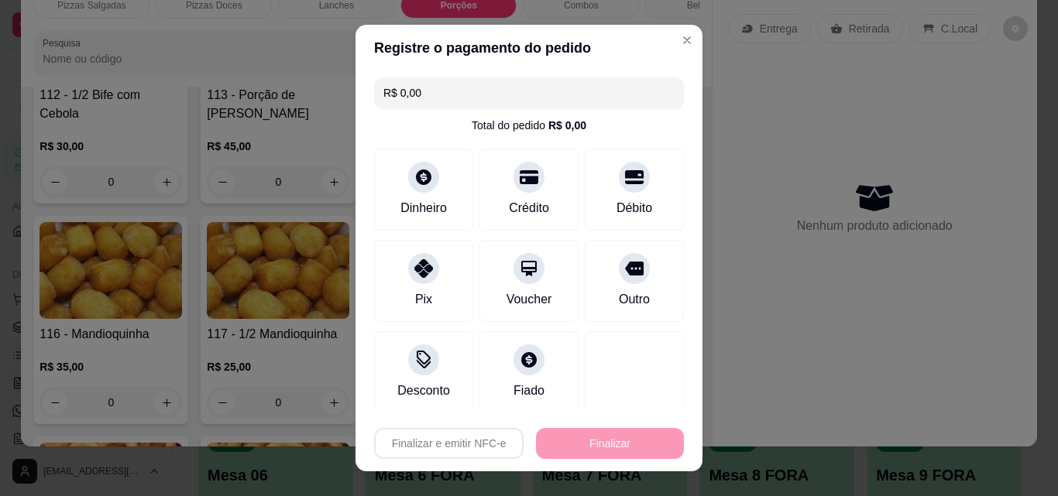
type input "-R$ 75,00"
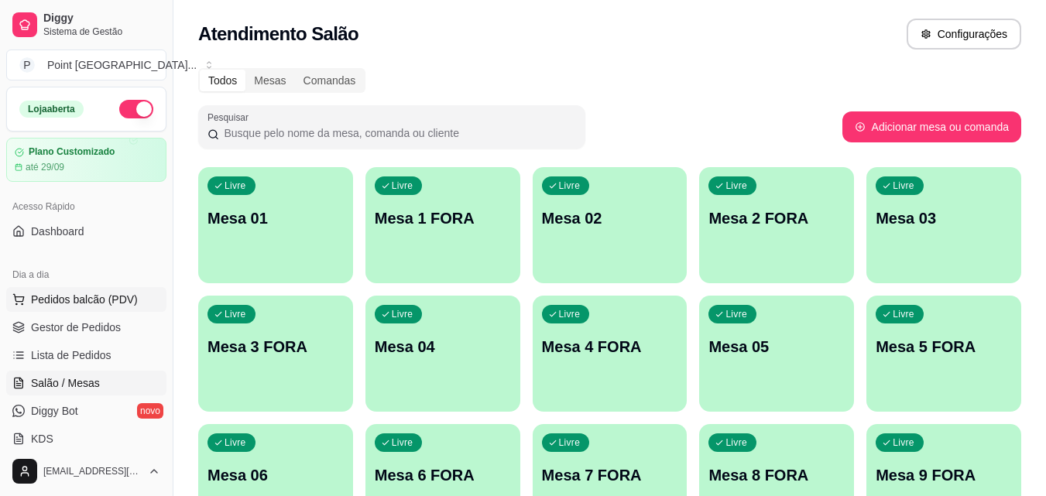
click at [111, 292] on span "Pedidos balcão (PDV)" at bounding box center [84, 299] width 107 height 15
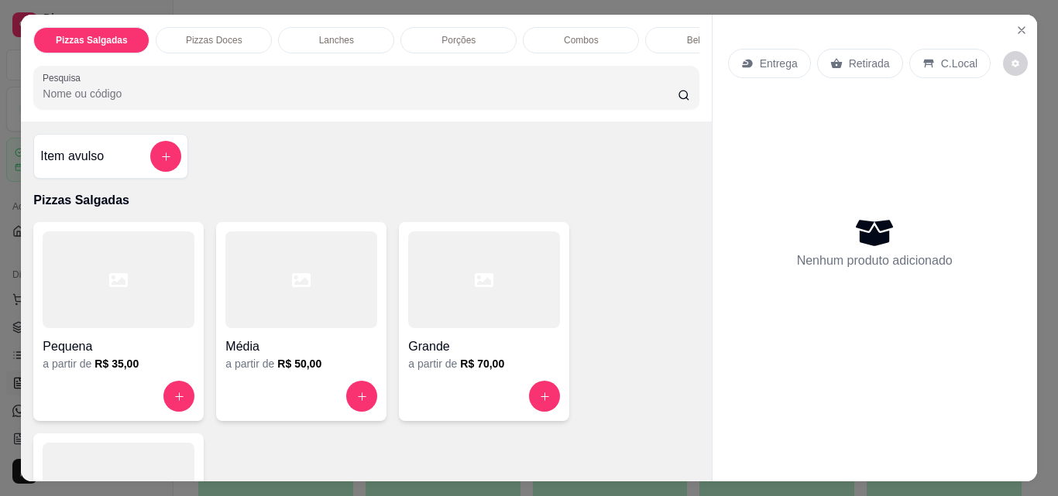
click at [311, 30] on div "Lanches" at bounding box center [336, 40] width 116 height 26
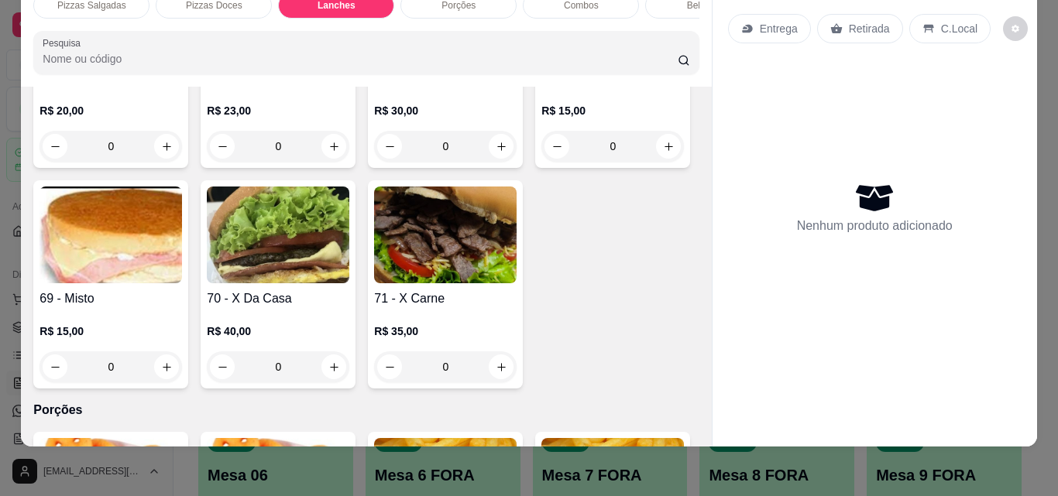
scroll to position [1520, 0]
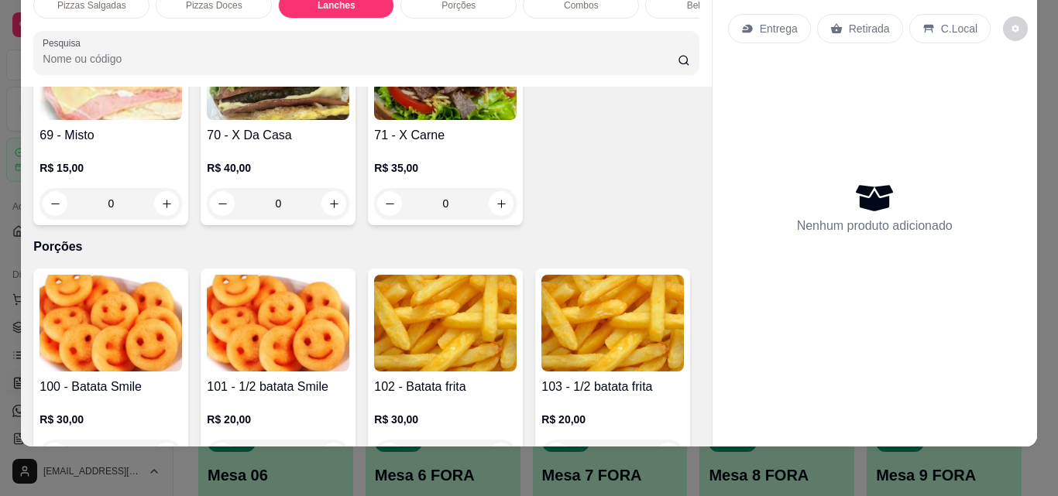
type input "1"
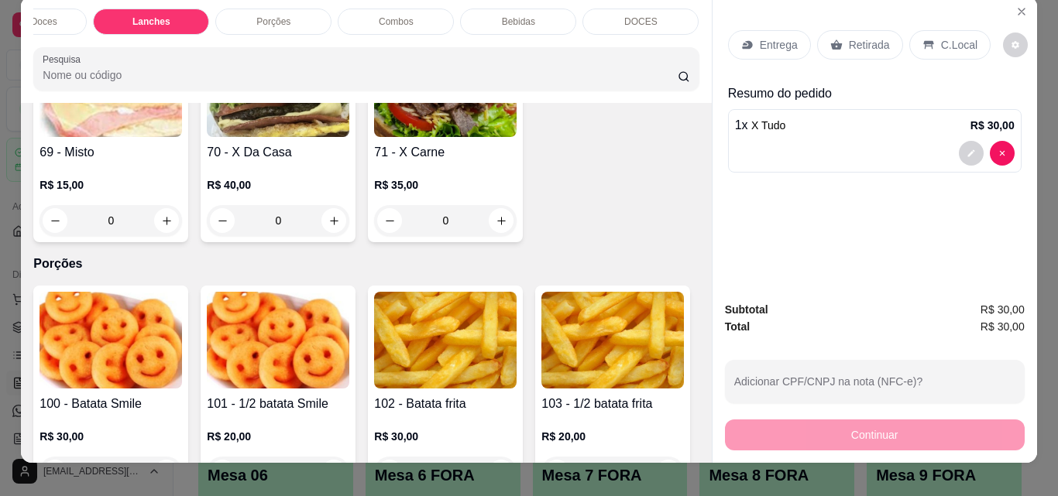
scroll to position [0, 0]
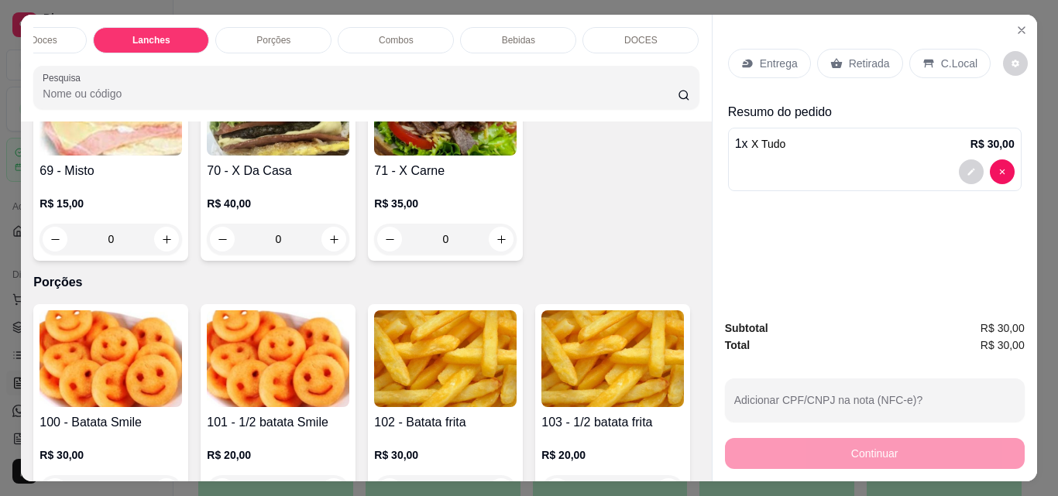
click at [646, 27] on div "DOCES" at bounding box center [640, 40] width 116 height 26
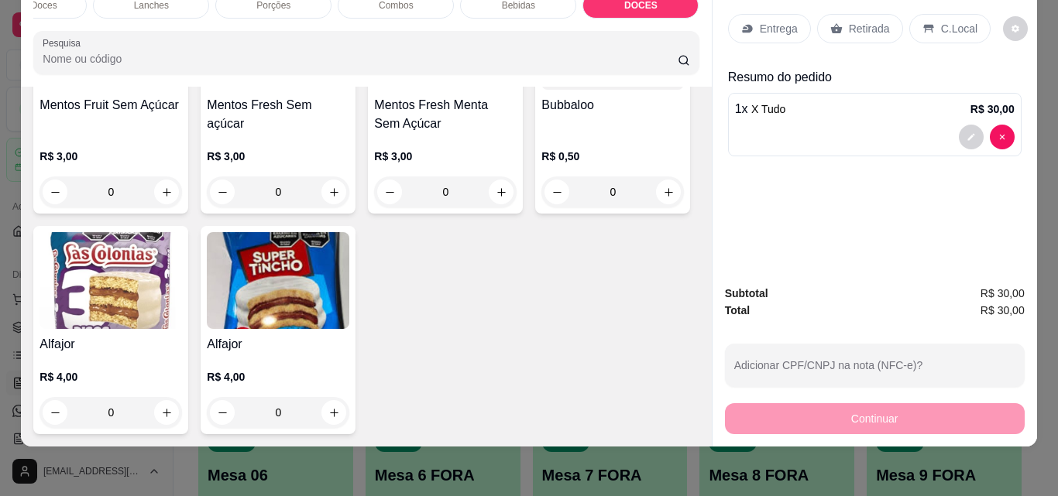
scroll to position [8247, 0]
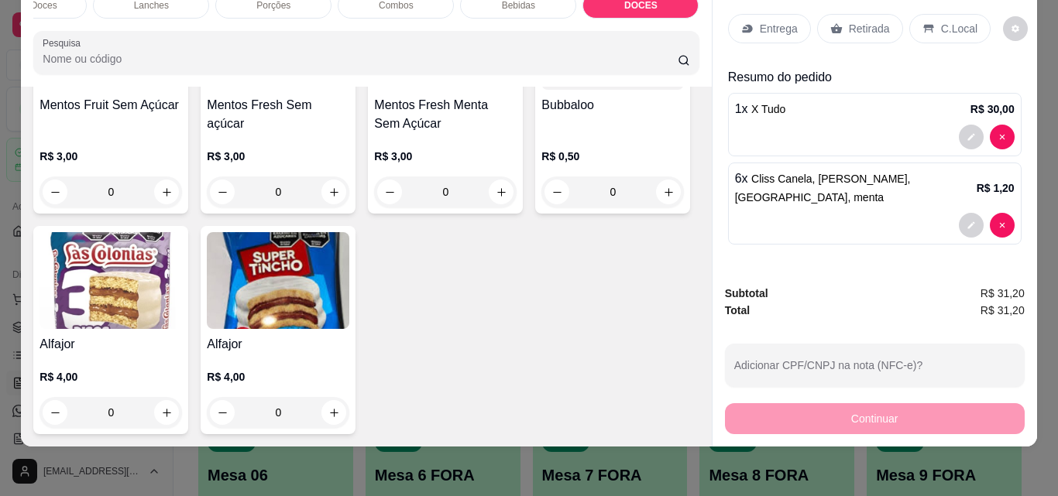
type input "5"
click at [957, 21] on p "C.Local" at bounding box center [959, 28] width 36 height 15
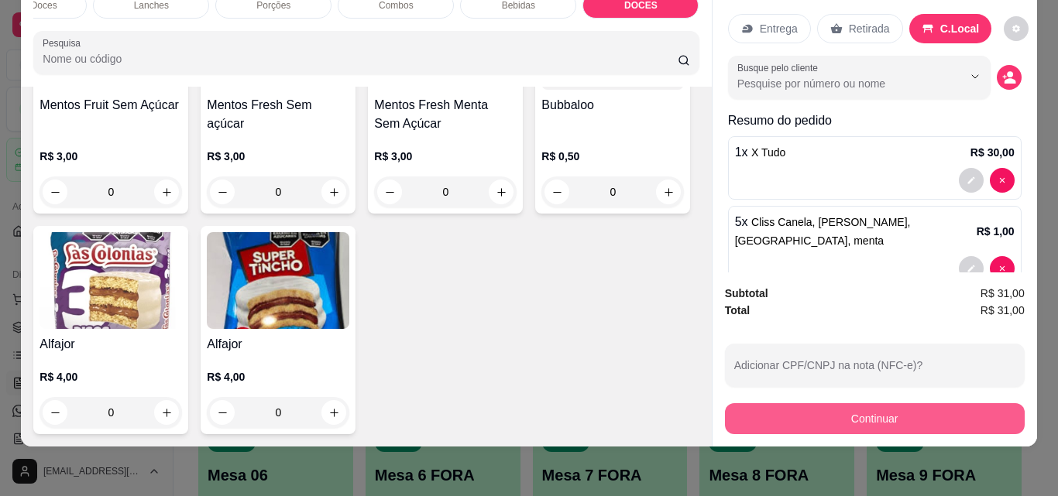
click at [884, 408] on button "Continuar" at bounding box center [875, 419] width 300 height 31
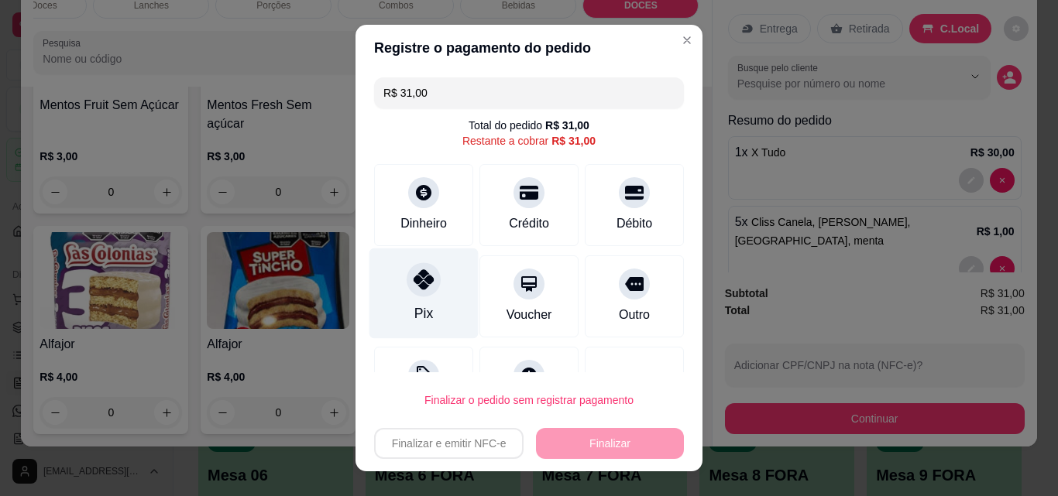
click at [414, 282] on icon at bounding box center [424, 280] width 20 height 20
type input "R$ 0,00"
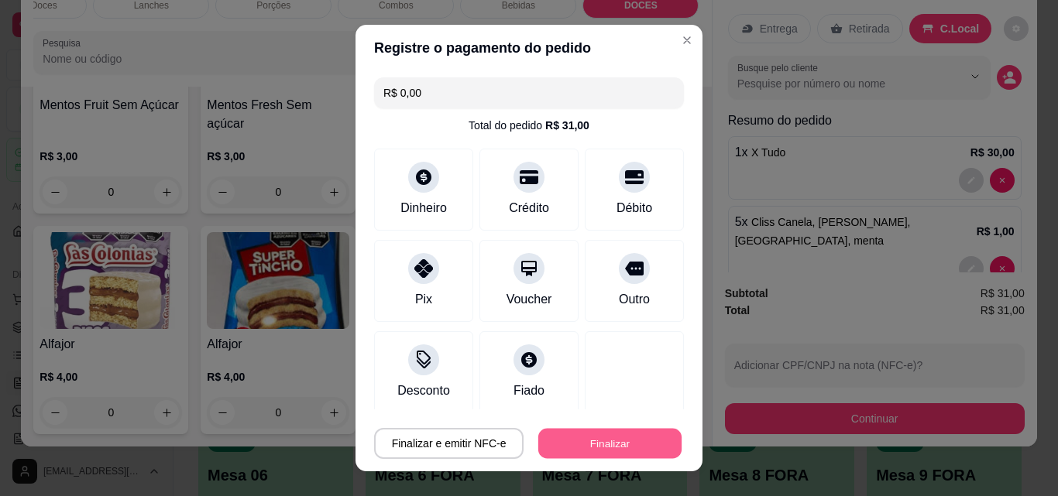
click at [547, 432] on button "Finalizar" at bounding box center [609, 444] width 143 height 30
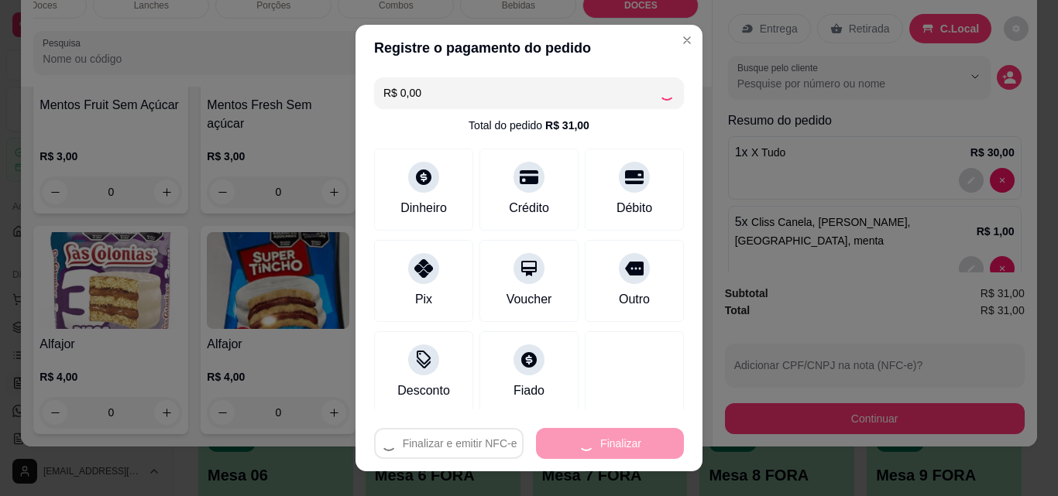
type input "0"
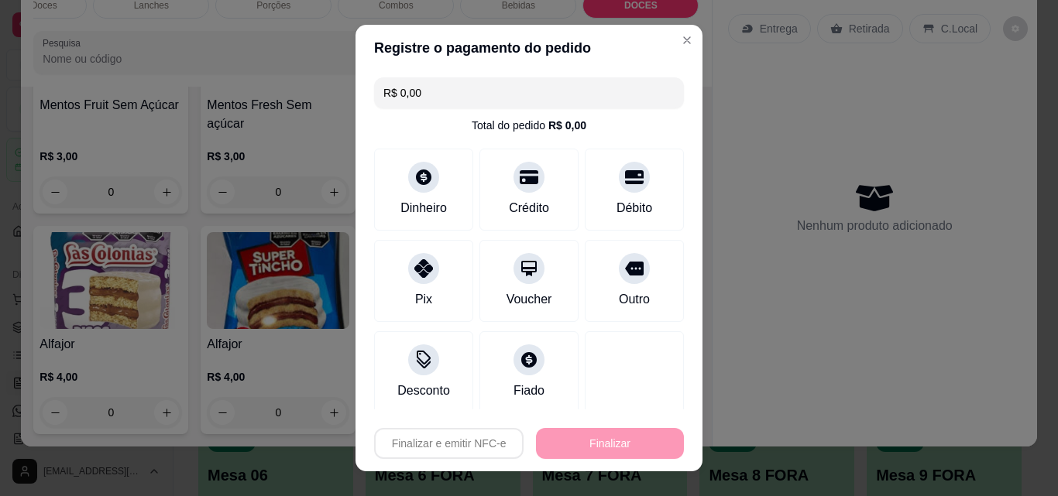
type input "-R$ 31,00"
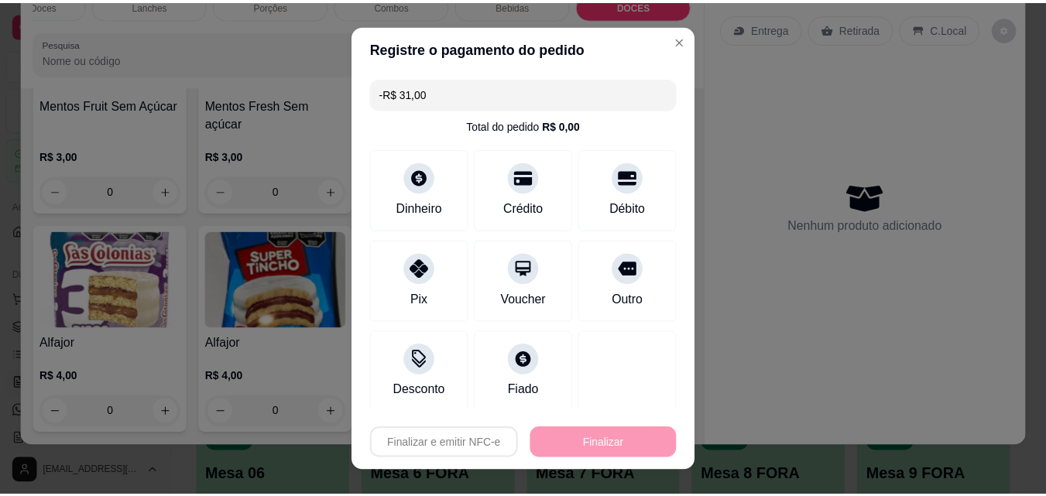
scroll to position [8245, 0]
